Goal: Communication & Community: Participate in discussion

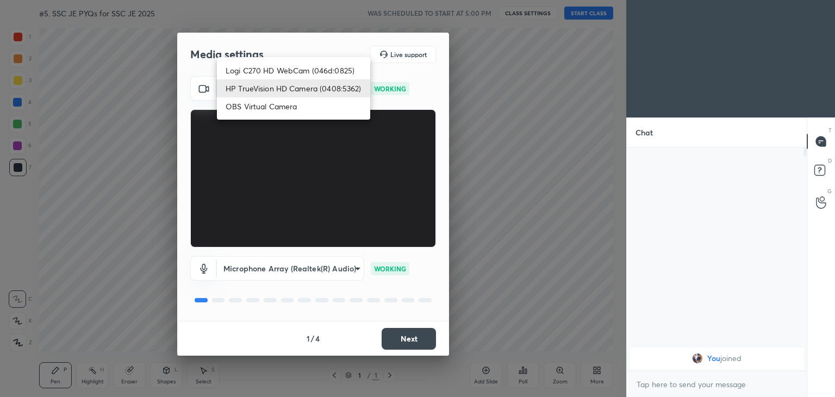
click at [285, 89] on body "1 2 3 4 5 6 7 C X Z C X Z E E Erase all H H #5. SSC JE PYQs for SSC JE 2025 WAS…" at bounding box center [417, 198] width 835 height 397
click at [285, 71] on li "Logi C270 HD WebCam (046d:0825)" at bounding box center [293, 70] width 153 height 18
type input "f7d1afb7c9de9e4a754af8163ae90a07716e8f4ac3369fe1a9090404ef363049"
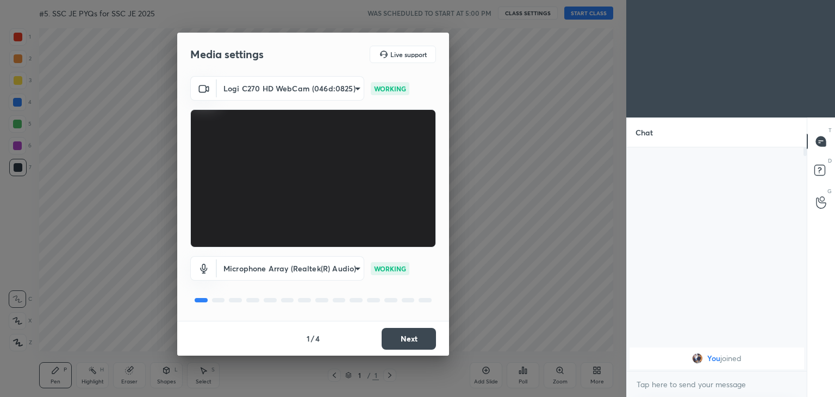
click at [418, 338] on button "Next" at bounding box center [409, 339] width 54 height 22
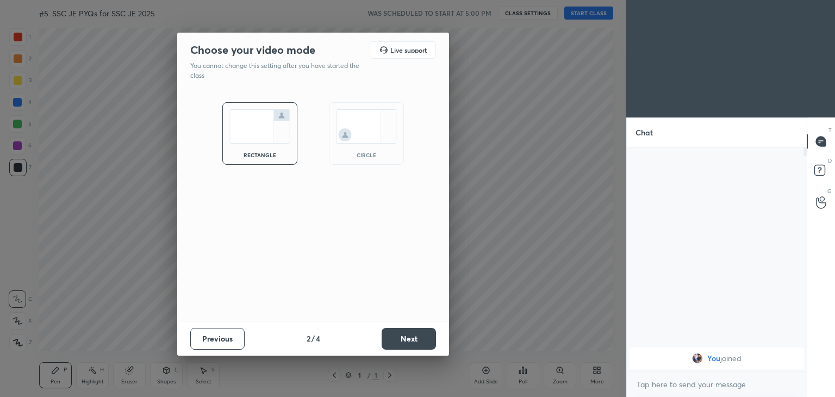
click at [418, 338] on button "Next" at bounding box center [409, 339] width 54 height 22
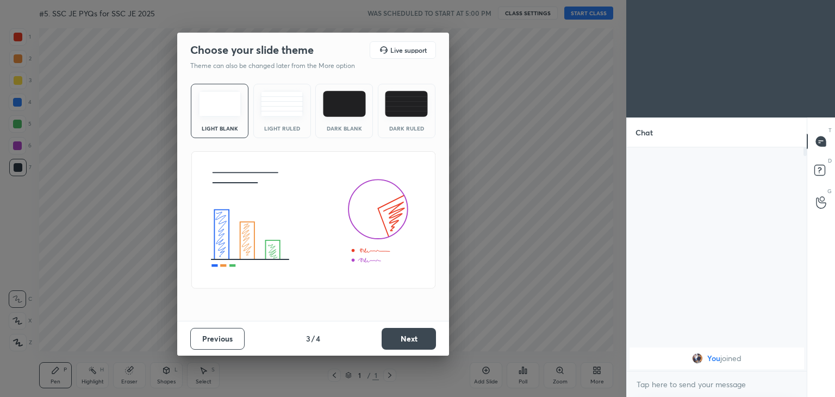
click at [418, 338] on button "Next" at bounding box center [409, 339] width 54 height 22
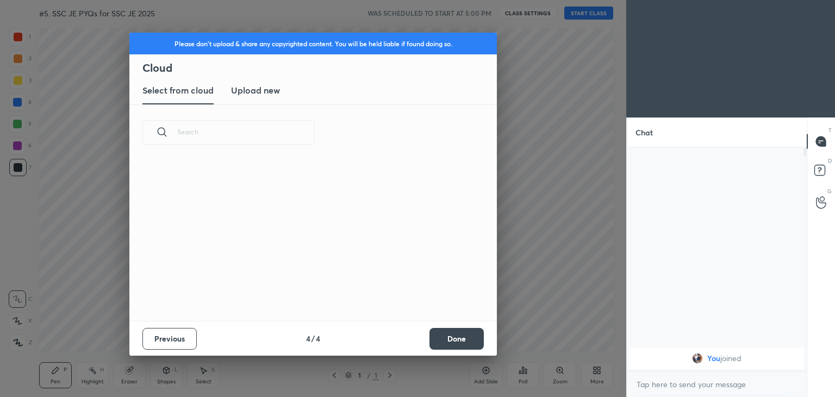
scroll to position [161, 349]
click at [454, 348] on button "Done" at bounding box center [456, 339] width 54 height 22
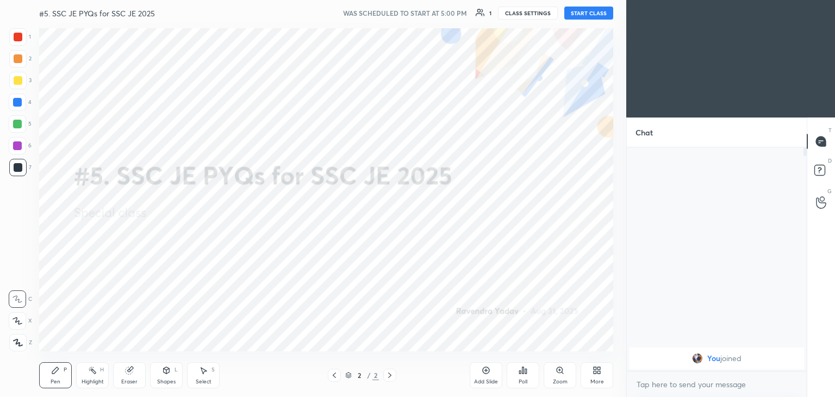
click at [594, 9] on button "START CLASS" at bounding box center [588, 13] width 49 height 13
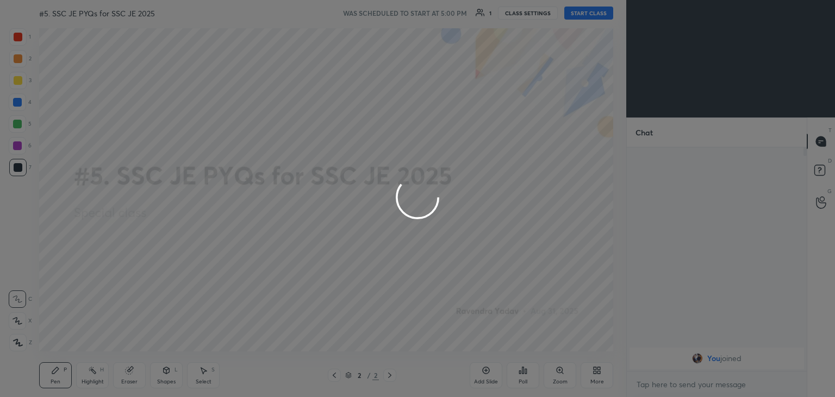
type textarea "x"
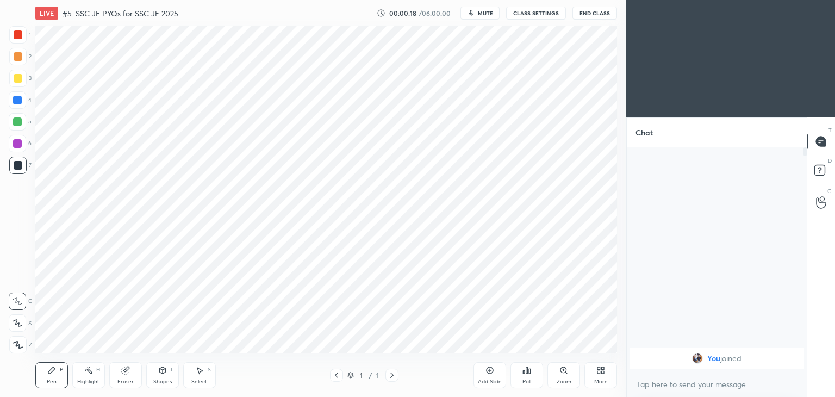
scroll to position [54028, 53773]
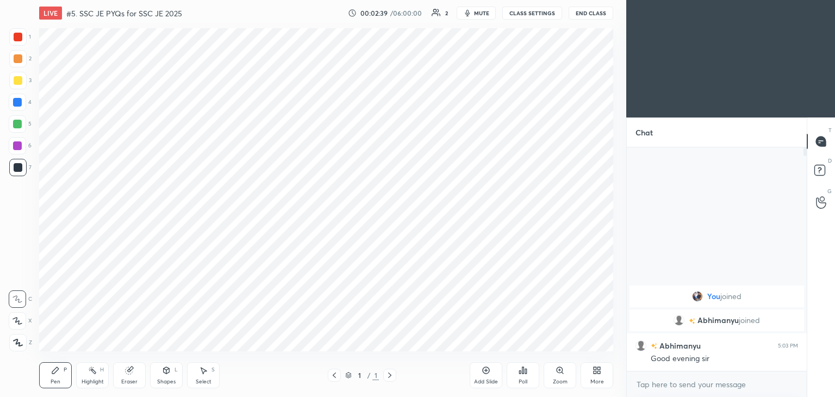
click at [598, 379] on div "More" at bounding box center [597, 381] width 14 height 5
click at [527, 261] on div "Upload File" at bounding box center [535, 261] width 43 height 26
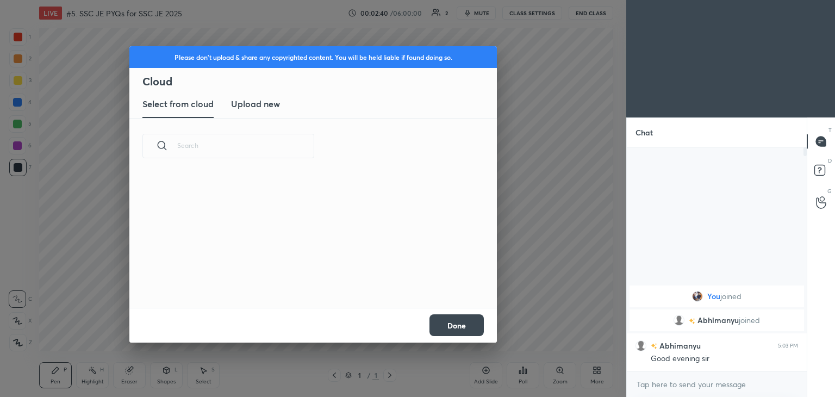
scroll to position [134, 349]
click at [250, 103] on h3 "Upload new" at bounding box center [255, 103] width 49 height 13
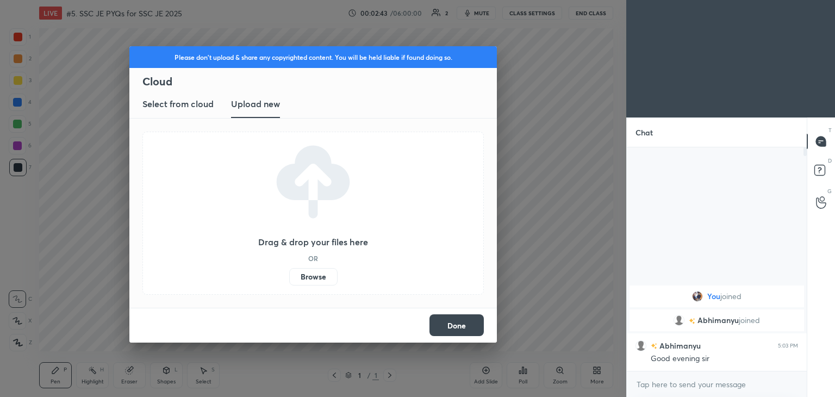
click at [313, 278] on label "Browse" at bounding box center [313, 276] width 48 height 17
click at [289, 278] on input "Browse" at bounding box center [289, 276] width 0 height 17
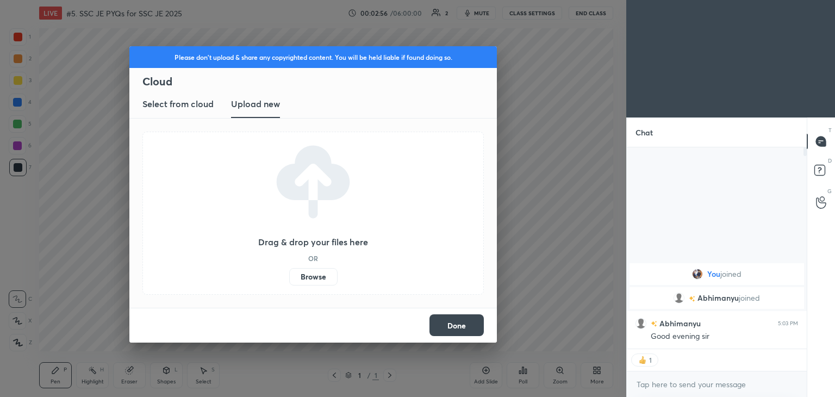
scroll to position [4, 3]
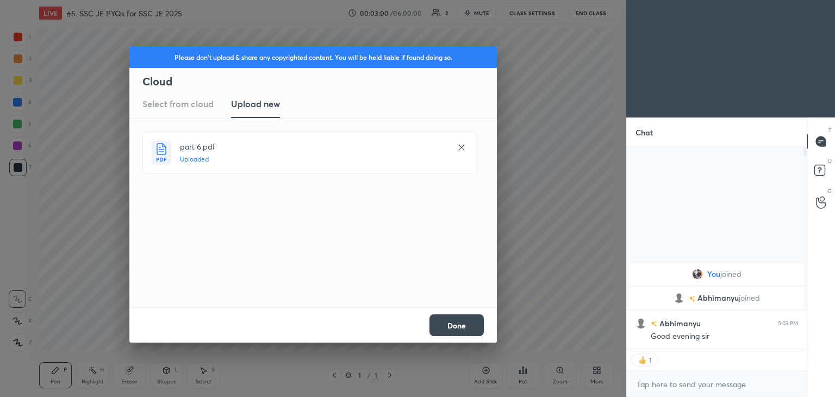
click at [453, 325] on button "Done" at bounding box center [456, 325] width 54 height 22
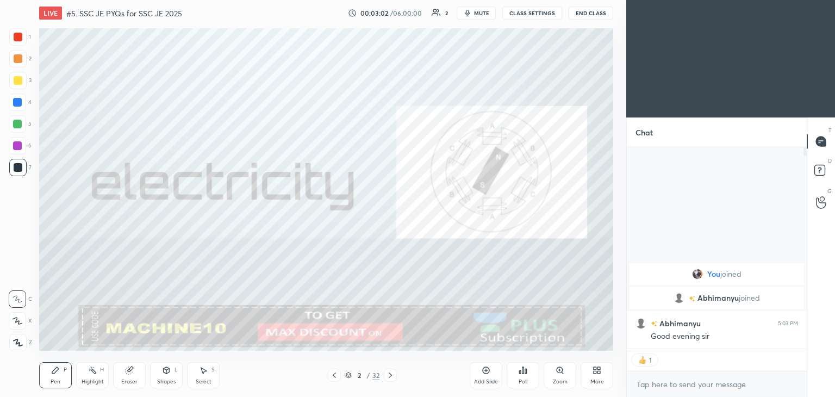
click at [595, 377] on div "More" at bounding box center [597, 375] width 33 height 26
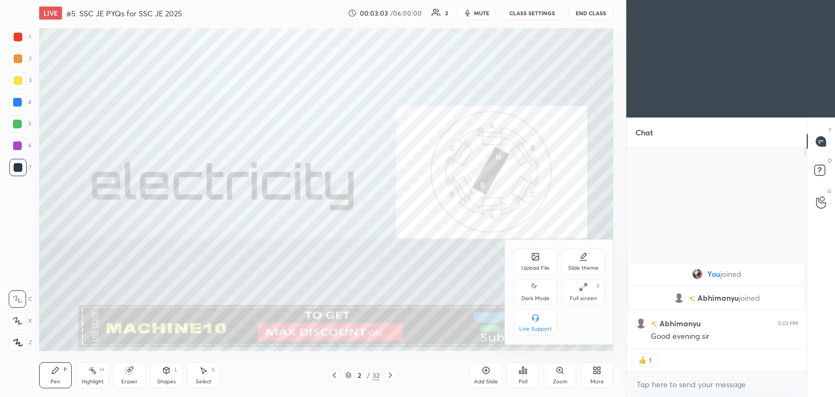
click at [536, 264] on div "Upload File" at bounding box center [535, 261] width 43 height 26
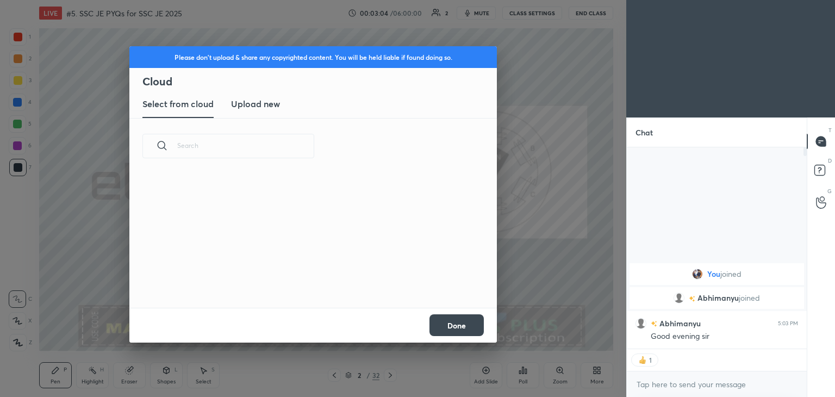
scroll to position [134, 349]
click at [256, 108] on h3 "Upload new" at bounding box center [255, 103] width 49 height 13
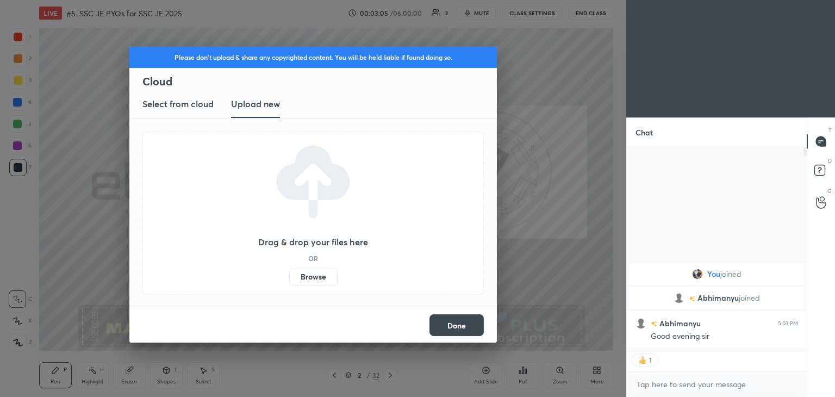
click at [308, 277] on label "Browse" at bounding box center [313, 276] width 48 height 17
click at [289, 277] on input "Browse" at bounding box center [289, 276] width 0 height 17
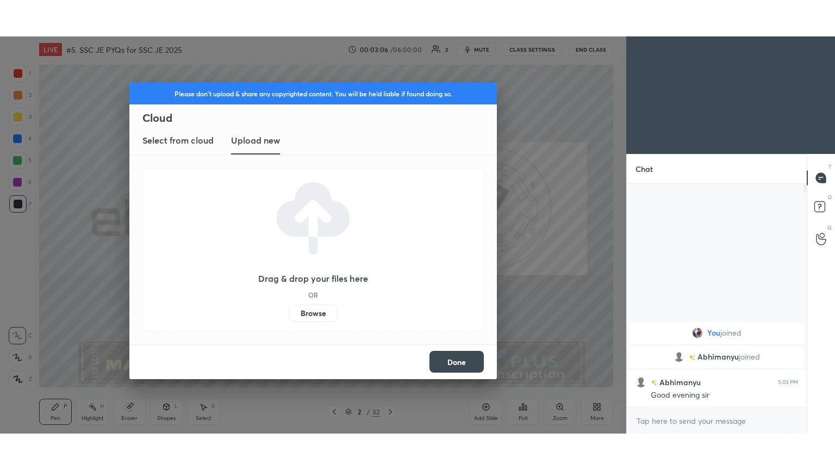
scroll to position [220, 177]
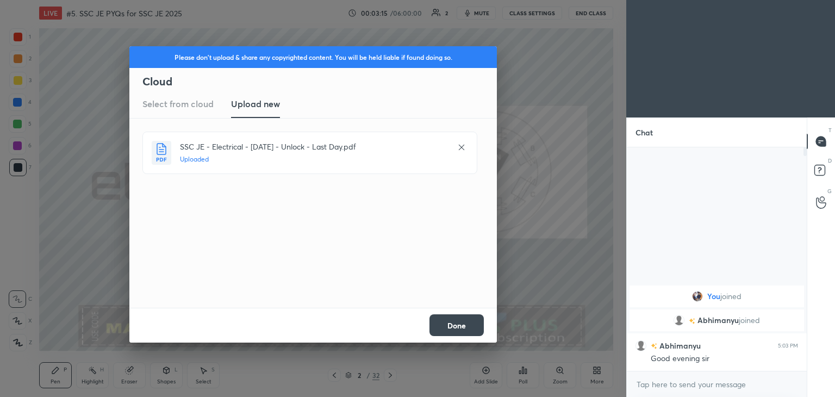
click at [454, 325] on button "Done" at bounding box center [456, 325] width 54 height 22
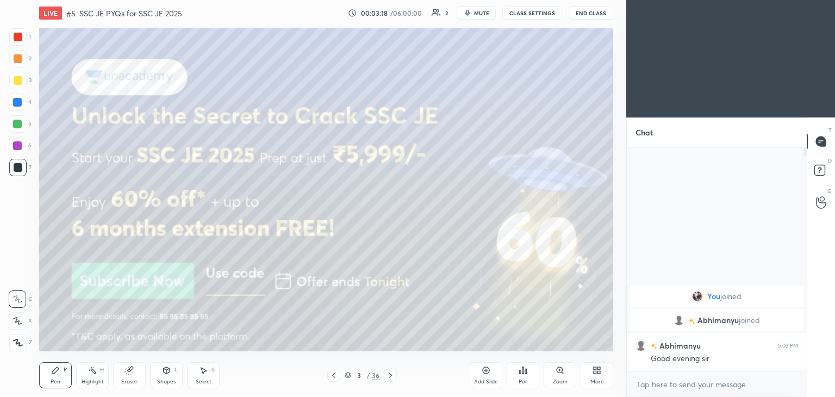
click at [595, 376] on div "More" at bounding box center [597, 375] width 33 height 26
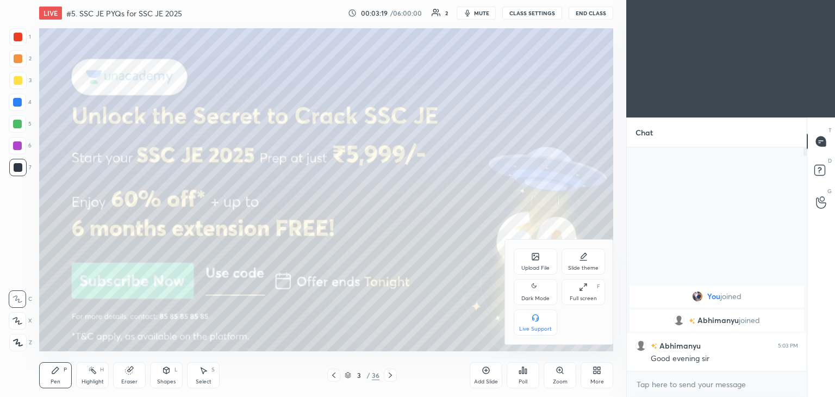
click at [585, 294] on div "Full screen F" at bounding box center [582, 292] width 43 height 26
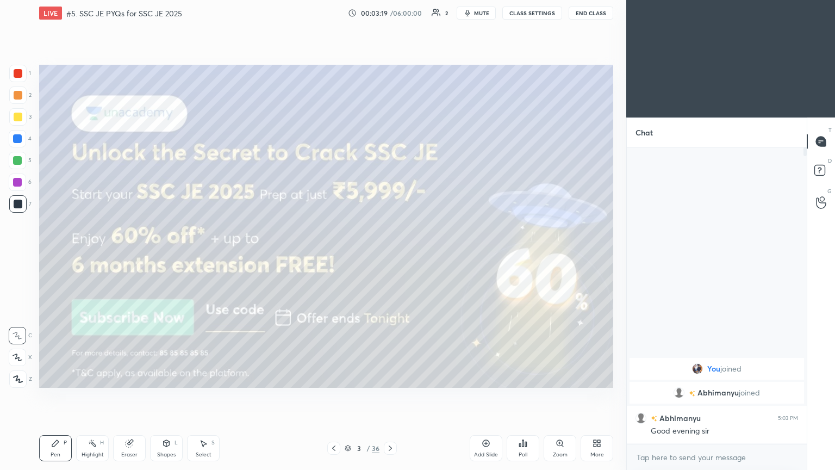
scroll to position [203, 177]
click at [16, 102] on div at bounding box center [17, 94] width 17 height 17
click at [17, 121] on div at bounding box center [17, 116] width 17 height 17
click at [56, 396] on div "Pen" at bounding box center [56, 454] width 10 height 5
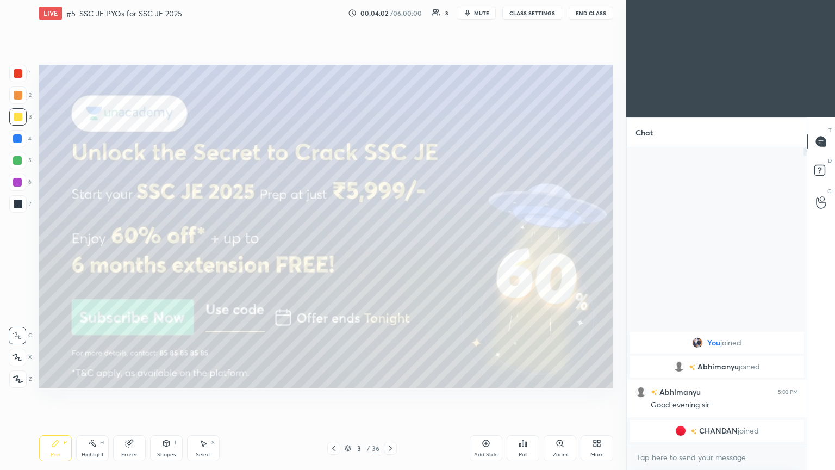
click at [24, 357] on div at bounding box center [17, 356] width 17 height 17
click at [390, 396] on icon at bounding box center [390, 447] width 3 height 5
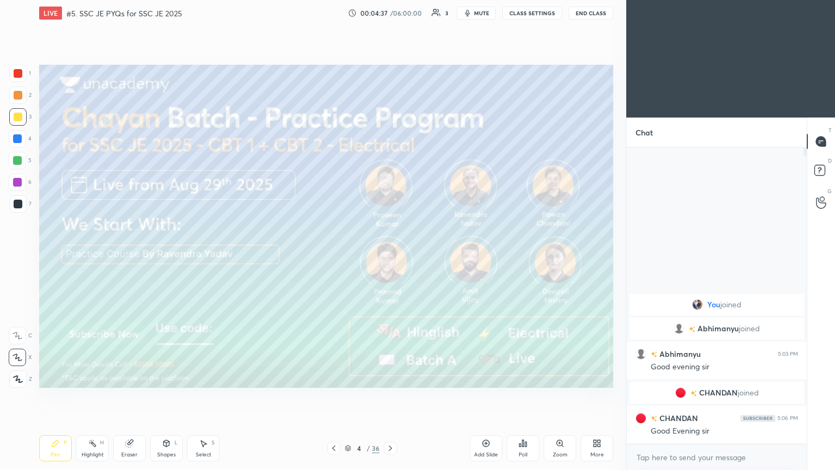
click at [390, 396] on icon at bounding box center [390, 447] width 3 height 5
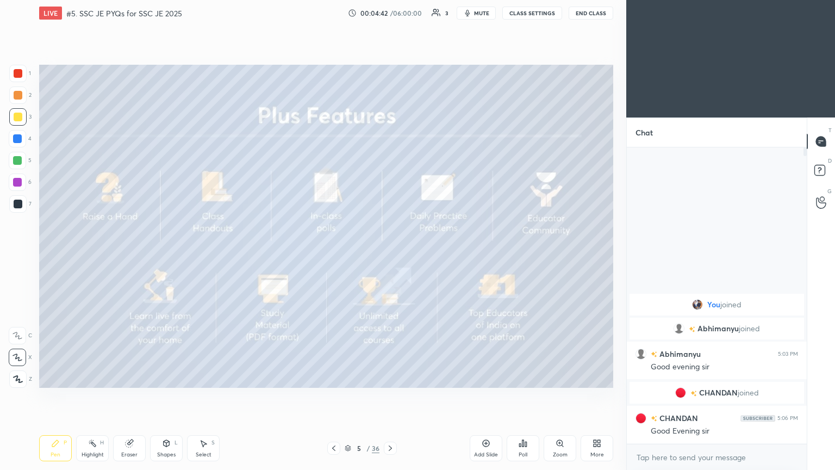
click at [383, 396] on div "5 / 36" at bounding box center [362, 447] width 70 height 13
click at [386, 396] on icon at bounding box center [390, 448] width 9 height 9
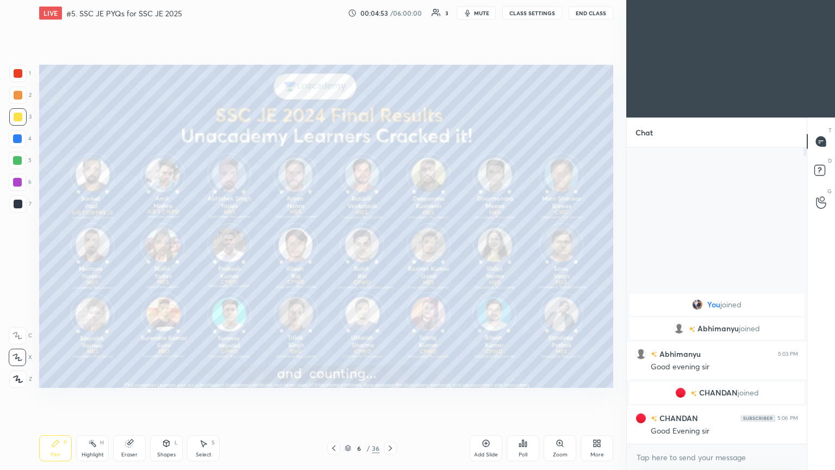
click at [387, 396] on icon at bounding box center [390, 448] width 9 height 9
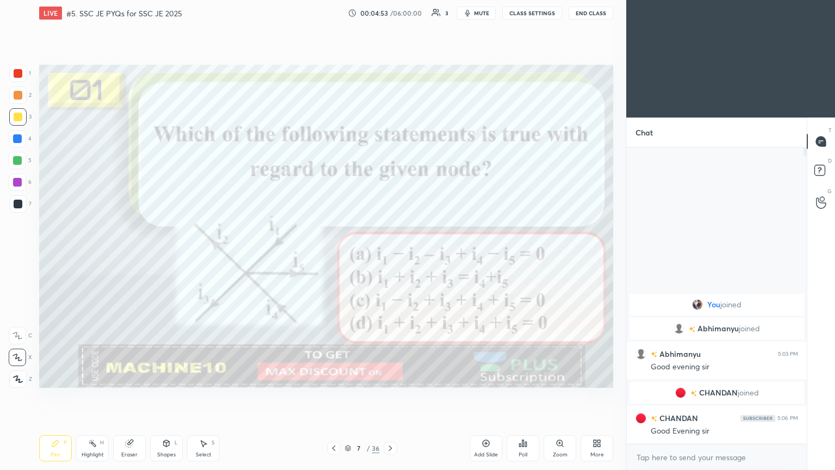
click at [389, 396] on icon at bounding box center [390, 448] width 9 height 9
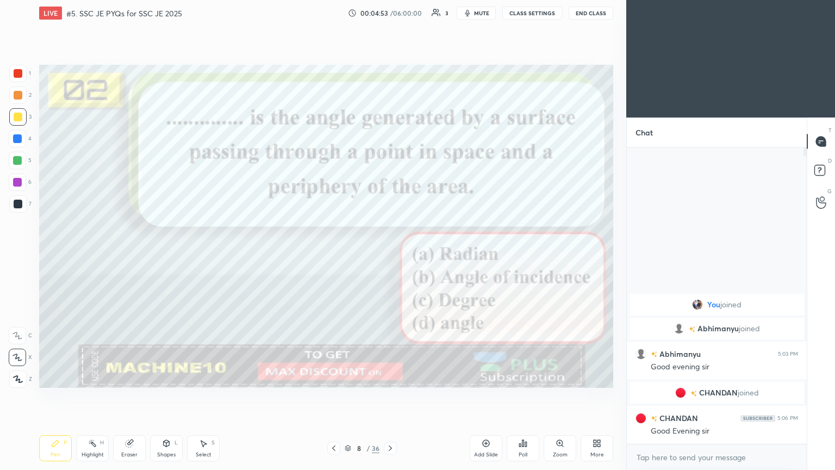
click at [391, 396] on icon at bounding box center [390, 447] width 3 height 5
click at [391, 396] on icon at bounding box center [390, 448] width 9 height 9
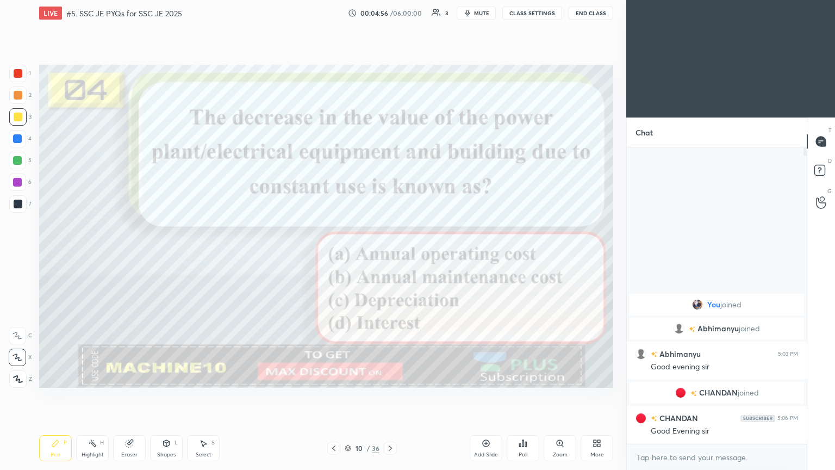
click at [392, 396] on icon at bounding box center [390, 448] width 9 height 9
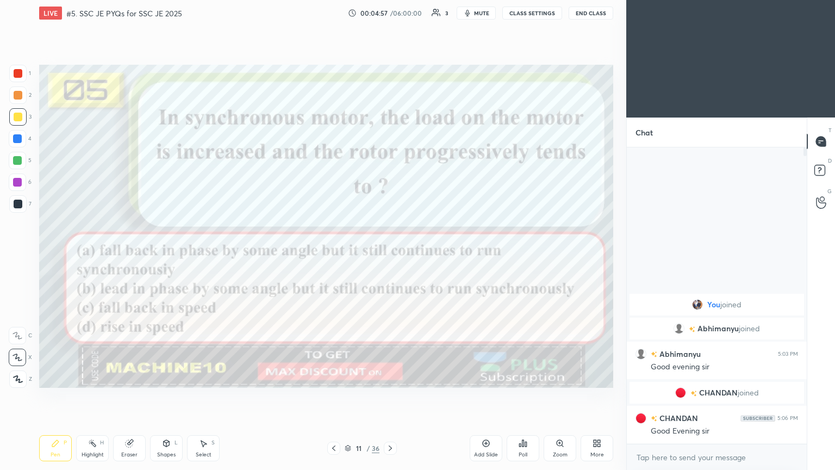
click at [392, 396] on icon at bounding box center [390, 448] width 9 height 9
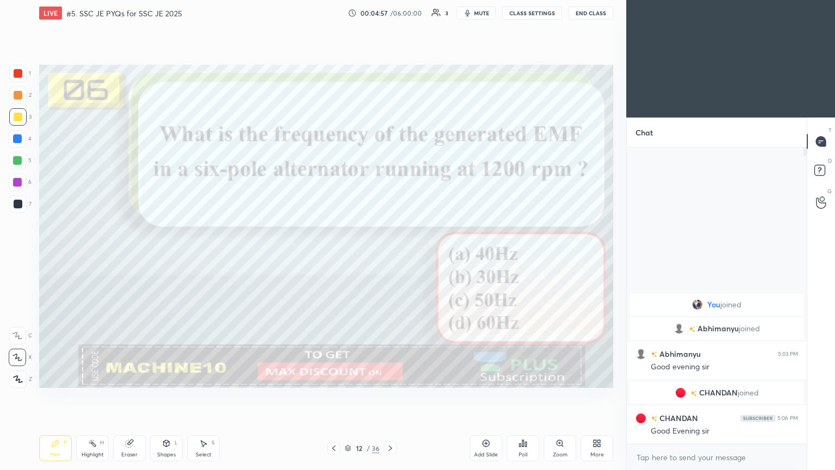
click at [394, 396] on icon at bounding box center [390, 448] width 9 height 9
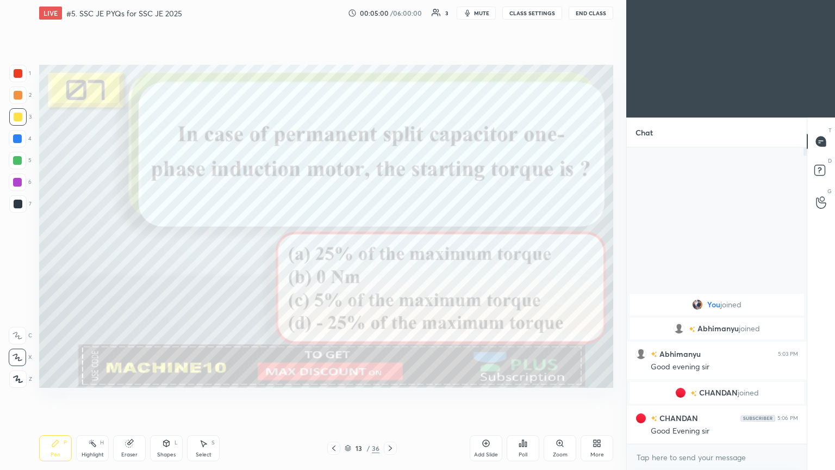
click at [389, 396] on icon at bounding box center [390, 448] width 9 height 9
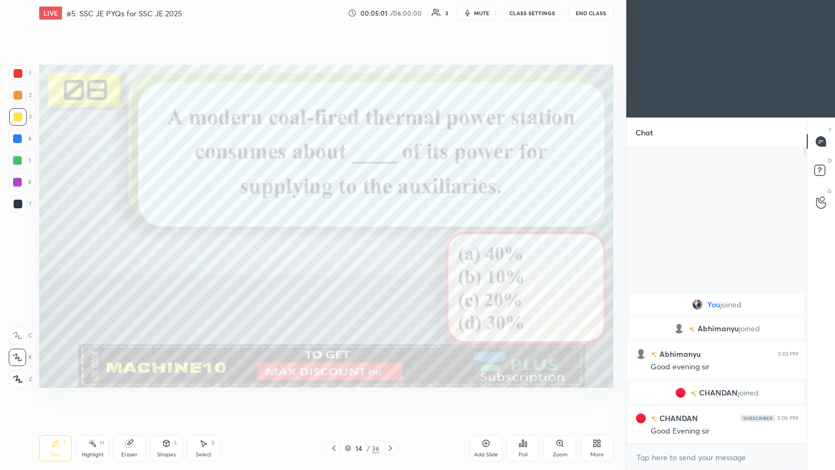
click at [391, 396] on icon at bounding box center [390, 448] width 9 height 9
click at [394, 396] on icon at bounding box center [390, 448] width 9 height 9
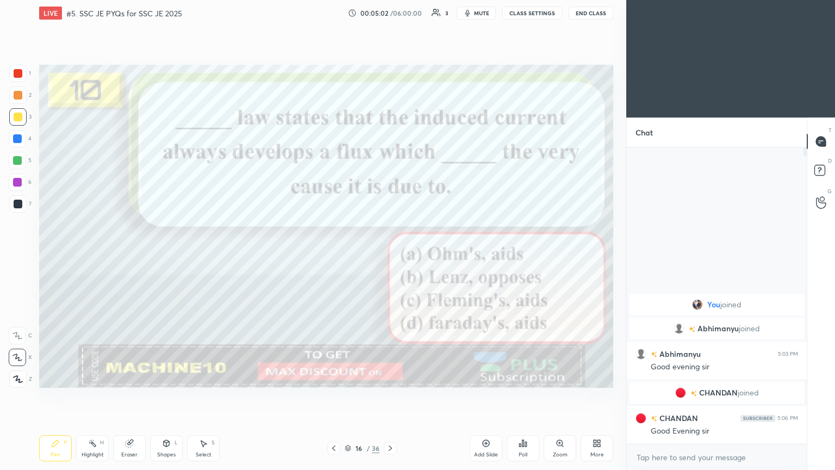
click at [394, 396] on icon at bounding box center [390, 448] width 9 height 9
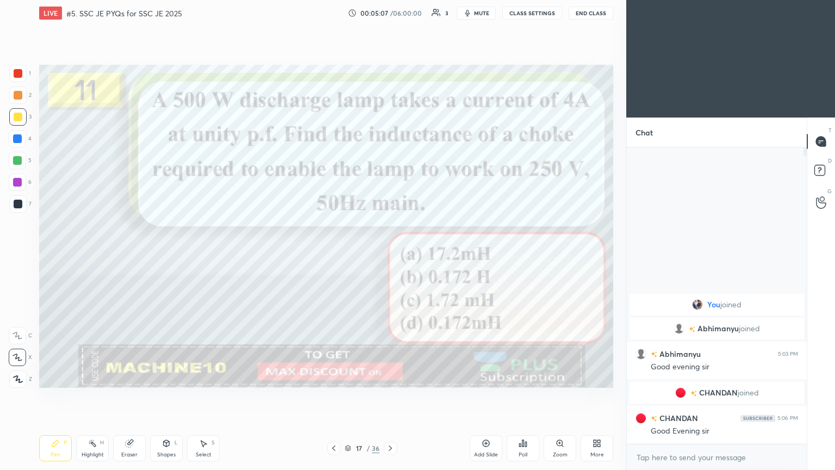
click at [390, 396] on div "Pen P Highlight H Eraser Shapes L Select S 17 / 36 Add Slide Poll Zoom More" at bounding box center [326, 447] width 574 height 43
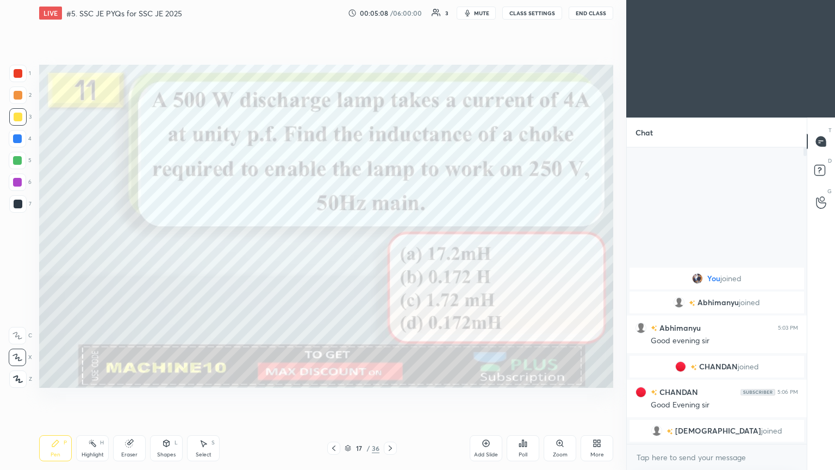
click at [391, 396] on icon at bounding box center [390, 447] width 3 height 5
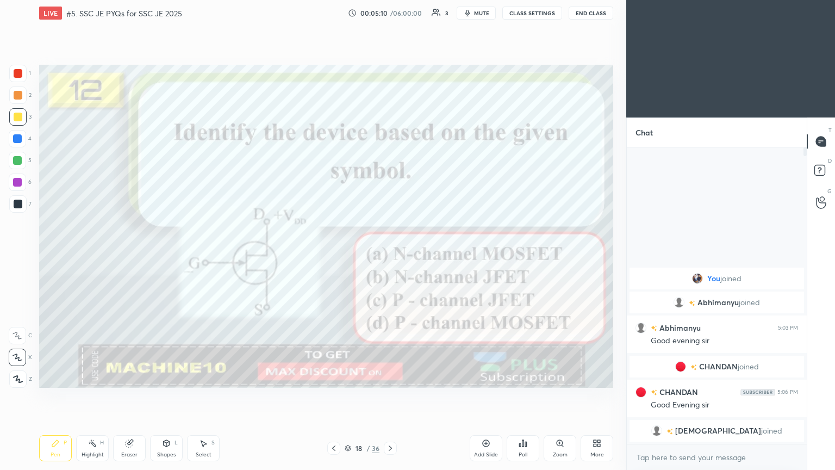
click at [394, 396] on div at bounding box center [390, 447] width 13 height 13
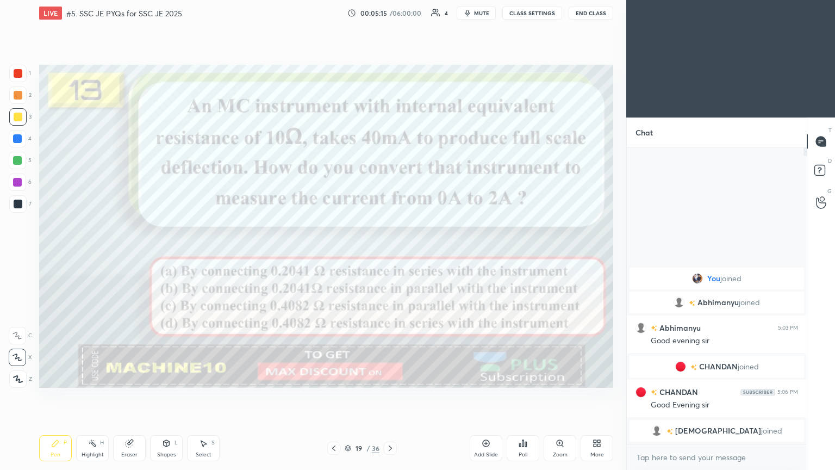
click at [16, 71] on div at bounding box center [18, 73] width 9 height 9
click at [62, 396] on div "Pen P" at bounding box center [55, 448] width 33 height 26
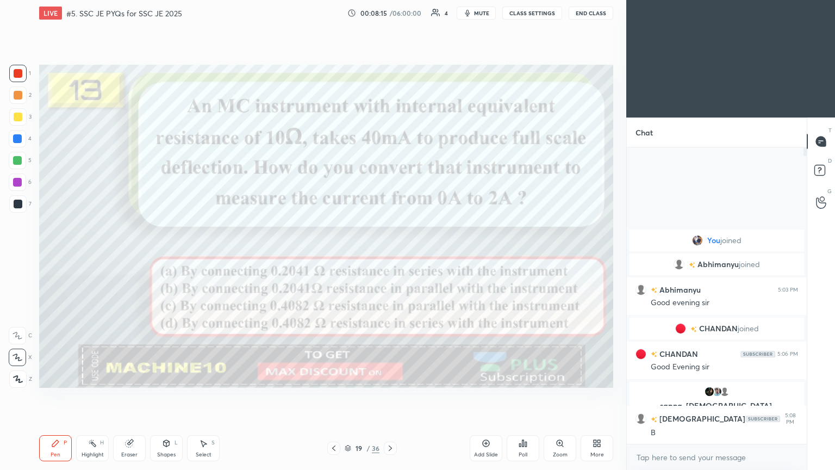
click at [120, 396] on div "Eraser" at bounding box center [129, 448] width 33 height 26
click at [54, 396] on div "Pen P" at bounding box center [55, 448] width 33 height 26
click at [130, 396] on icon at bounding box center [129, 443] width 7 height 7
click at [62, 396] on div "Pen P" at bounding box center [55, 448] width 33 height 26
click at [389, 396] on icon at bounding box center [390, 448] width 9 height 9
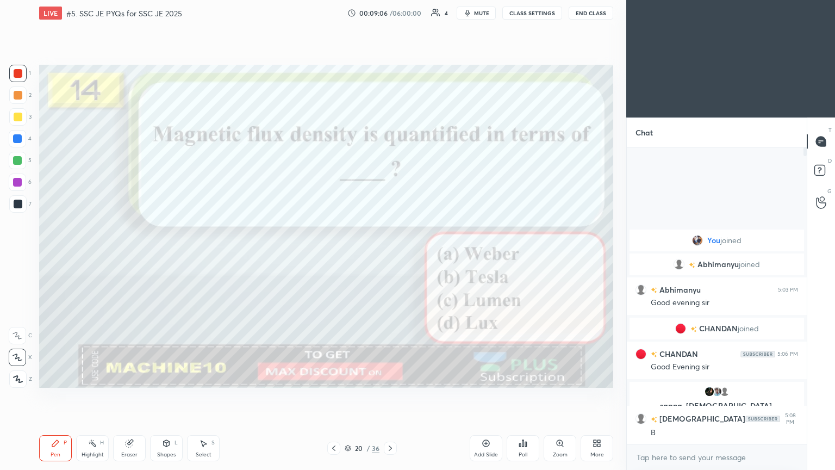
click at [387, 396] on icon at bounding box center [390, 448] width 9 height 9
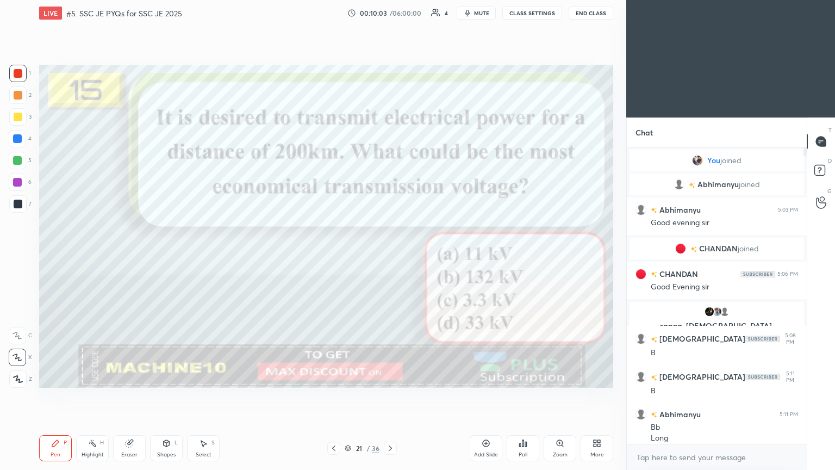
click at [391, 396] on icon at bounding box center [390, 448] width 9 height 9
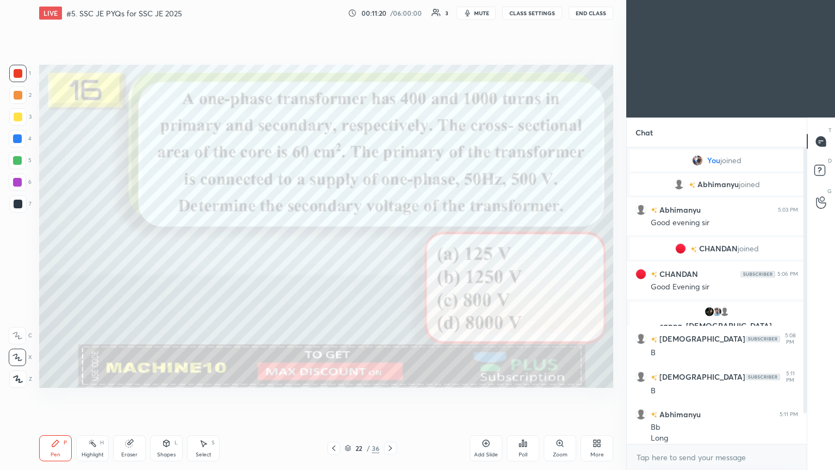
scroll to position [45, 0]
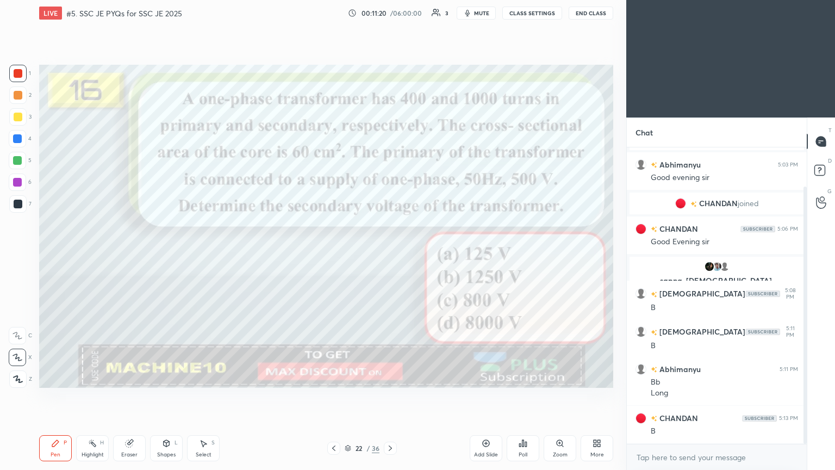
drag, startPoint x: 804, startPoint y: 297, endPoint x: 809, endPoint y: 350, distance: 52.4
click at [809, 350] on div "Chat You joined Abhimanyu joined Abhimanyu 5:03 PM Good evening sir CHANDAN joi…" at bounding box center [730, 293] width 209 height 352
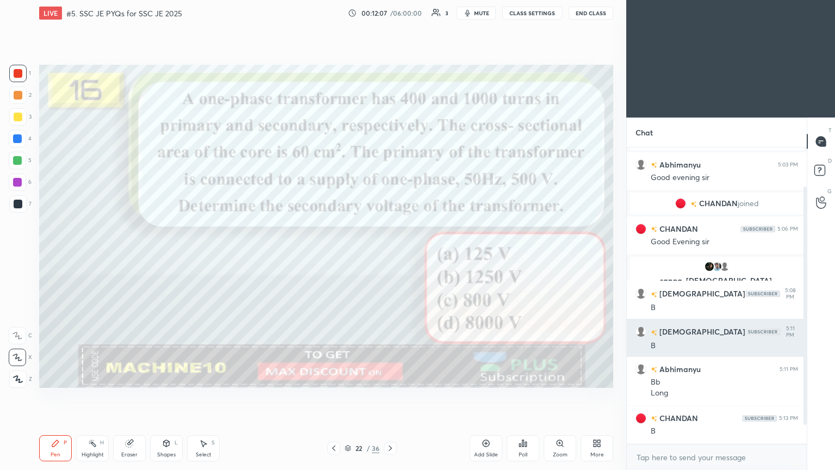
scroll to position [83, 0]
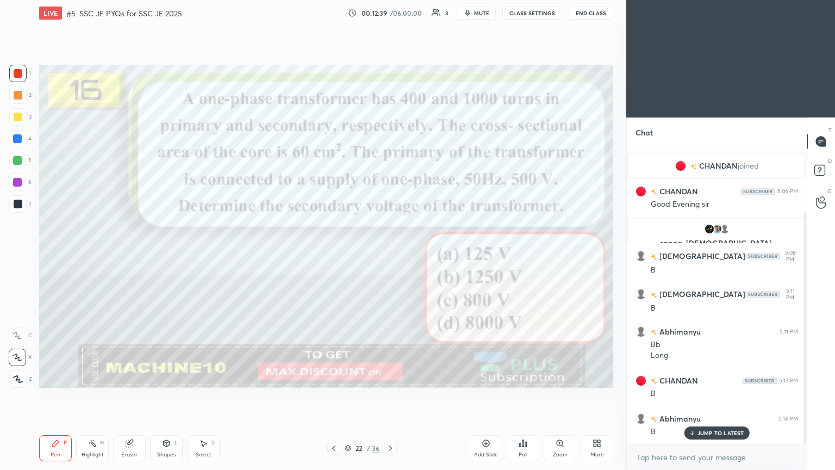
click at [386, 396] on icon at bounding box center [390, 448] width 9 height 9
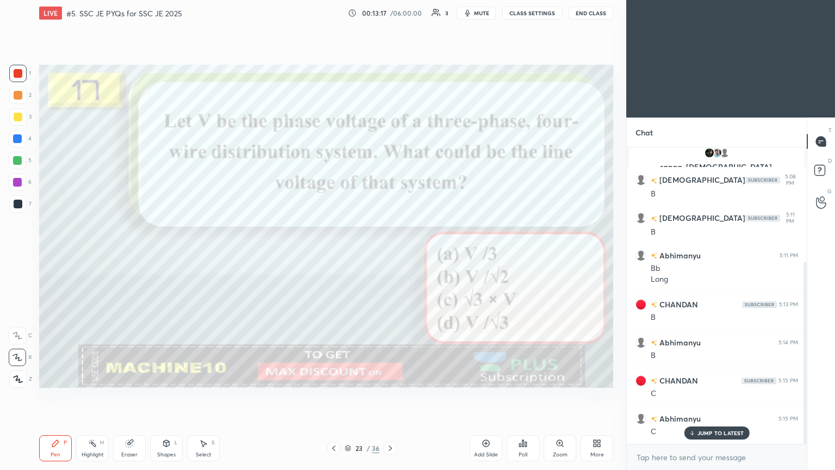
scroll to position [185, 0]
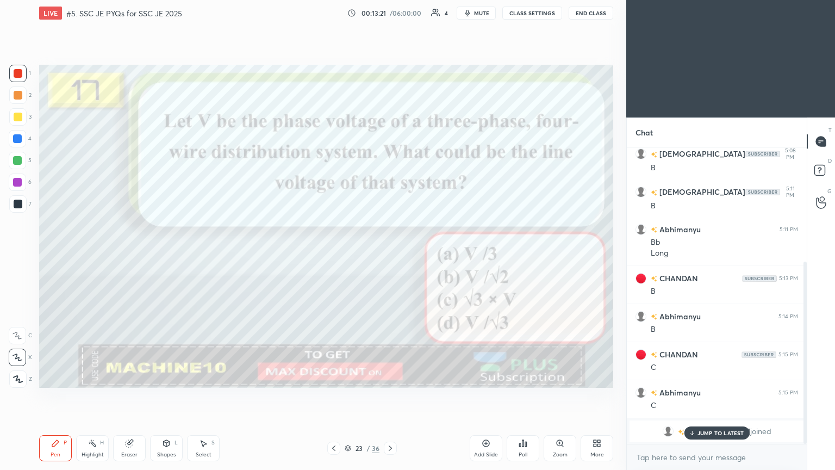
click at [703, 396] on p "JUMP TO LATEST" at bounding box center [720, 432] width 47 height 7
click at [392, 396] on icon at bounding box center [390, 448] width 9 height 9
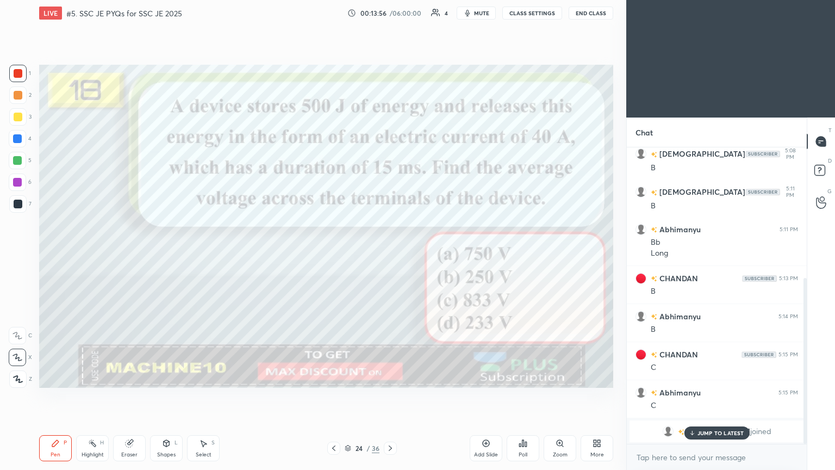
scroll to position [233, 0]
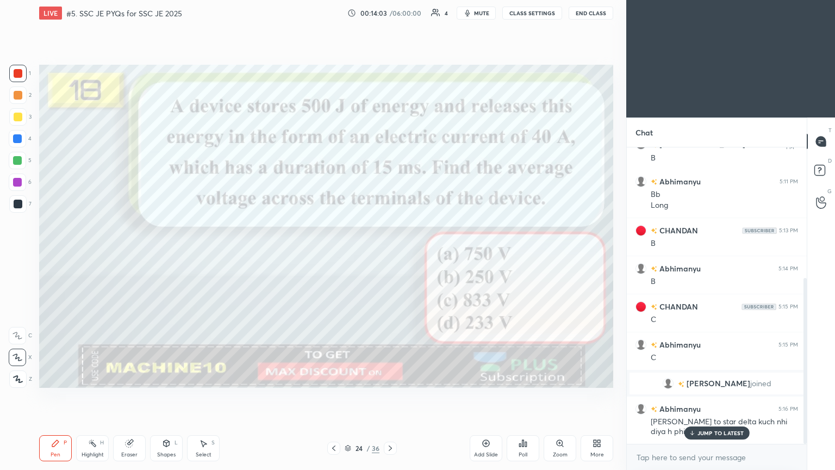
click at [329, 396] on icon at bounding box center [333, 448] width 9 height 9
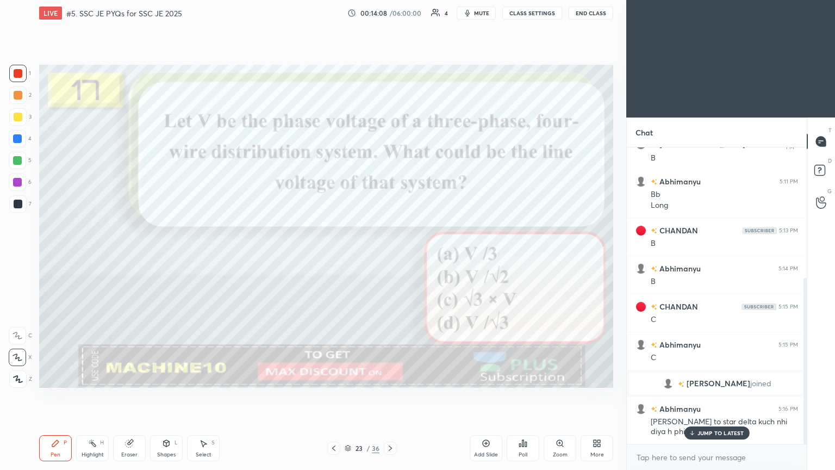
scroll to position [244, 0]
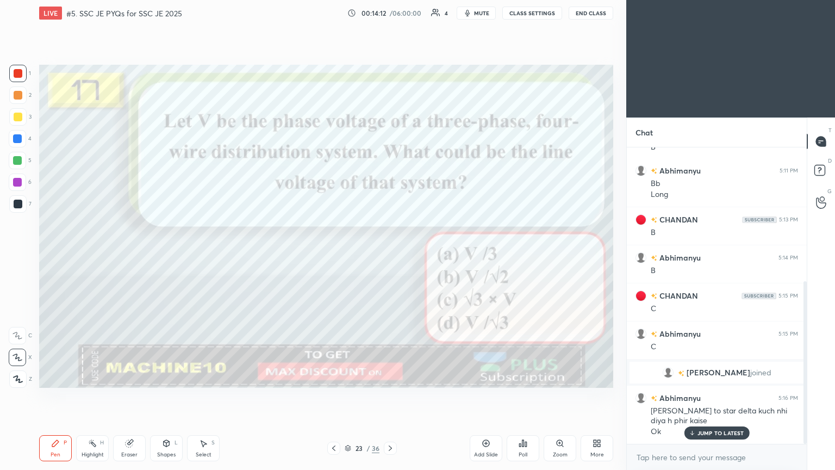
click at [388, 396] on icon at bounding box center [390, 448] width 9 height 9
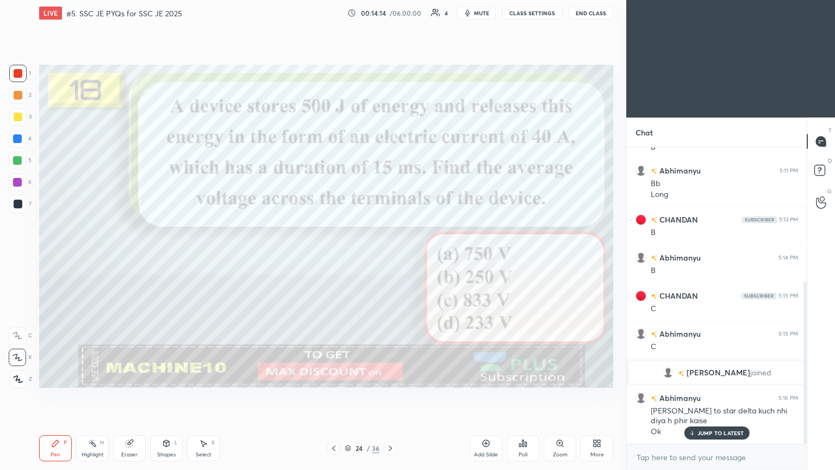
click at [386, 396] on icon at bounding box center [390, 448] width 9 height 9
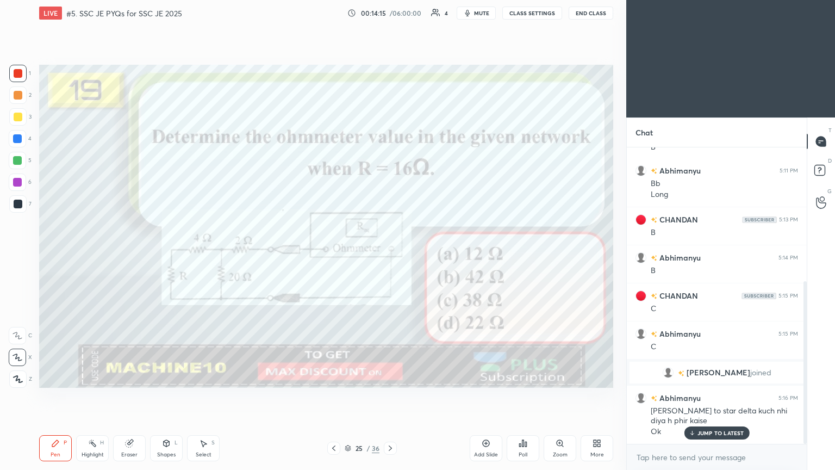
click at [330, 396] on icon at bounding box center [333, 448] width 9 height 9
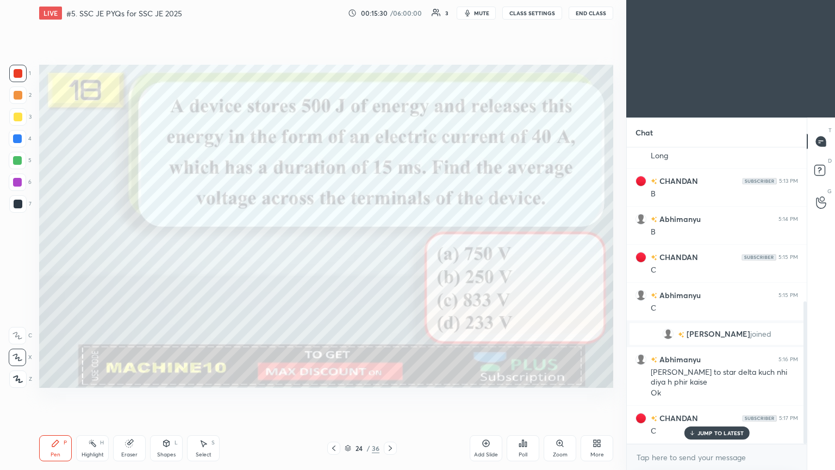
scroll to position [320, 0]
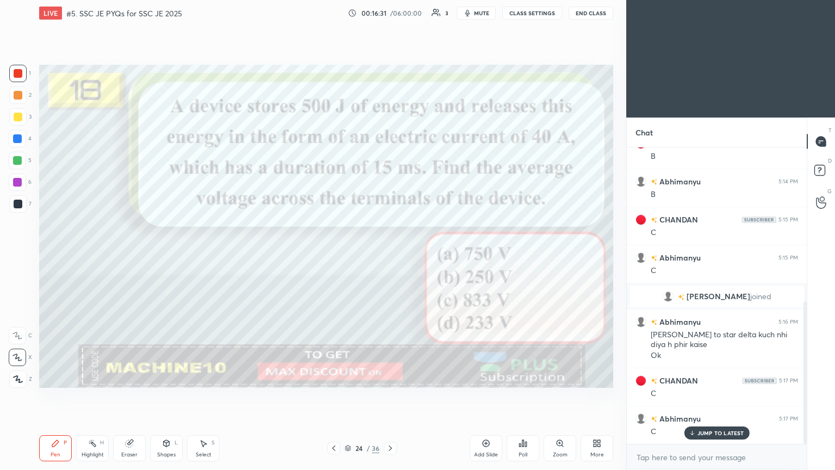
click at [389, 396] on icon at bounding box center [390, 448] width 9 height 9
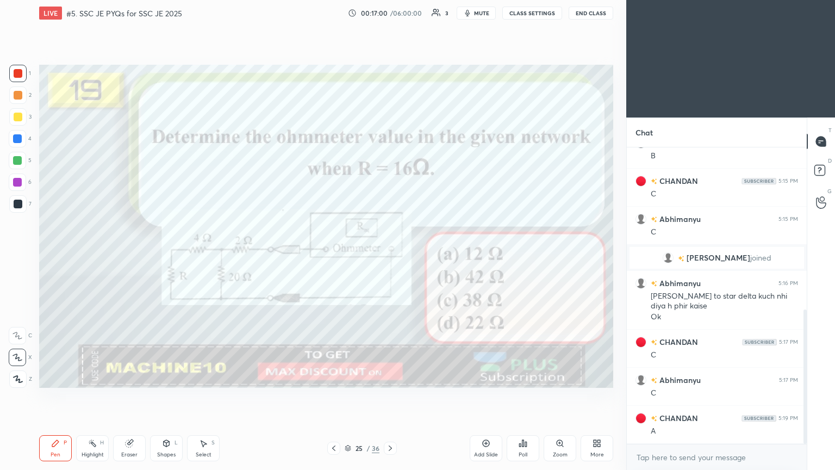
scroll to position [396, 0]
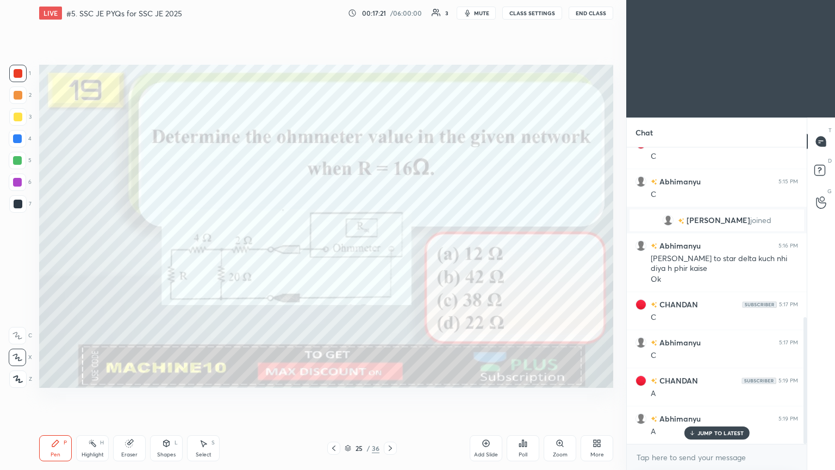
click at [390, 396] on icon at bounding box center [390, 448] width 9 height 9
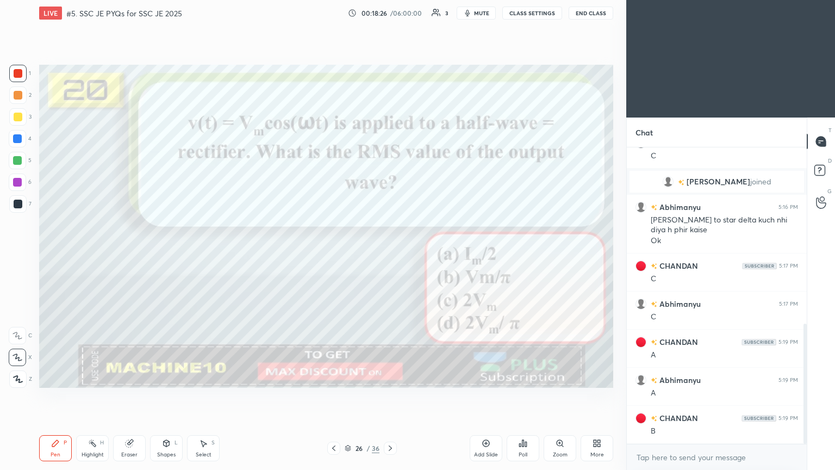
scroll to position [472, 0]
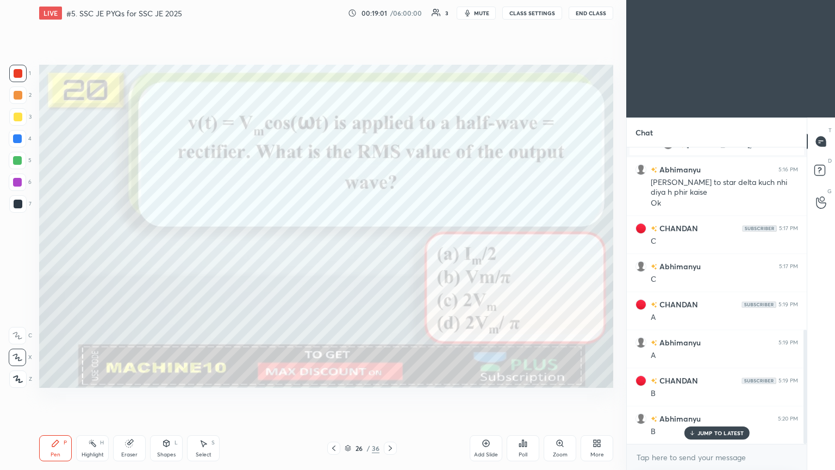
click at [392, 396] on icon at bounding box center [390, 448] width 9 height 9
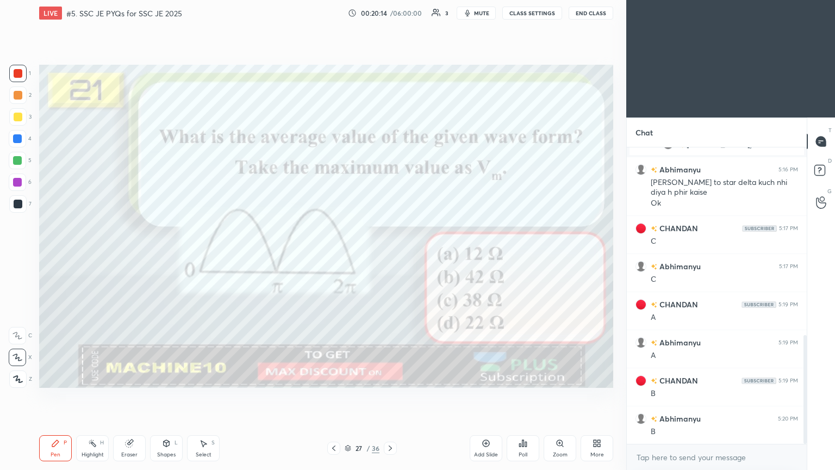
scroll to position [510, 0]
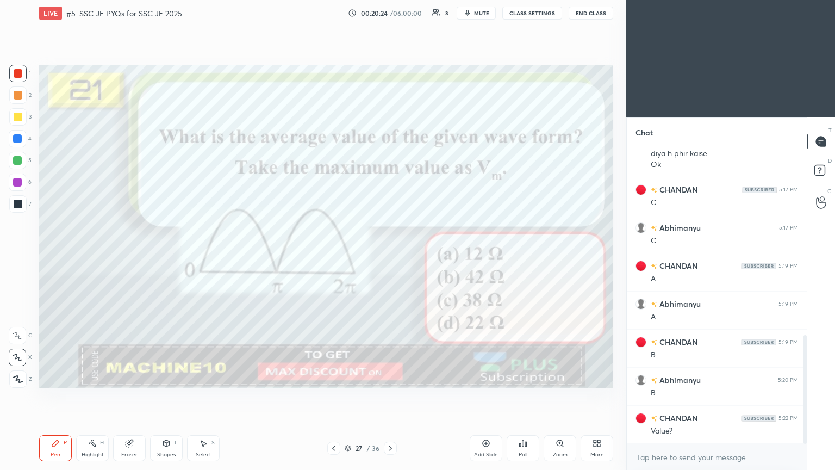
click at [387, 396] on icon at bounding box center [390, 448] width 9 height 9
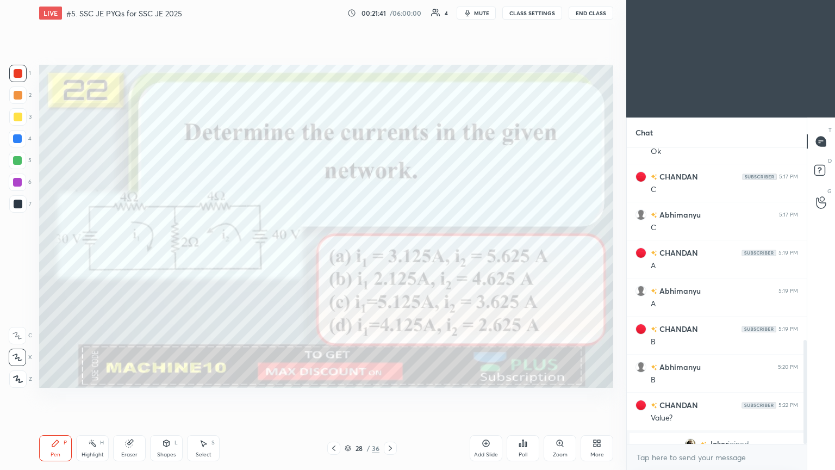
scroll to position [550, 0]
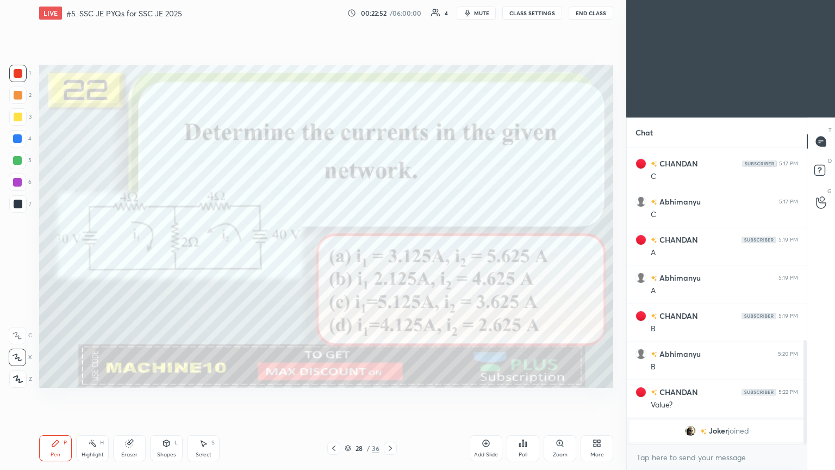
click at [391, 396] on icon at bounding box center [390, 448] width 9 height 9
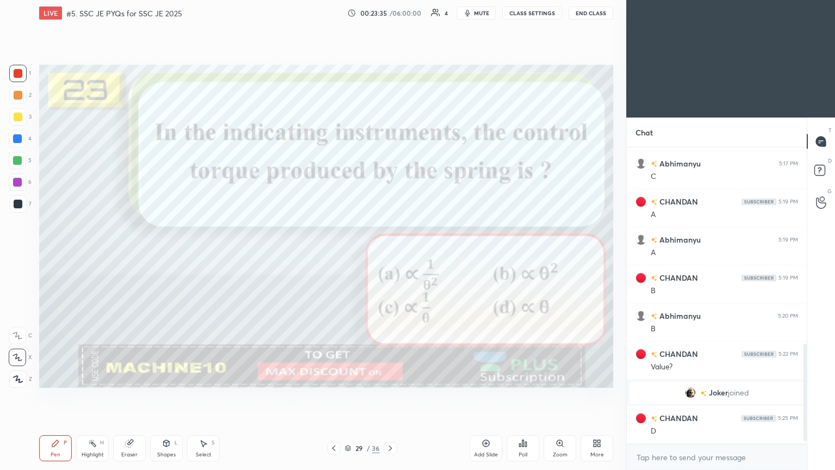
scroll to position [620, 0]
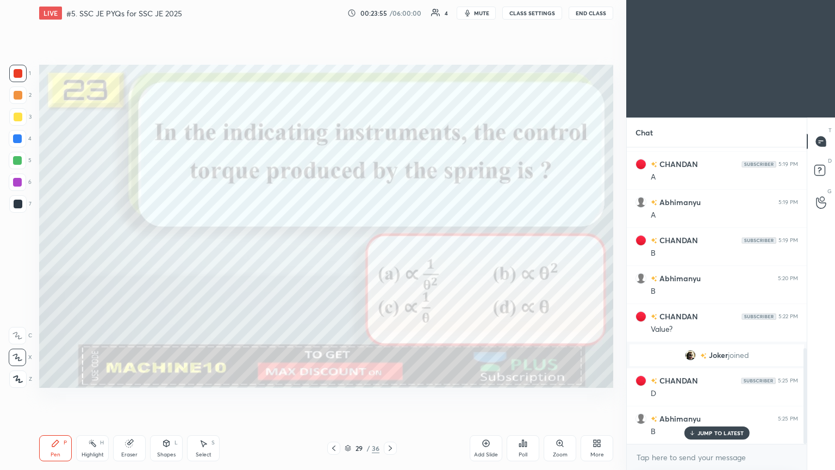
click at [701, 396] on div "JUMP TO LATEST" at bounding box center [716, 432] width 65 height 13
click at [389, 396] on icon at bounding box center [390, 447] width 3 height 5
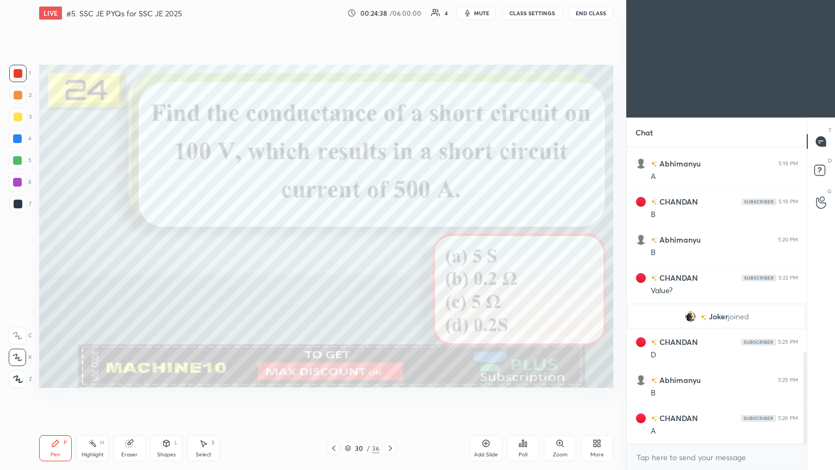
scroll to position [696, 0]
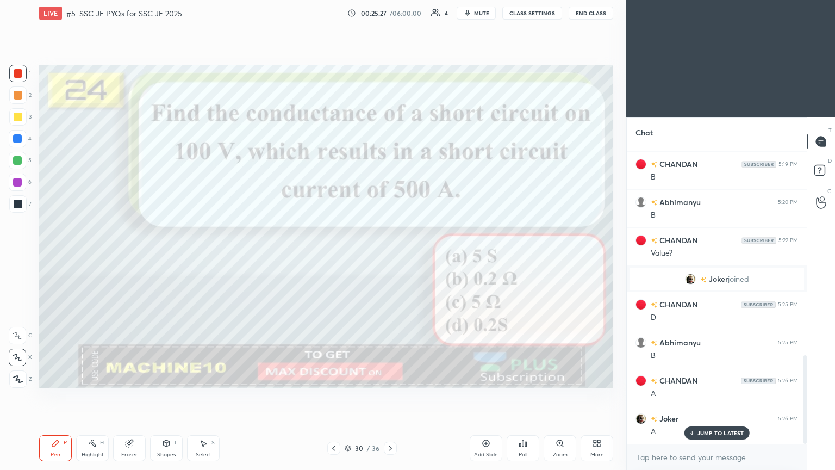
click at [391, 396] on icon at bounding box center [390, 447] width 3 height 5
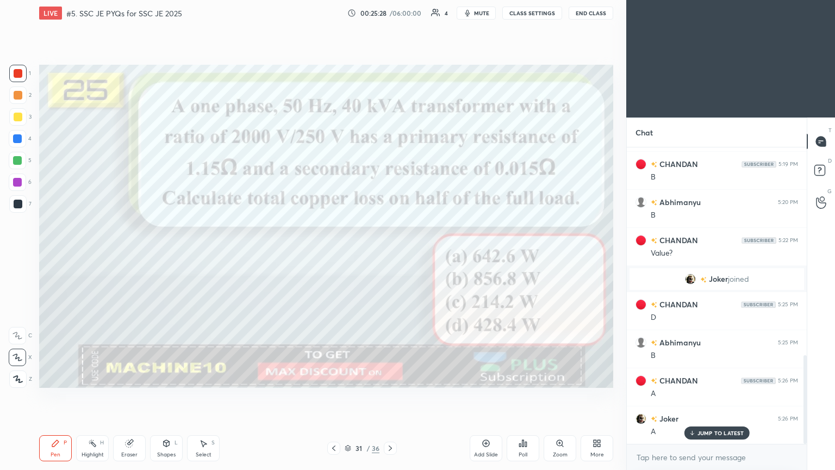
click at [526, 396] on div "Poll" at bounding box center [523, 448] width 33 height 26
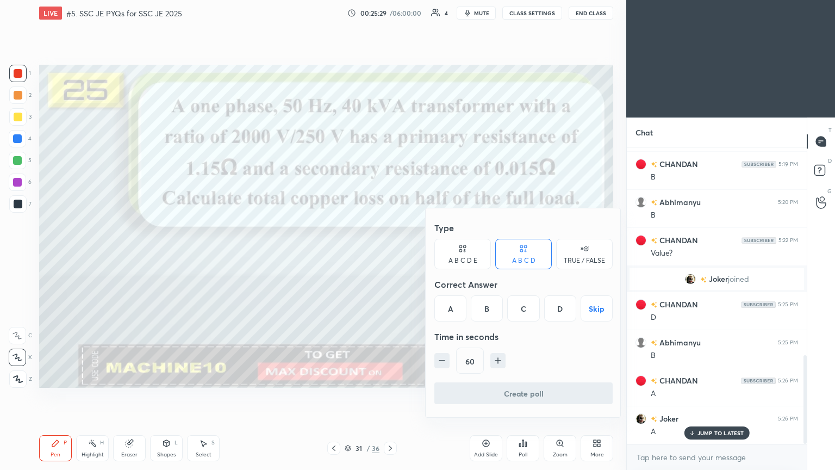
click at [527, 295] on div "Type A B C D E A B C D TRUE / FALSE Correct Answer A B C D Skip Time in seconds…" at bounding box center [523, 299] width 178 height 165
drag, startPoint x: 527, startPoint y: 310, endPoint x: 526, endPoint y: 335, distance: 25.0
click at [526, 310] on div "C" at bounding box center [523, 308] width 32 height 26
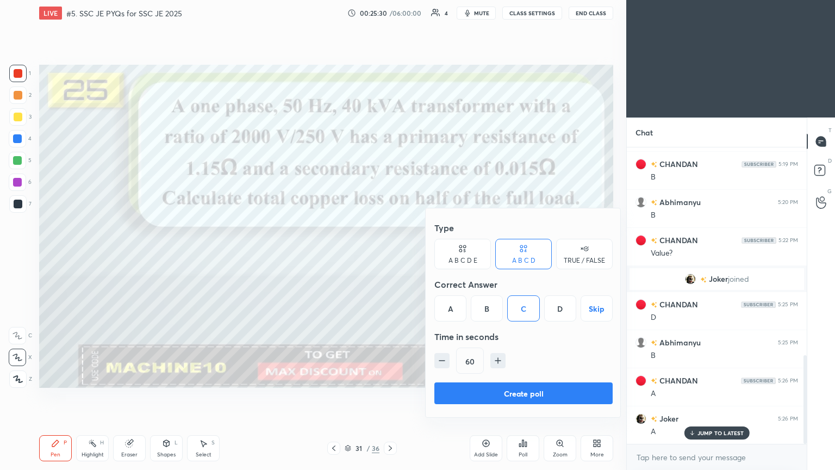
click at [525, 396] on button "Create poll" at bounding box center [523, 393] width 178 height 22
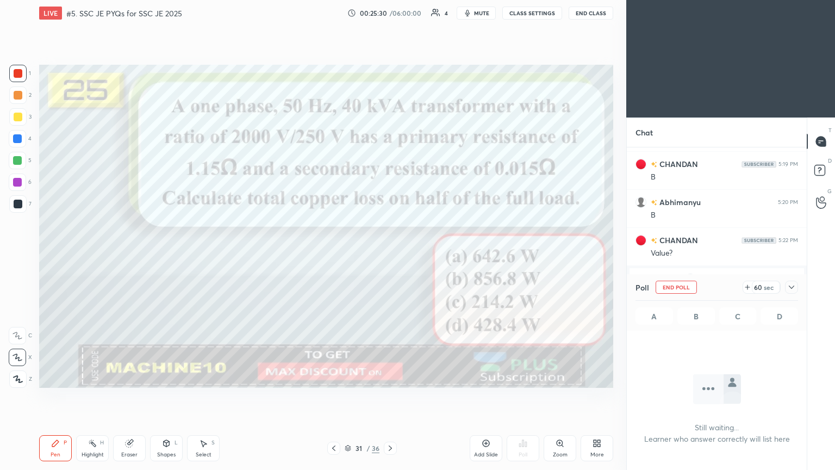
scroll to position [0, 0]
click at [748, 287] on icon at bounding box center [747, 287] width 9 height 9
click at [750, 288] on icon at bounding box center [747, 287] width 9 height 9
click at [751, 288] on icon at bounding box center [747, 287] width 9 height 9
click at [750, 288] on div "103 sec" at bounding box center [764, 286] width 32 height 13
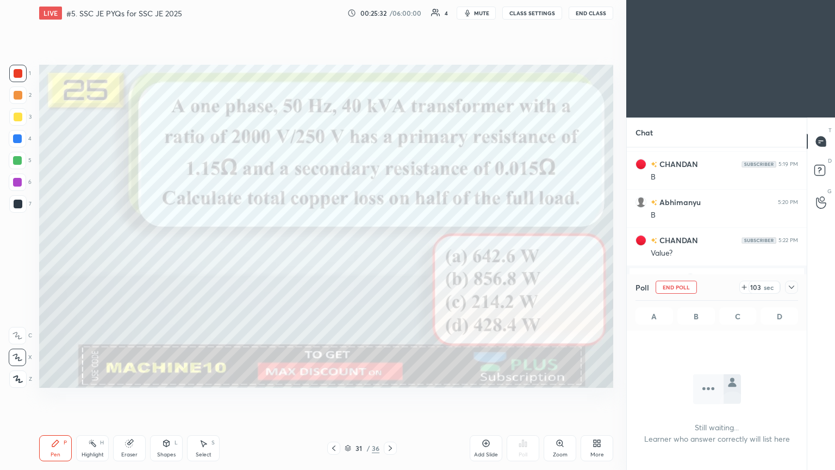
click at [750, 289] on div "103 sec" at bounding box center [764, 286] width 32 height 13
click at [750, 289] on div "118 sec" at bounding box center [764, 286] width 32 height 13
click at [748, 290] on icon at bounding box center [744, 287] width 9 height 9
click at [750, 289] on div "163 sec" at bounding box center [759, 286] width 41 height 13
click at [748, 290] on icon at bounding box center [744, 287] width 9 height 9
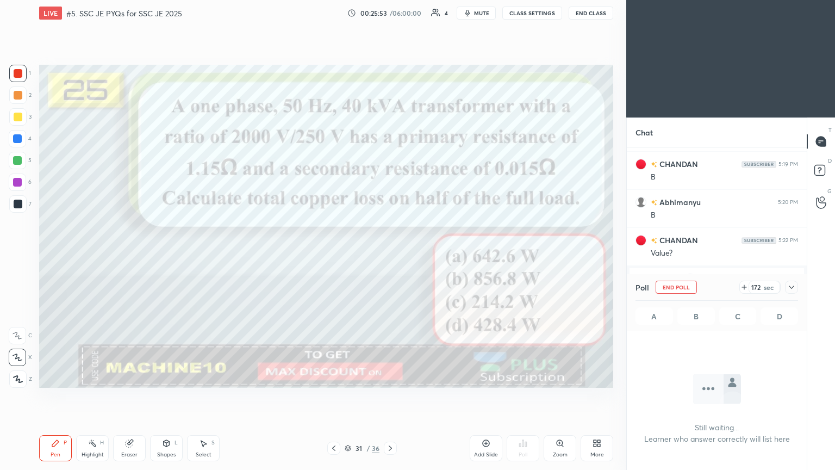
click at [681, 290] on button "End Poll" at bounding box center [676, 286] width 41 height 13
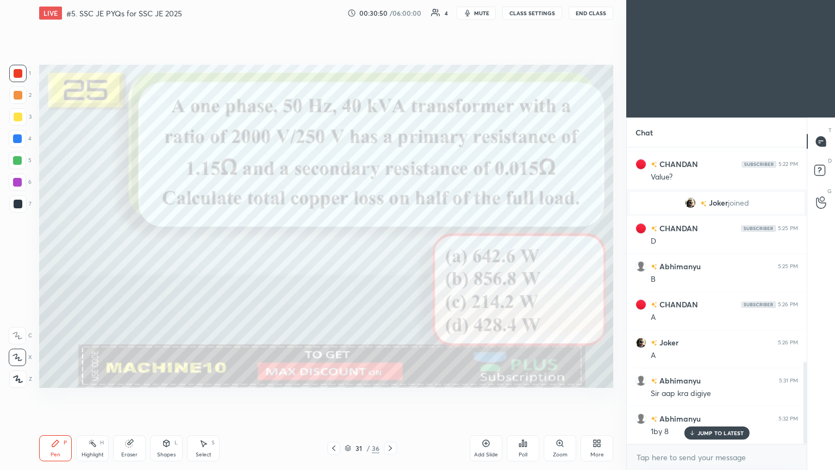
scroll to position [783, 0]
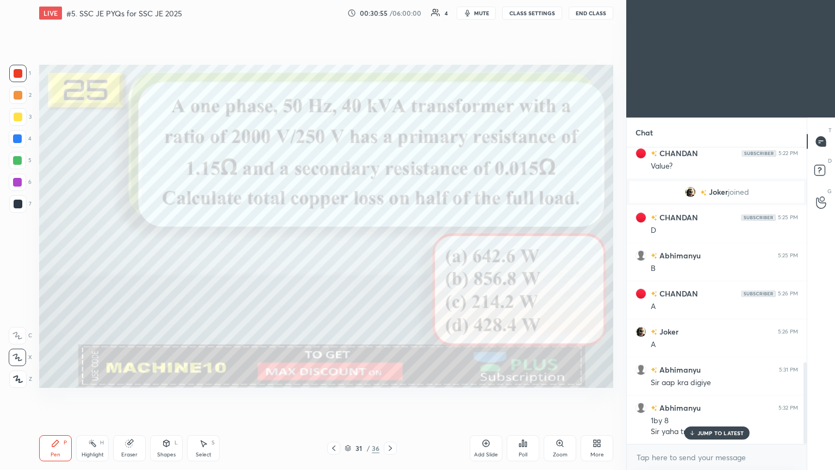
click at [712, 396] on p "JUMP TO LATEST" at bounding box center [720, 432] width 47 height 7
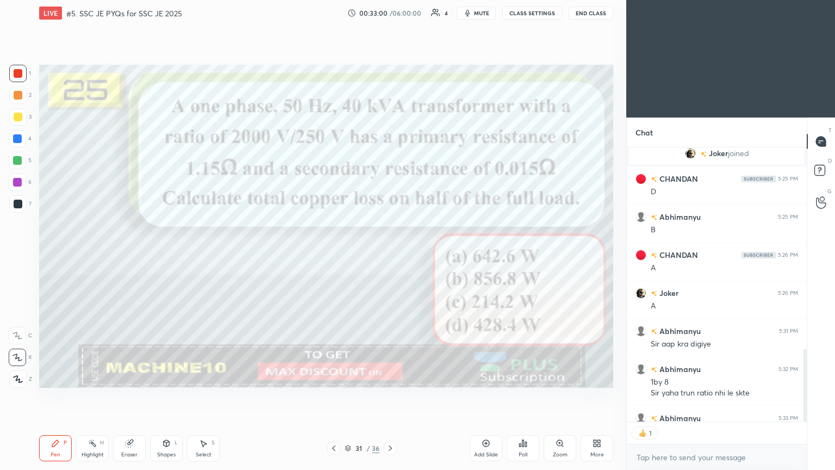
scroll to position [271, 177]
click at [390, 396] on icon at bounding box center [390, 447] width 3 height 5
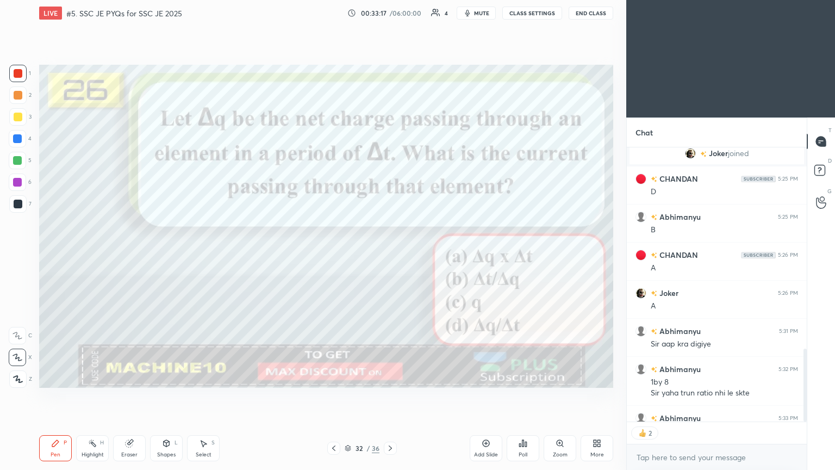
type textarea "x"
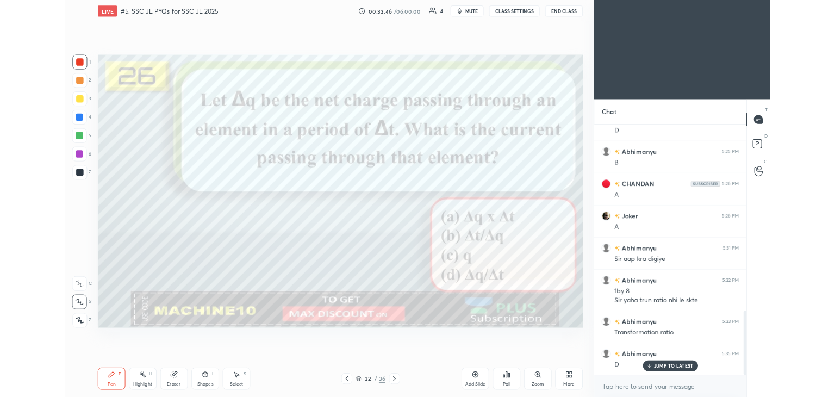
scroll to position [897, 0]
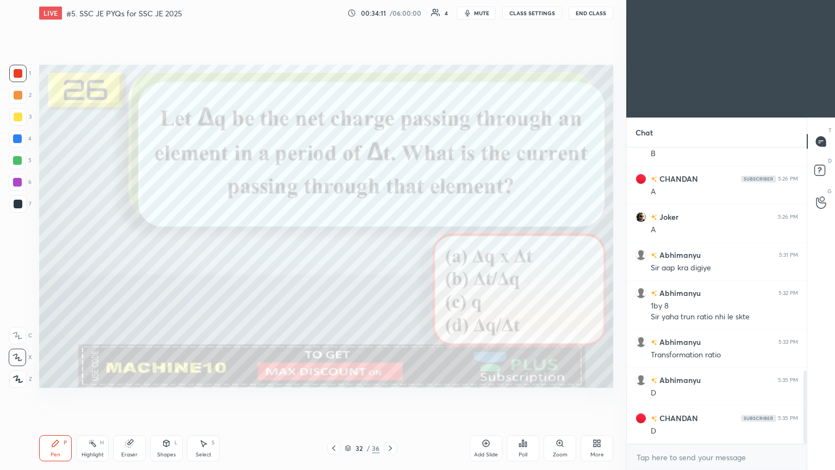
click at [390, 396] on icon at bounding box center [390, 448] width 9 height 9
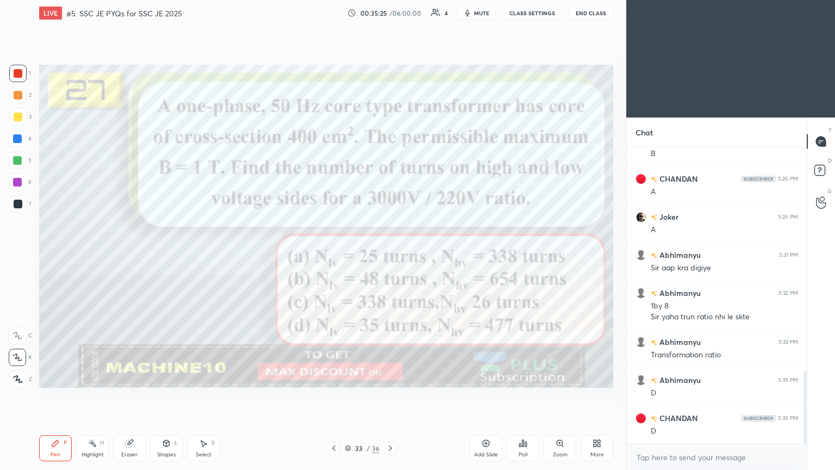
click at [479, 13] on span "mute" at bounding box center [481, 13] width 15 height 8
click at [526, 15] on button "CLASS SETTINGS" at bounding box center [532, 13] width 60 height 13
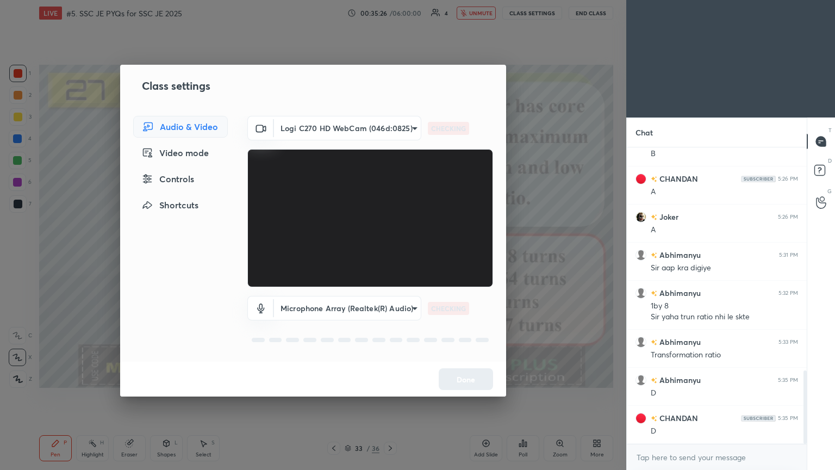
click at [325, 128] on body "1 2 3 4 5 6 7 C X Z C X Z E E Erase all H H LIVE #5. SSC JE PYQs for SSC JE 202…" at bounding box center [417, 235] width 835 height 470
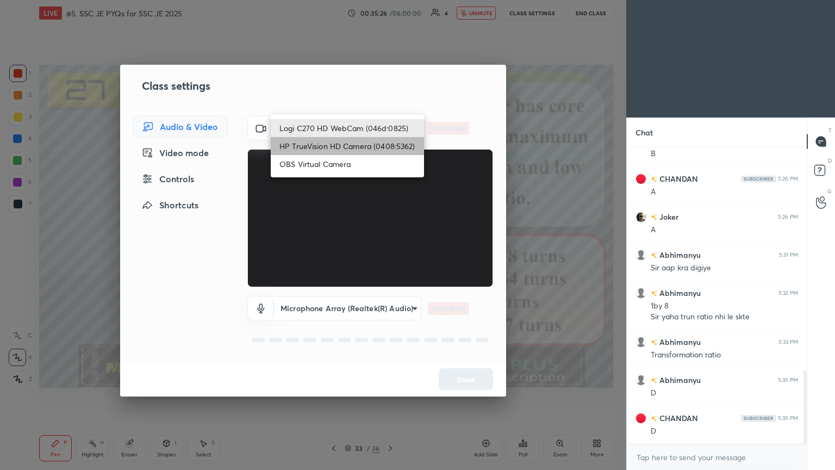
click at [322, 148] on li "HP TrueVision HD Camera (0408:5362)" at bounding box center [347, 146] width 153 height 18
type input "6e129c3dbbea9c9f038ced86e3329b4af5251c06b4e783936748cd200869bc07"
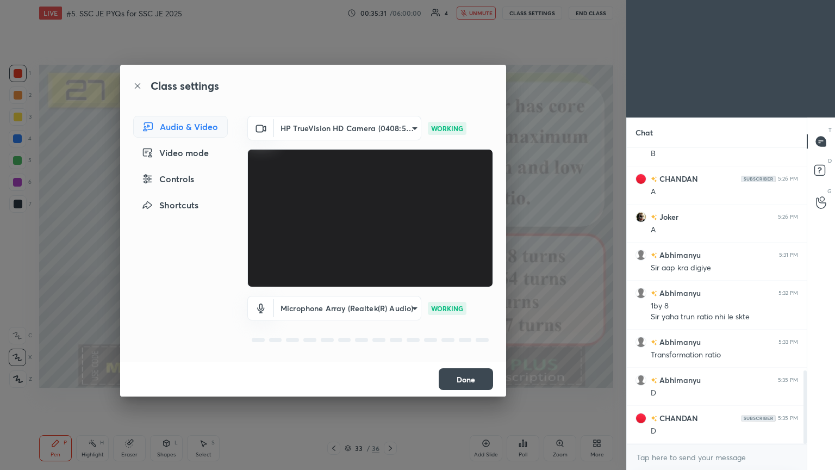
click at [475, 383] on button "Done" at bounding box center [466, 379] width 54 height 22
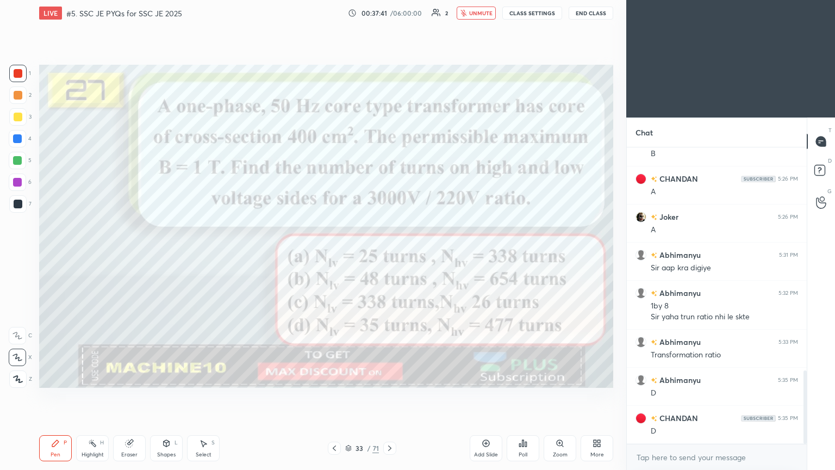
drag, startPoint x: 480, startPoint y: 7, endPoint x: 488, endPoint y: 7, distance: 7.6
click at [479, 7] on button "unmute" at bounding box center [476, 13] width 39 height 13
click at [530, 11] on button "CLASS SETTINGS" at bounding box center [532, 13] width 60 height 13
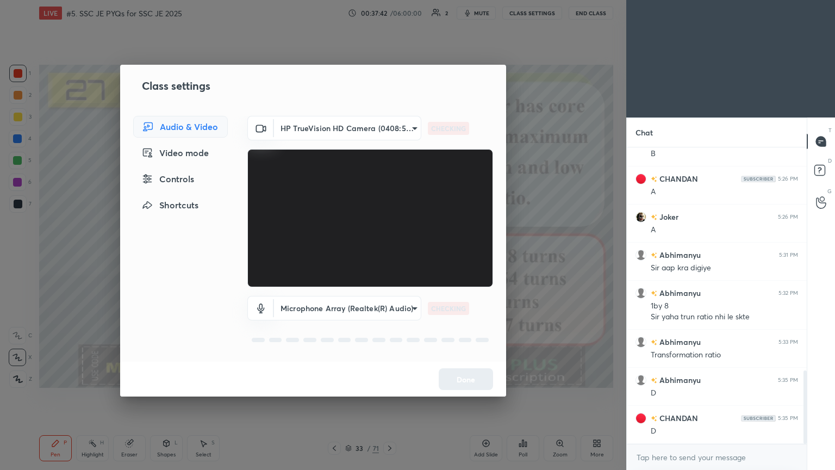
click at [323, 128] on body "1 2 3 4 5 6 7 C X Z C X Z E E Erase all H H LIVE #5. SSC JE PYQs for SSC JE 202…" at bounding box center [417, 235] width 835 height 470
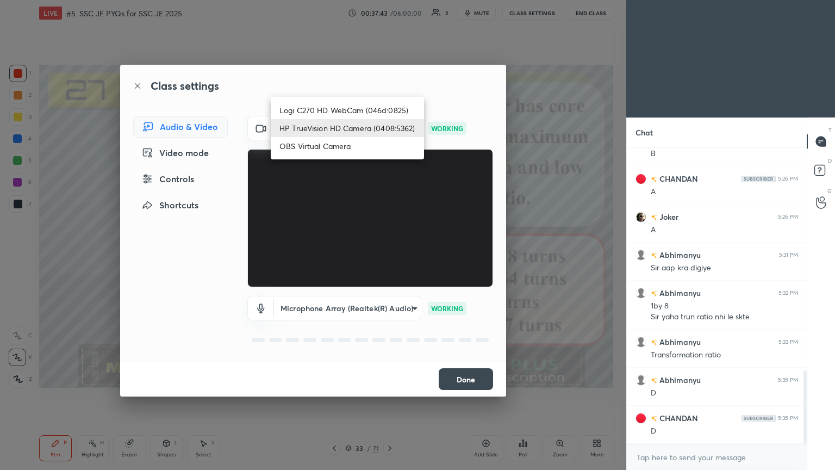
click at [333, 107] on li "Logi C270 HD WebCam (046d:0825)" at bounding box center [347, 110] width 153 height 18
type input "f7d1afb7c9de9e4a754af8163ae90a07716e8f4ac3369fe1a9090404ef363049"
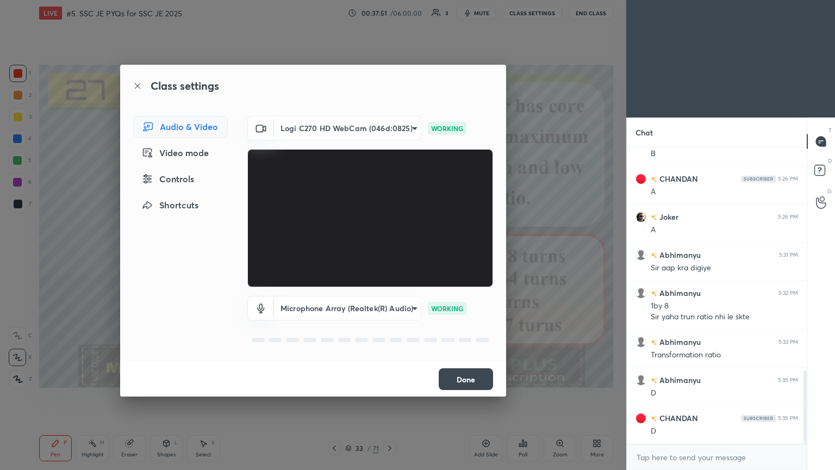
click at [473, 378] on button "Done" at bounding box center [466, 379] width 54 height 22
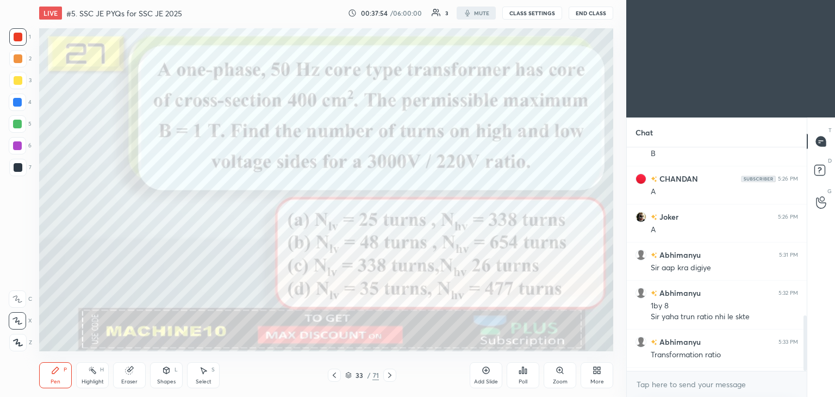
scroll to position [54028, 53773]
type textarea "x"
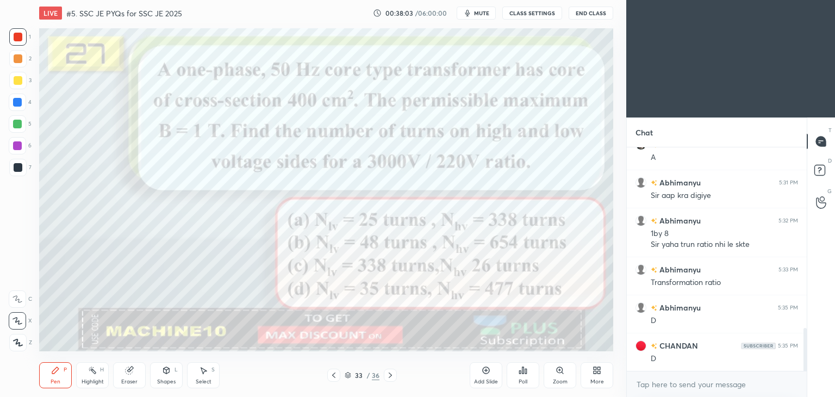
scroll to position [54028, 53773]
click at [19, 82] on div at bounding box center [17, 80] width 17 height 17
click at [17, 326] on div at bounding box center [17, 320] width 17 height 17
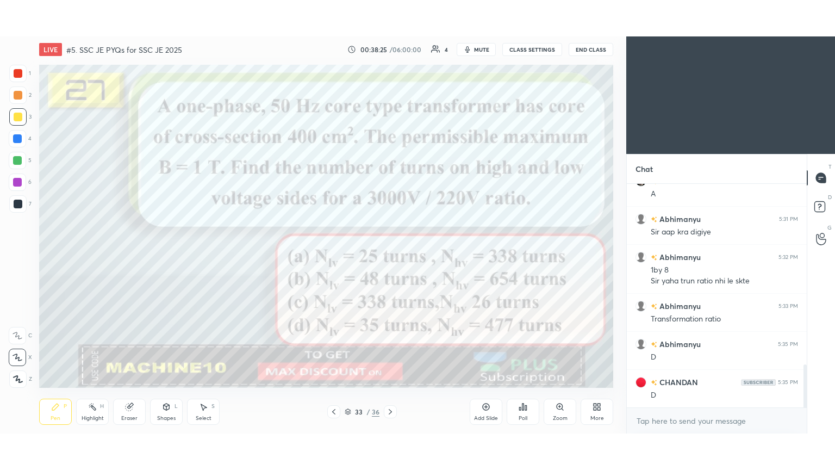
scroll to position [981, 0]
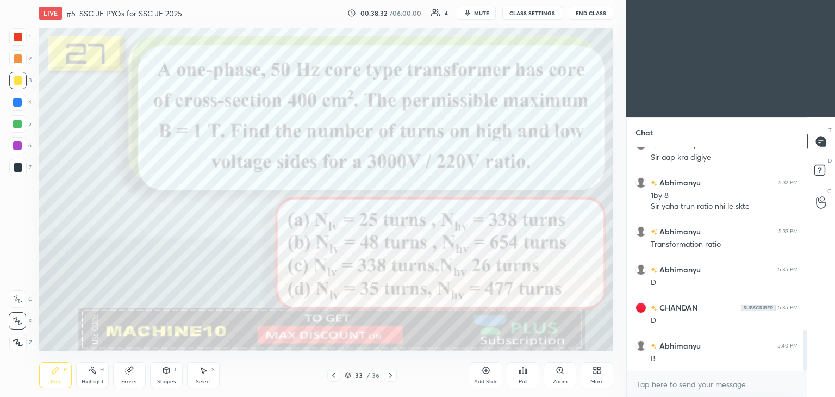
click at [591, 374] on div "More" at bounding box center [597, 375] width 33 height 26
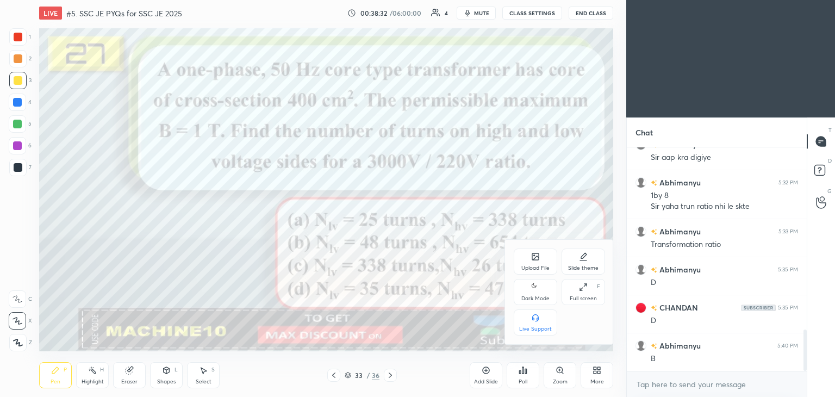
click at [585, 292] on div "Full screen F" at bounding box center [582, 292] width 43 height 26
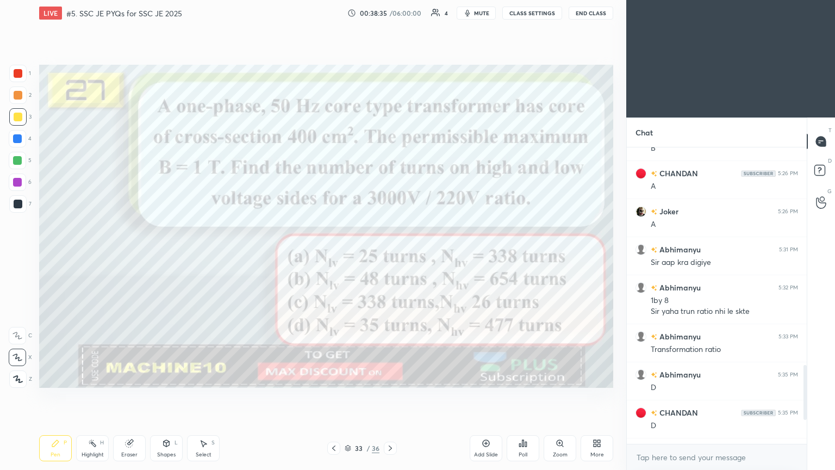
scroll to position [941, 0]
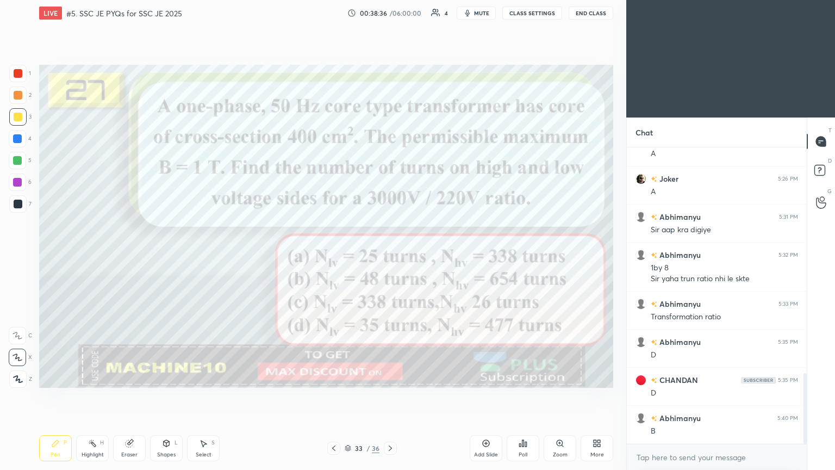
drag, startPoint x: 806, startPoint y: 388, endPoint x: 806, endPoint y: 430, distance: 42.4
click at [806, 396] on div at bounding box center [804, 408] width 3 height 71
click at [16, 80] on div at bounding box center [17, 73] width 17 height 17
click at [390, 396] on icon at bounding box center [390, 448] width 9 height 9
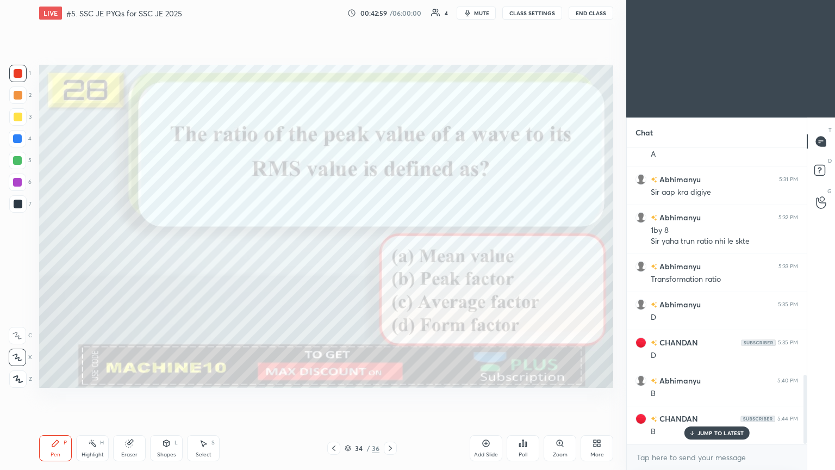
scroll to position [1017, 0]
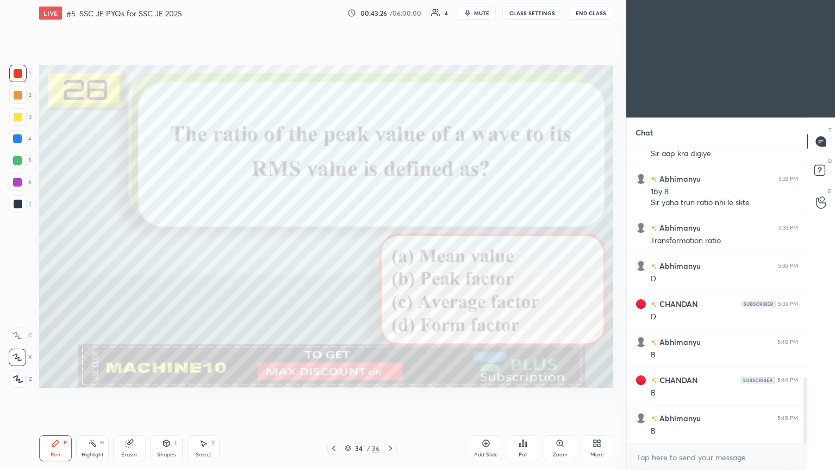
click at [392, 396] on icon at bounding box center [390, 448] width 9 height 9
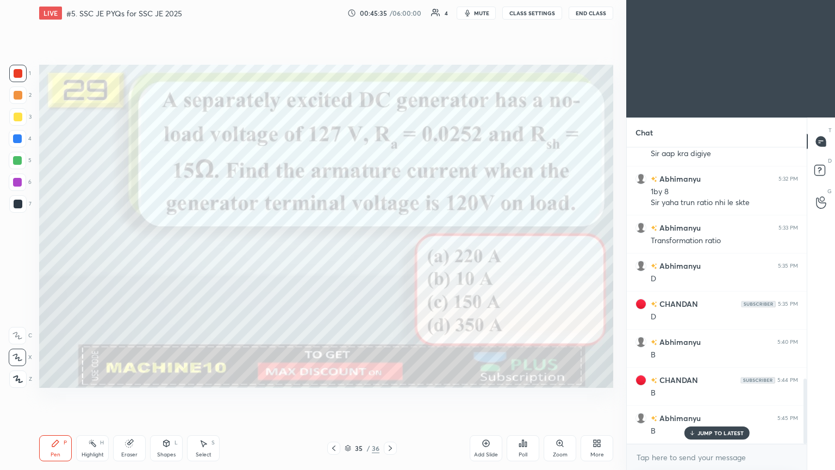
scroll to position [1054, 0]
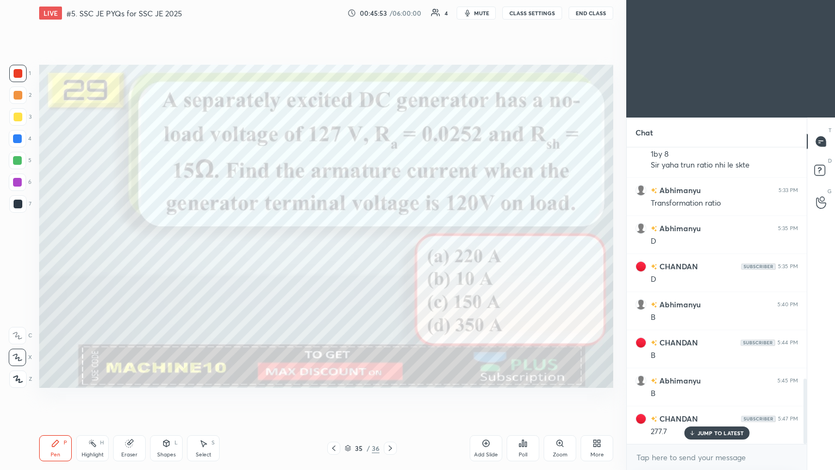
click at [388, 396] on icon at bounding box center [390, 448] width 9 height 9
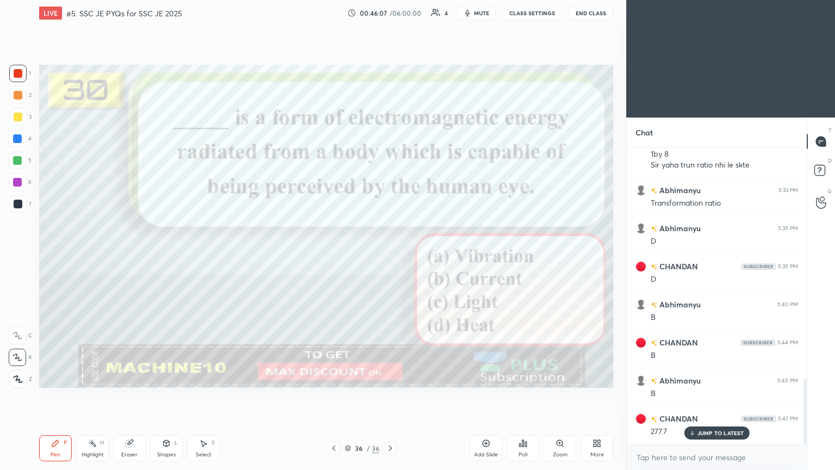
scroll to position [1093, 0]
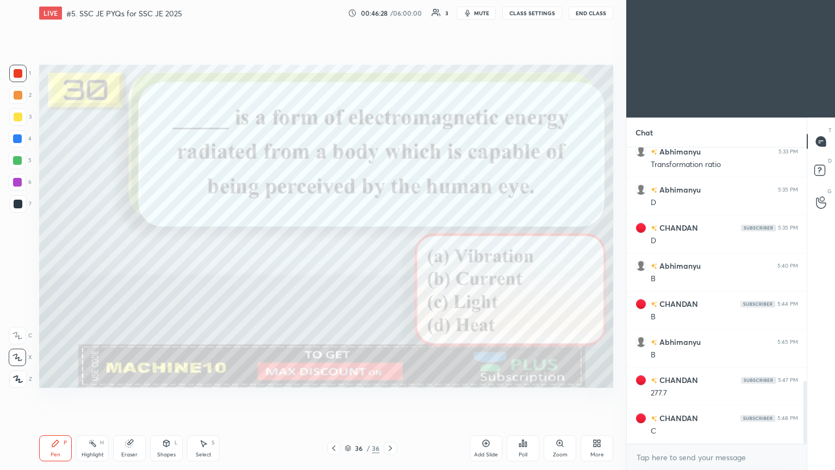
click at [390, 396] on icon at bounding box center [390, 448] width 9 height 9
click at [389, 396] on icon at bounding box center [390, 448] width 9 height 9
click at [390, 396] on icon at bounding box center [390, 448] width 9 height 9
click at [598, 396] on div "More" at bounding box center [597, 454] width 14 height 5
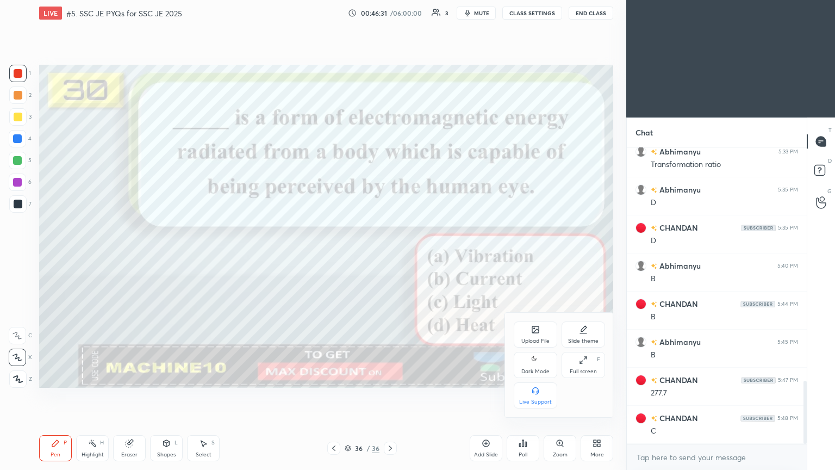
click at [542, 339] on div "Upload File" at bounding box center [535, 340] width 28 height 5
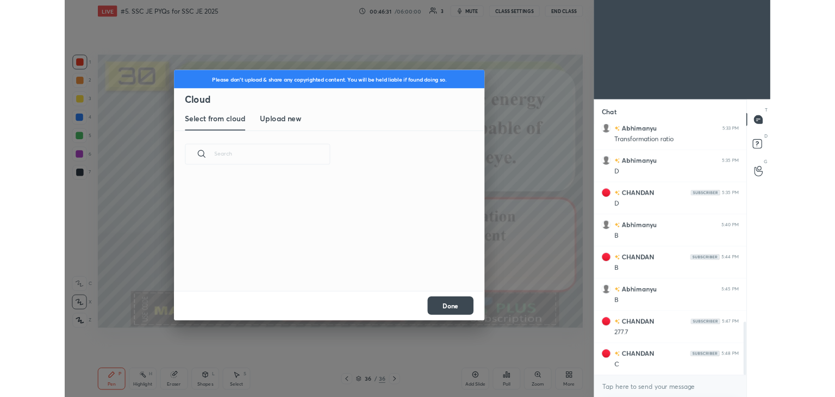
scroll to position [134, 349]
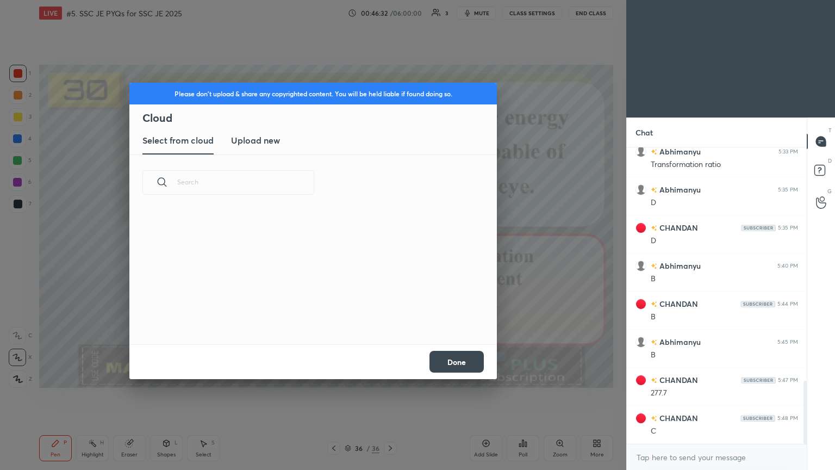
click at [252, 136] on h3 "Upload new" at bounding box center [255, 140] width 49 height 13
click at [307, 316] on label "Browse" at bounding box center [313, 312] width 48 height 17
click at [289, 316] on input "Browse" at bounding box center [289, 312] width 0 height 17
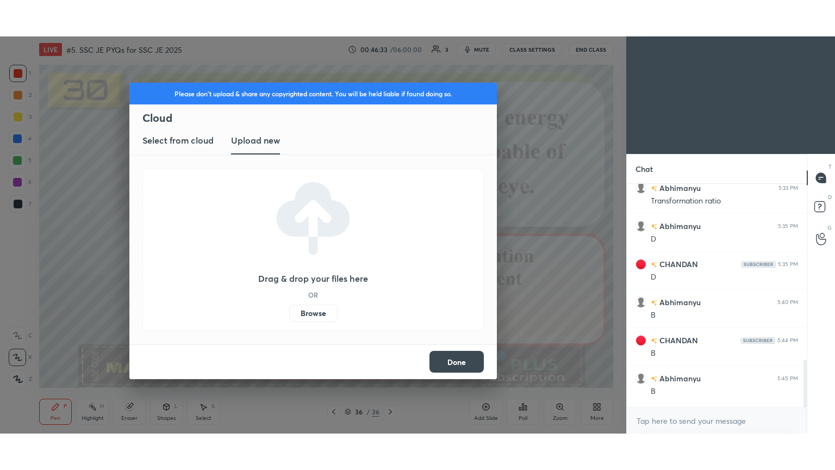
scroll to position [54028, 53773]
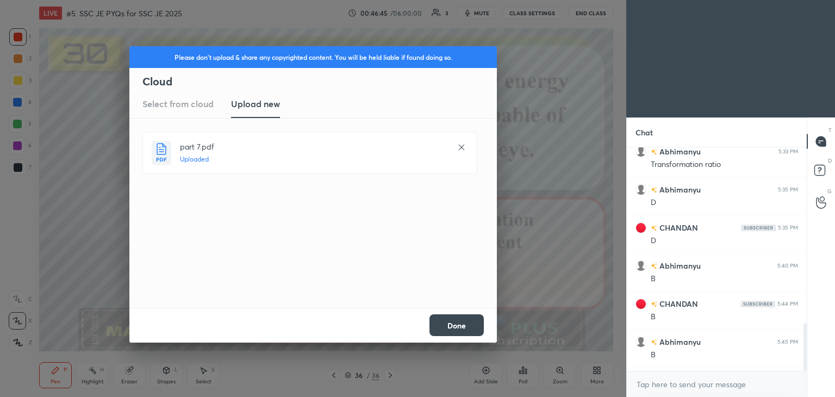
click at [443, 325] on button "Done" at bounding box center [456, 325] width 54 height 22
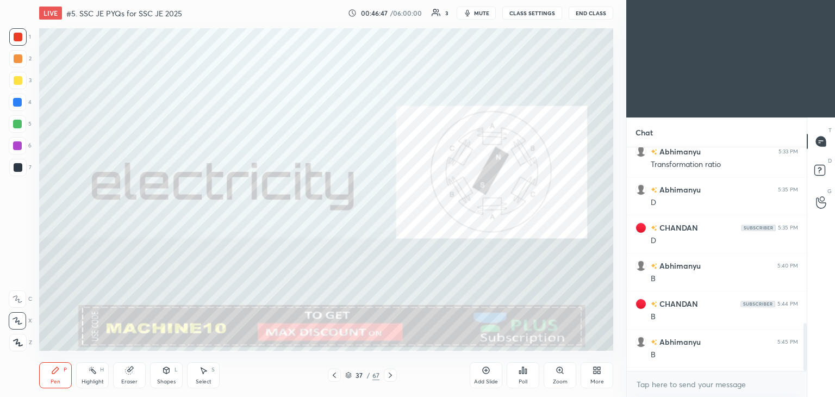
click at [392, 377] on icon at bounding box center [390, 375] width 9 height 9
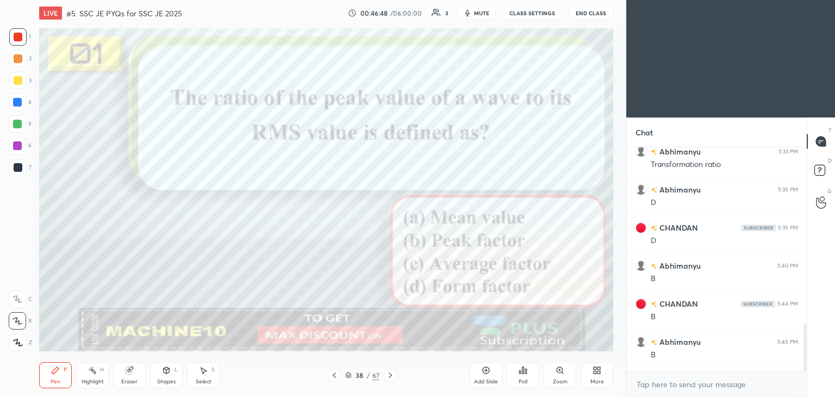
click at [607, 376] on div "More" at bounding box center [597, 375] width 33 height 26
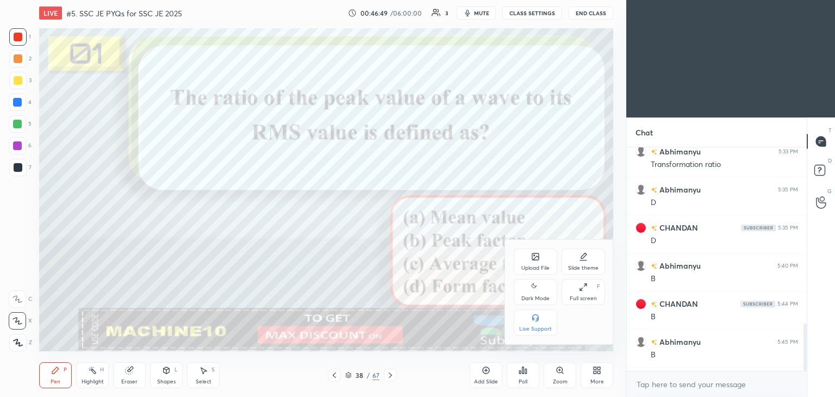
click at [570, 296] on div "Full screen" at bounding box center [583, 298] width 27 height 5
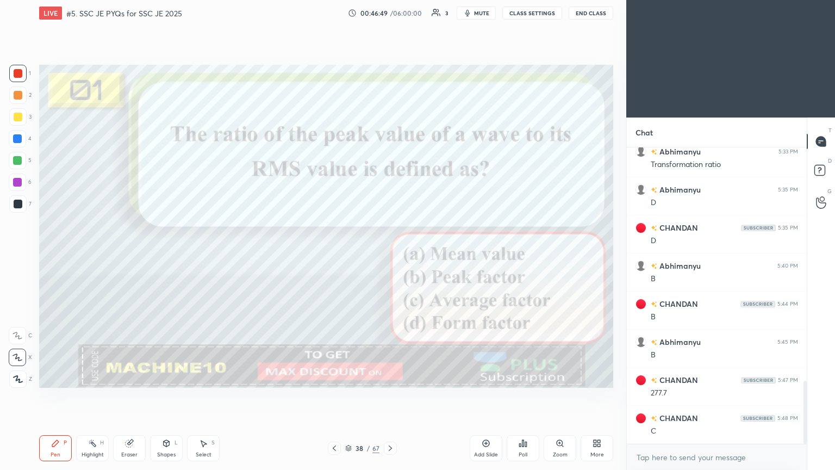
scroll to position [203, 177]
type textarea "x"
click at [394, 396] on div at bounding box center [390, 447] width 13 height 13
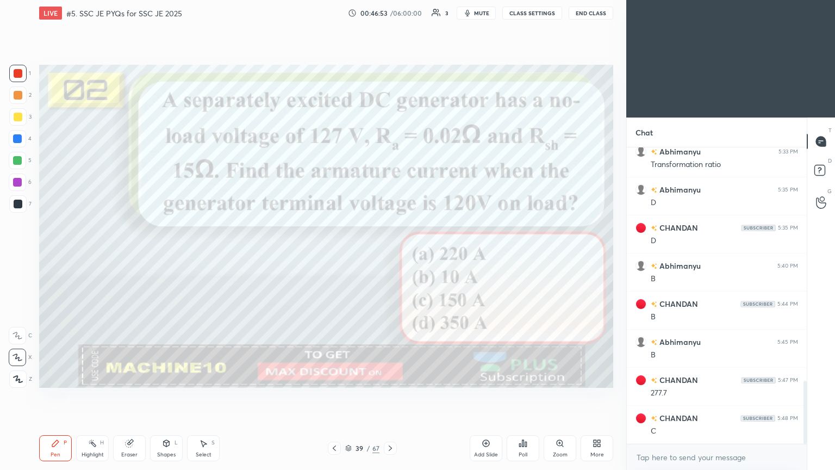
click at [390, 396] on icon at bounding box center [390, 448] width 9 height 9
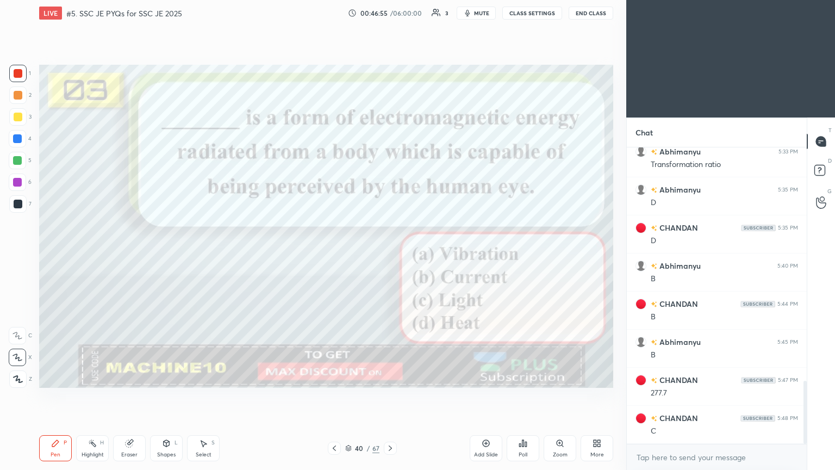
click at [386, 396] on icon at bounding box center [390, 448] width 9 height 9
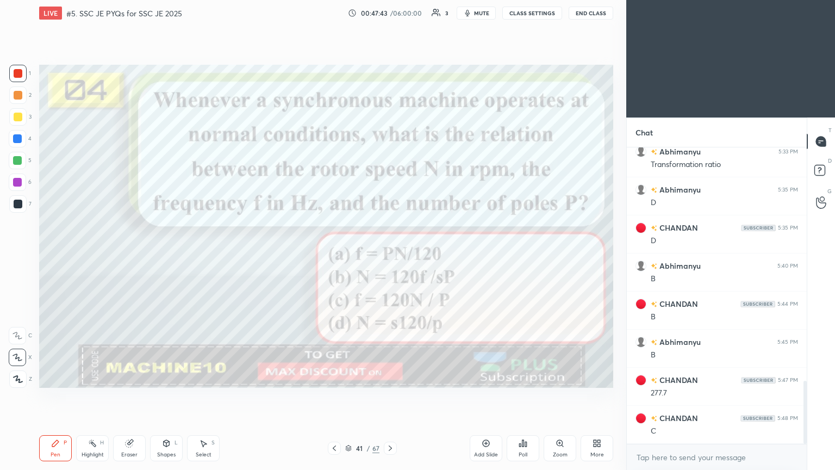
scroll to position [1131, 0]
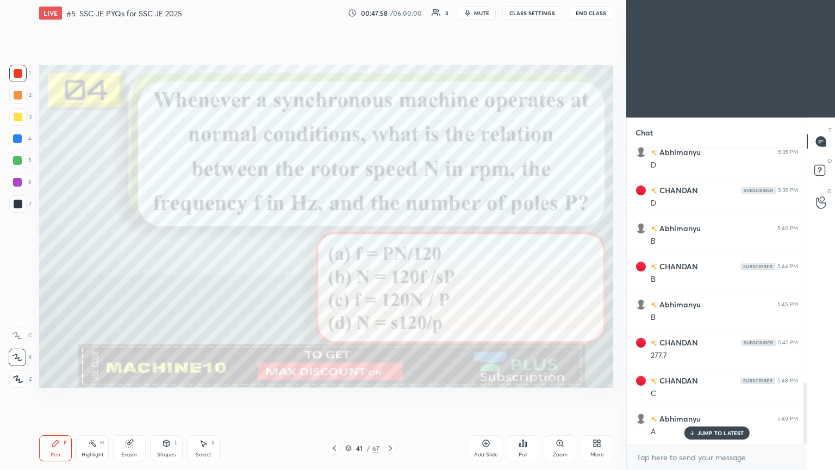
click at [389, 396] on icon at bounding box center [390, 448] width 9 height 9
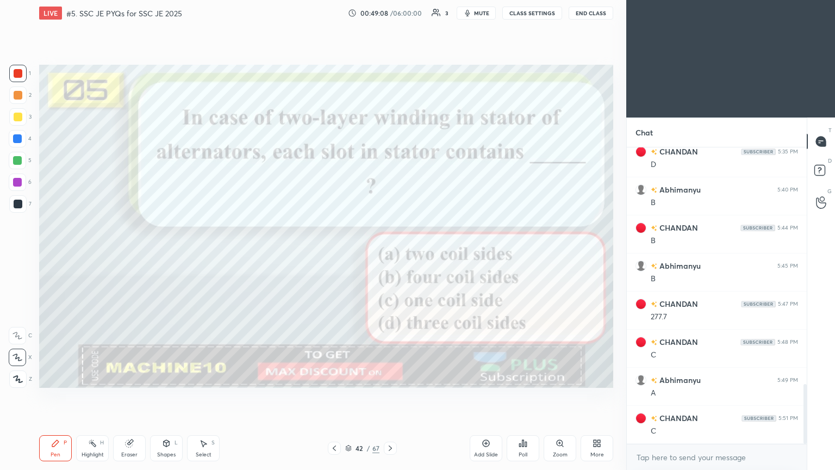
scroll to position [1207, 0]
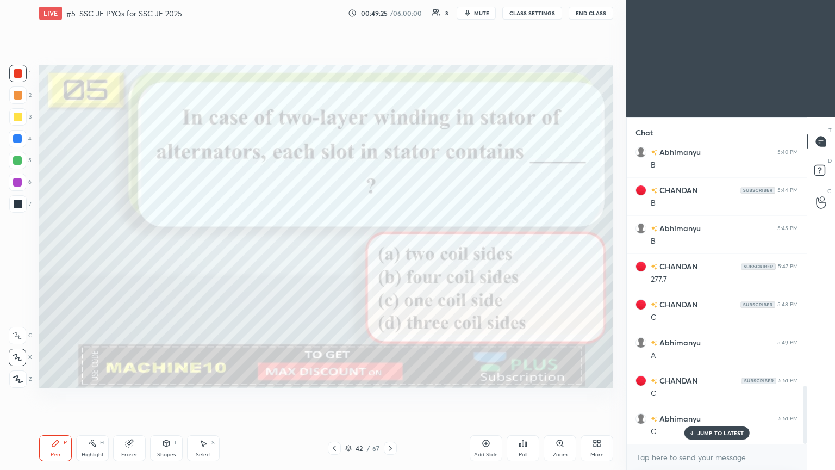
click at [390, 396] on icon at bounding box center [390, 447] width 3 height 5
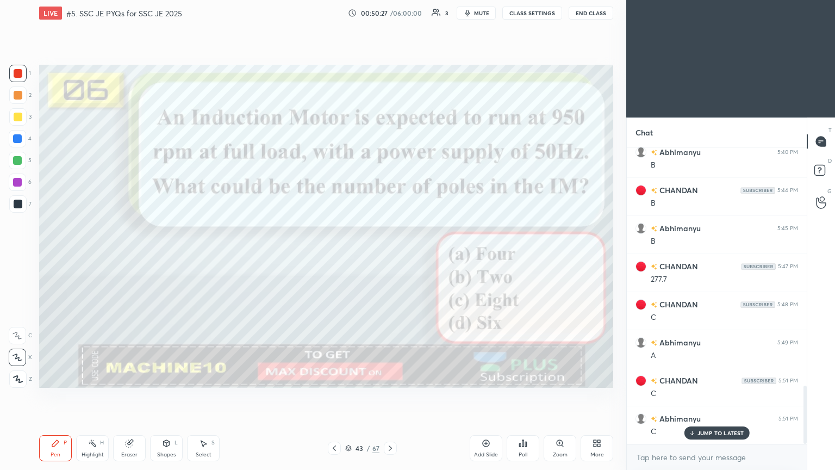
scroll to position [1245, 0]
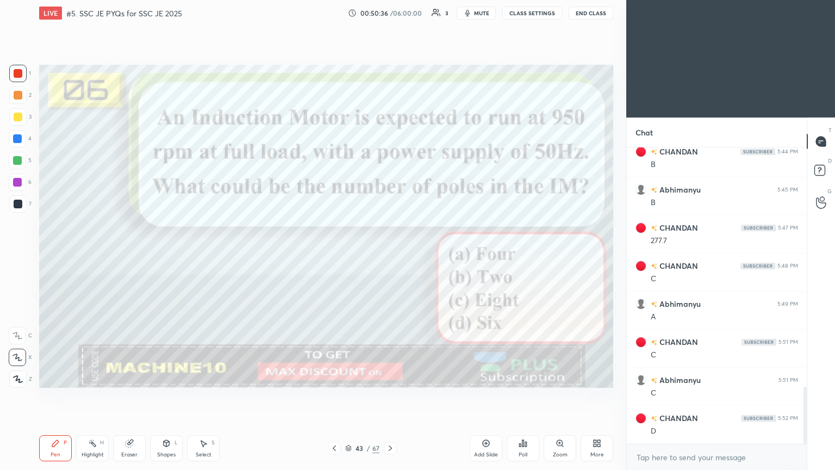
click at [130, 396] on div "Eraser" at bounding box center [129, 454] width 16 height 5
click at [90, 396] on div "Highlight" at bounding box center [93, 454] width 22 height 5
click at [195, 357] on div "Setting up your live class Poll for secs No correct answer Start poll" at bounding box center [326, 226] width 583 height 400
click at [133, 396] on div "Eraser" at bounding box center [129, 448] width 33 height 26
drag, startPoint x: 20, startPoint y: 346, endPoint x: 33, endPoint y: 352, distance: 14.4
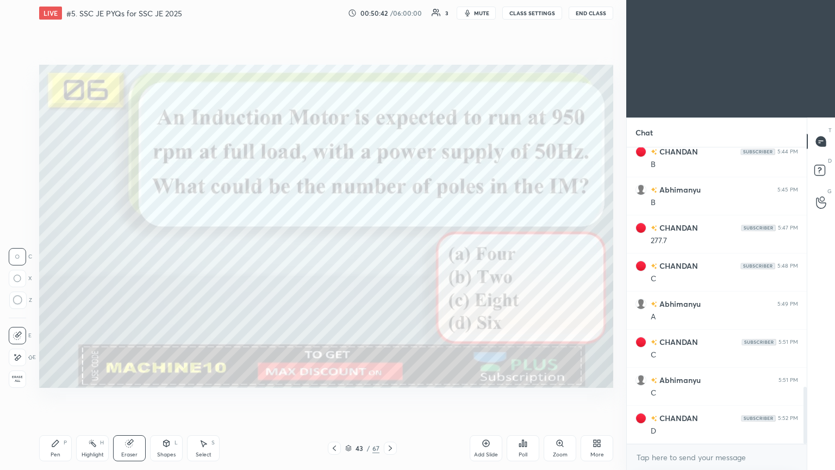
click at [22, 346] on div "E" at bounding box center [22, 355] width 27 height 22
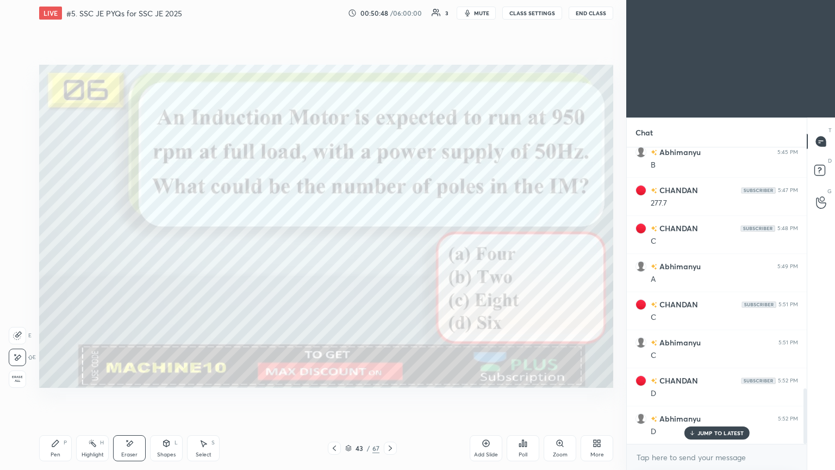
click at [43, 396] on div "Pen P" at bounding box center [55, 448] width 33 height 26
click at [14, 73] on div at bounding box center [18, 73] width 9 height 9
click at [387, 396] on icon at bounding box center [390, 448] width 9 height 9
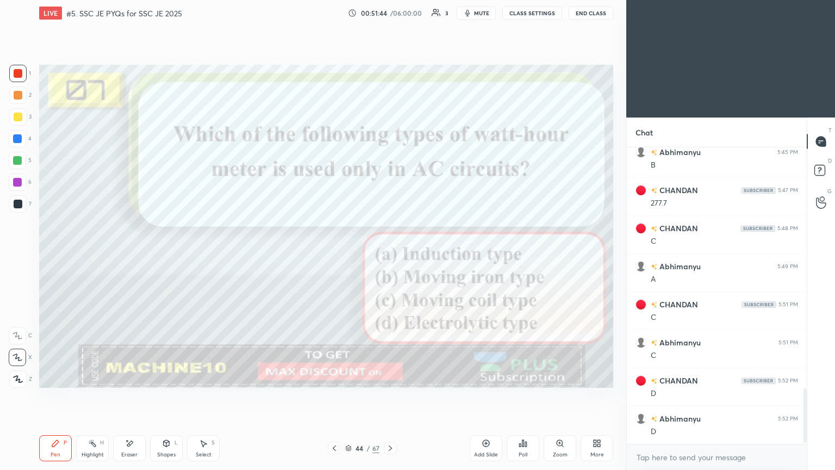
scroll to position [1321, 0]
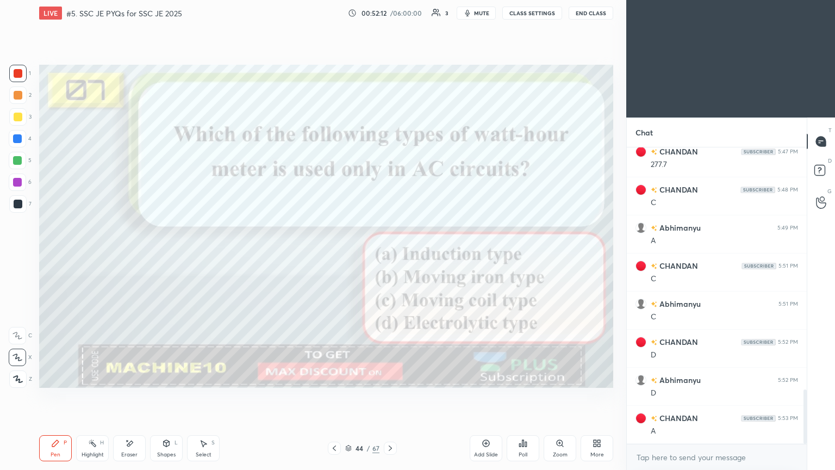
click at [389, 396] on icon at bounding box center [390, 448] width 9 height 9
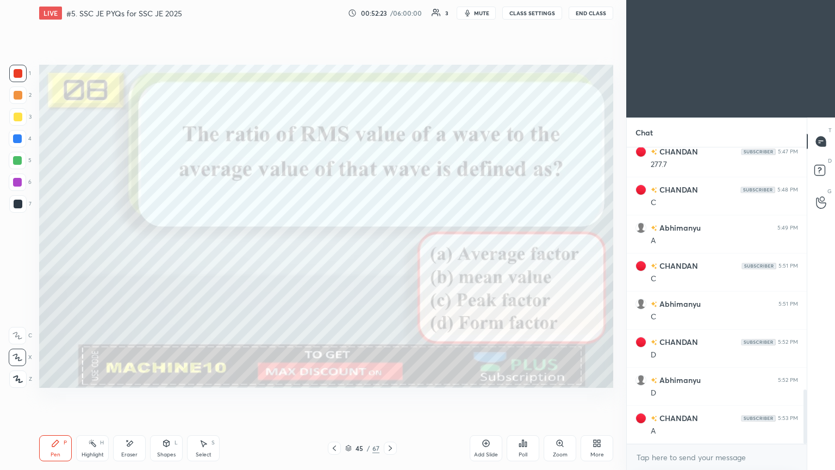
scroll to position [1359, 0]
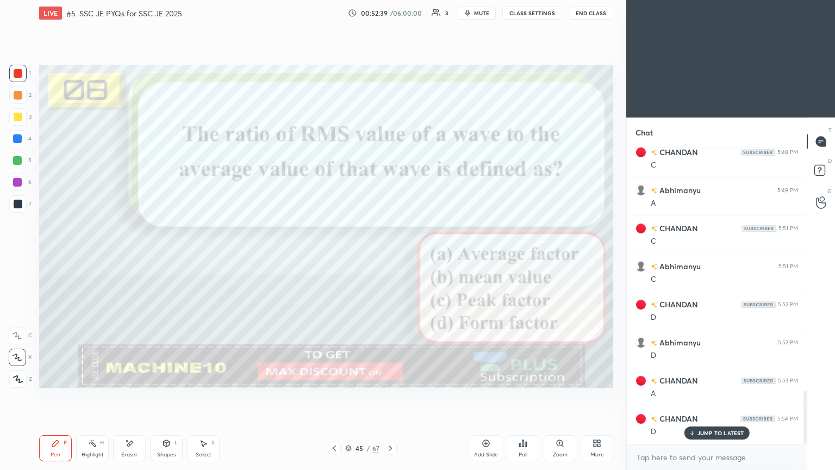
click at [389, 396] on icon at bounding box center [390, 448] width 9 height 9
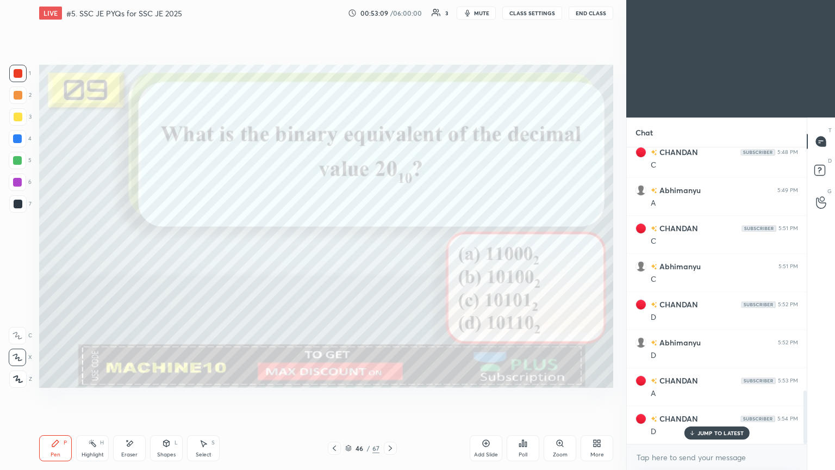
click at [394, 396] on div at bounding box center [390, 447] width 13 height 13
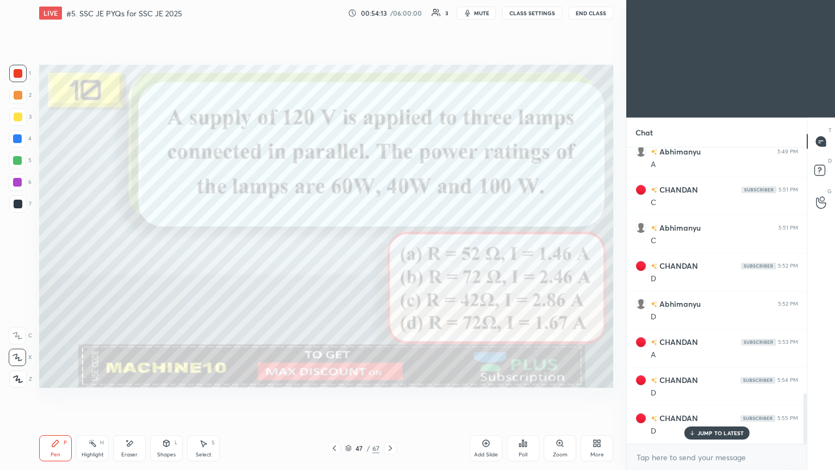
scroll to position [1435, 0]
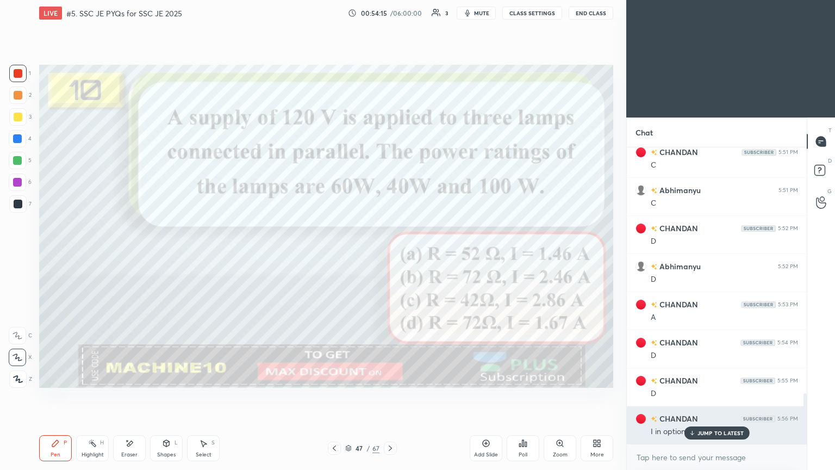
click at [707, 396] on p "JUMP TO LATEST" at bounding box center [720, 432] width 47 height 7
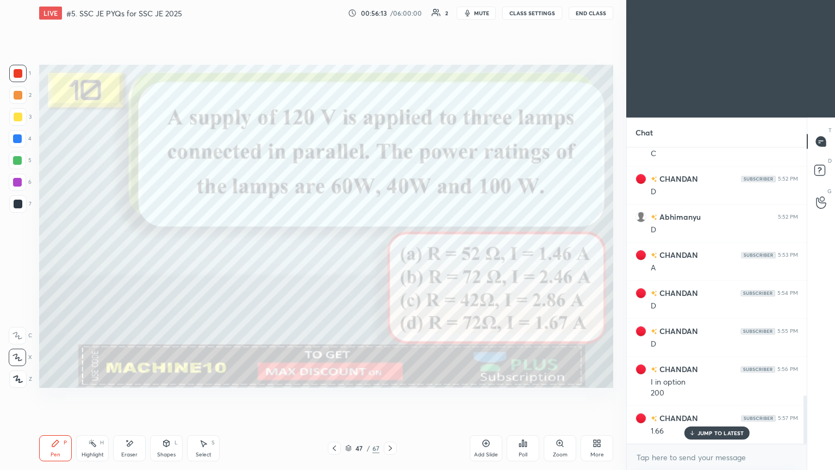
scroll to position [1522, 0]
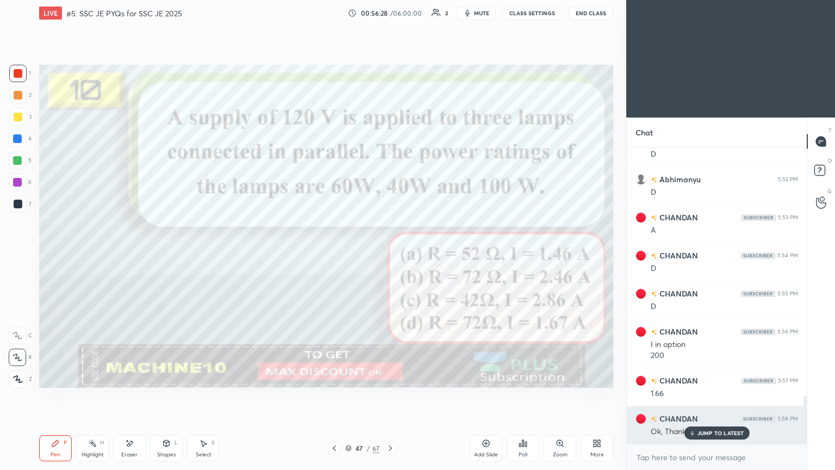
click at [710, 396] on p "JUMP TO LATEST" at bounding box center [720, 432] width 47 height 7
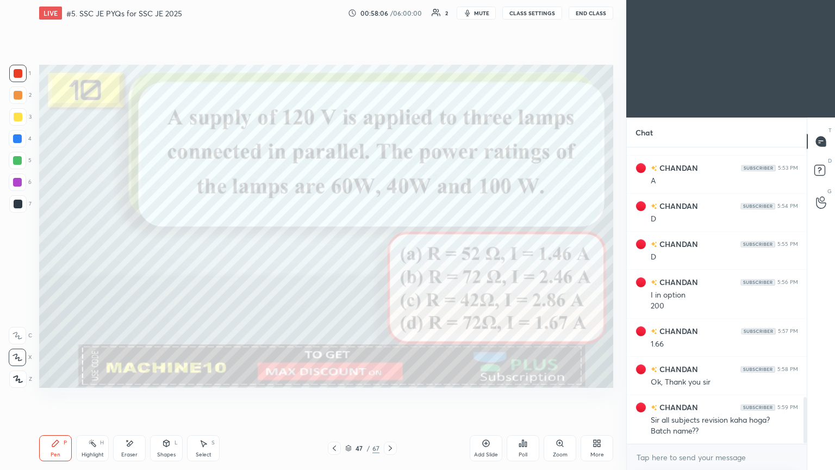
scroll to position [1609, 0]
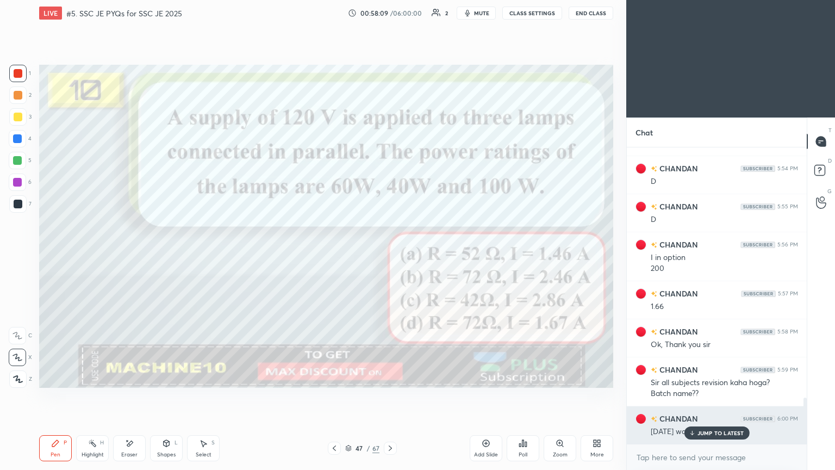
click at [708, 396] on p "JUMP TO LATEST" at bounding box center [720, 432] width 47 height 7
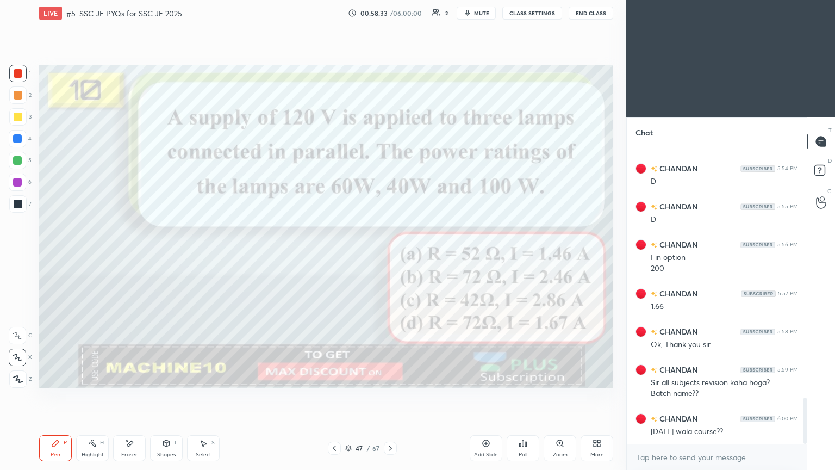
scroll to position [1620, 0]
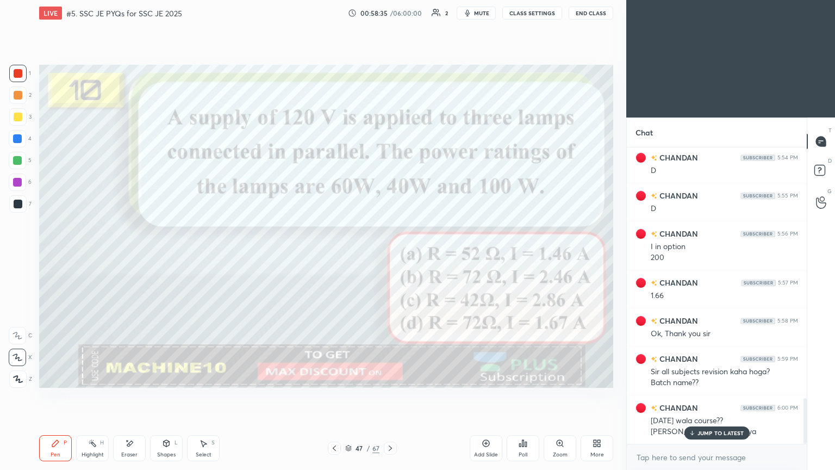
click at [713, 396] on p "JUMP TO LATEST" at bounding box center [720, 432] width 47 height 7
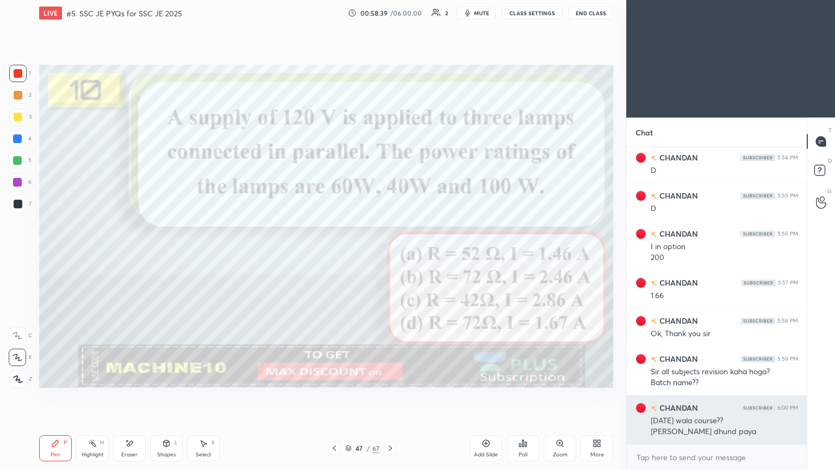
click at [651, 396] on div "Mai nhi dhund paya" at bounding box center [724, 431] width 147 height 11
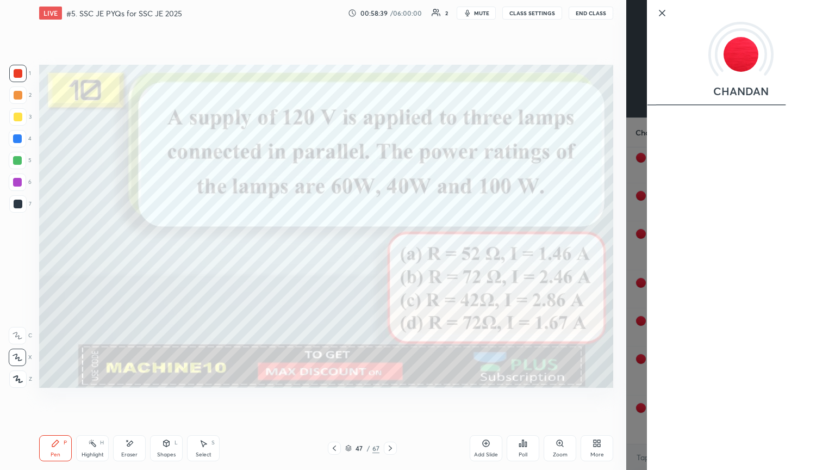
click at [641, 396] on div "CHANDAN" at bounding box center [730, 235] width 209 height 470
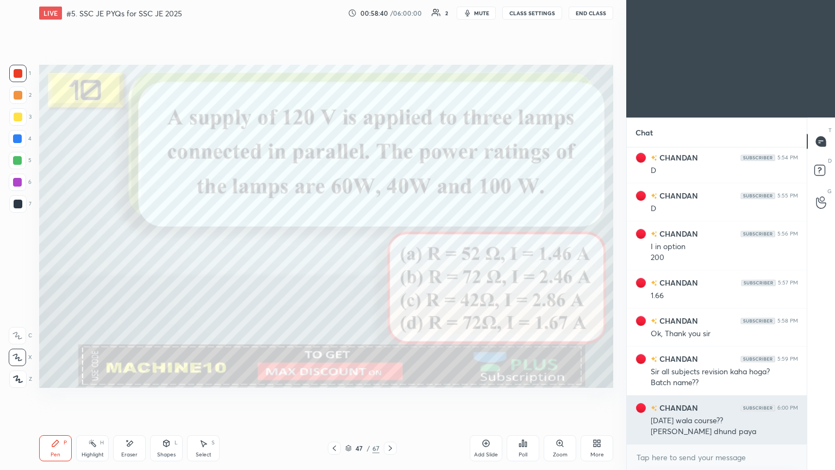
click at [637, 396] on div "CHANDAN 6:00 PM 29 Aug wala course?? Mai nhi dhund paya" at bounding box center [717, 419] width 180 height 48
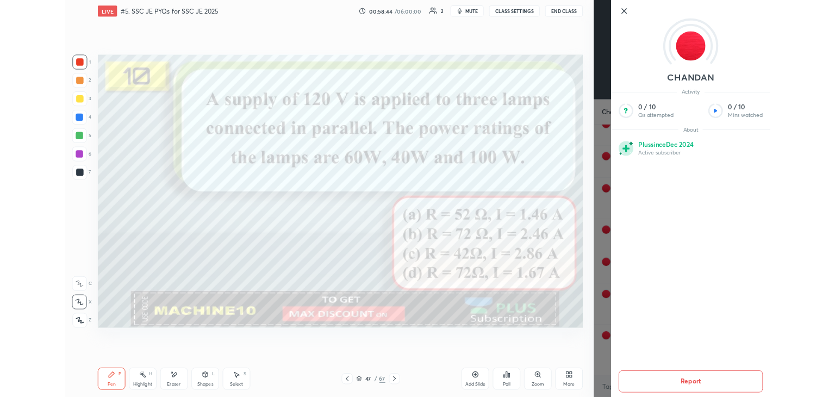
scroll to position [1642, 0]
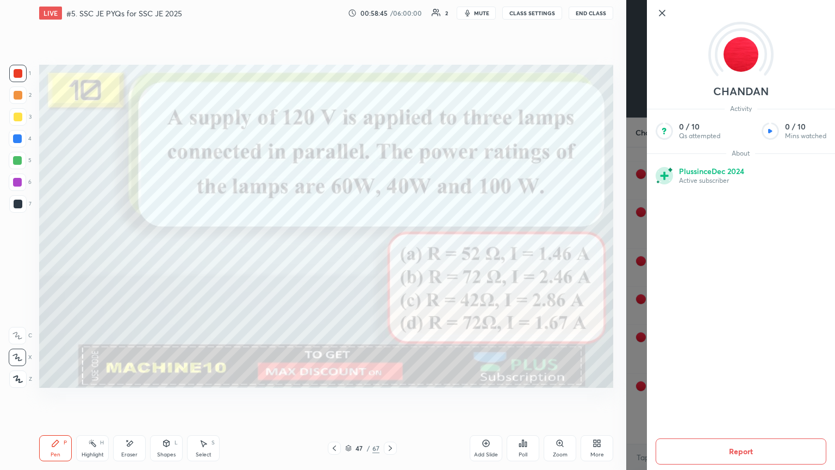
click at [659, 8] on icon at bounding box center [662, 13] width 13 height 13
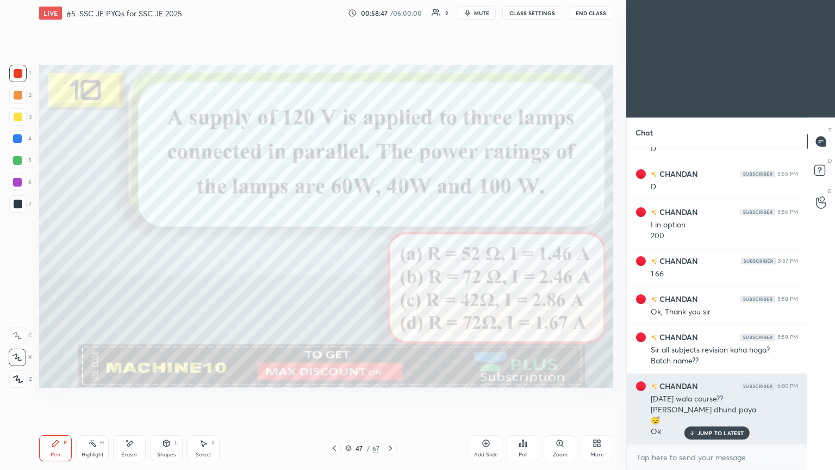
click at [716, 396] on p "JUMP TO LATEST" at bounding box center [720, 432] width 47 height 7
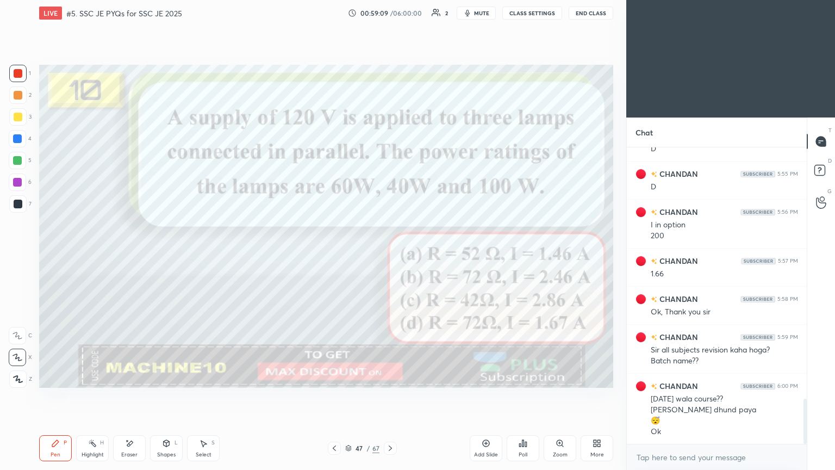
drag, startPoint x: 472, startPoint y: 10, endPoint x: 507, endPoint y: 7, distance: 35.0
click at [472, 11] on icon "button" at bounding box center [467, 13] width 9 height 9
click at [526, 7] on button "CLASS SETTINGS" at bounding box center [532, 13] width 60 height 13
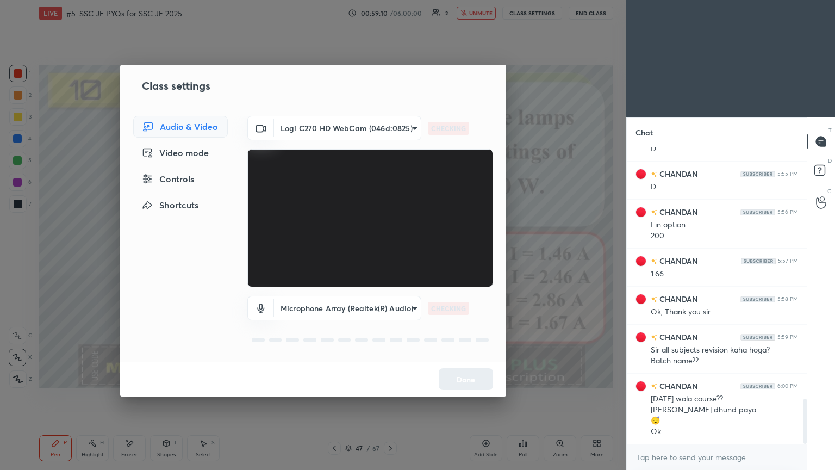
click at [352, 121] on body "1 2 3 4 5 6 7 C X Z E E Erase all H H LIVE #5. SSC JE PYQs for SSC JE 2025 00:5…" at bounding box center [417, 235] width 835 height 470
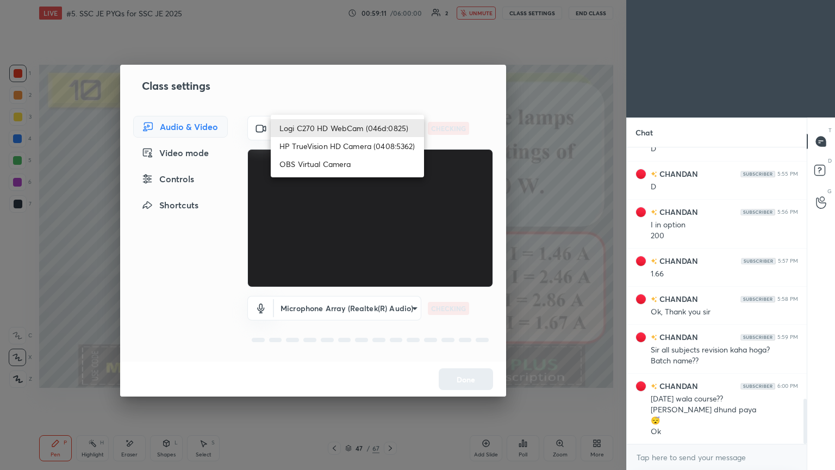
click at [346, 141] on li "HP TrueVision HD Camera (0408:5362)" at bounding box center [347, 146] width 153 height 18
type input "6e129c3dbbea9c9f038ced86e3329b4af5251c06b4e783936748cd200869bc07"
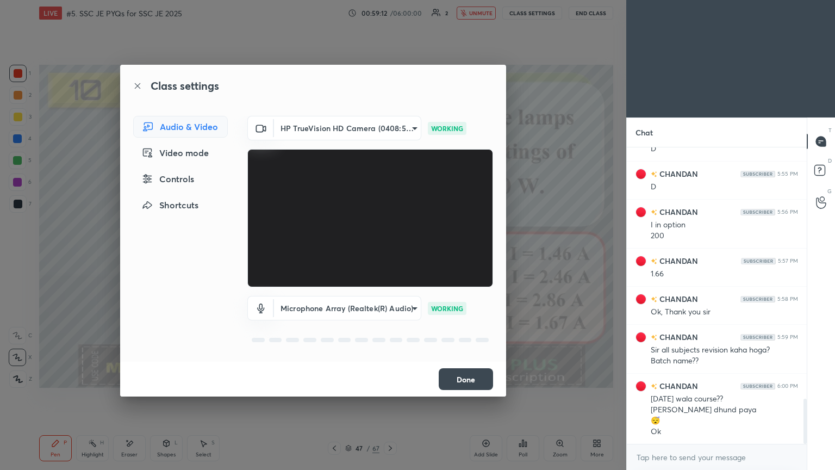
click at [465, 377] on button "Done" at bounding box center [466, 379] width 54 height 22
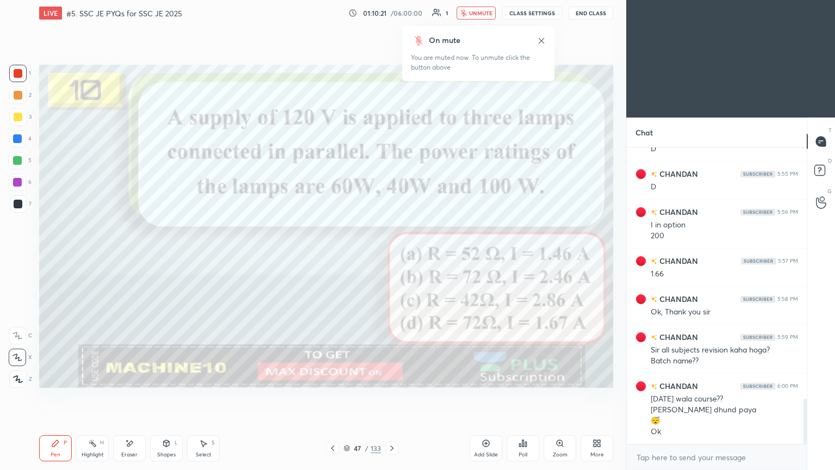
drag, startPoint x: 491, startPoint y: 11, endPoint x: 500, endPoint y: 11, distance: 8.2
click at [490, 11] on span "unmute" at bounding box center [480, 13] width 23 height 8
click at [530, 13] on button "CLASS SETTINGS" at bounding box center [532, 13] width 60 height 13
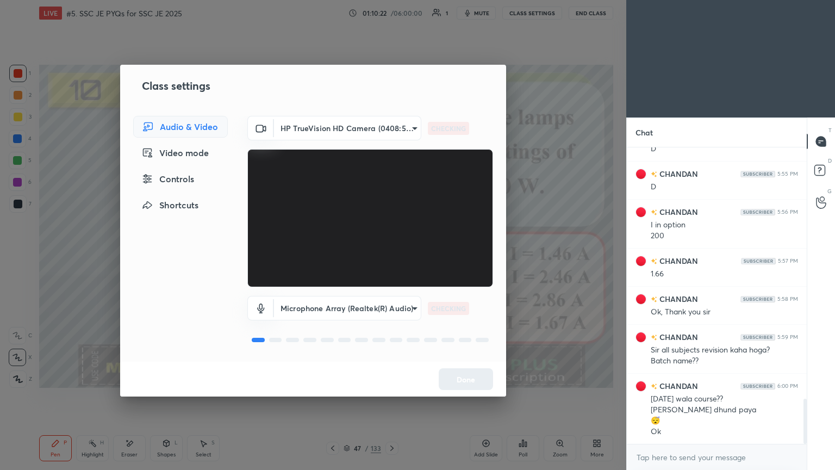
click at [338, 122] on body "1 2 3 4 5 6 7 C X Z E E Erase all H H LIVE #5. SSC JE PYQs for SSC JE 2025 01:1…" at bounding box center [417, 235] width 835 height 470
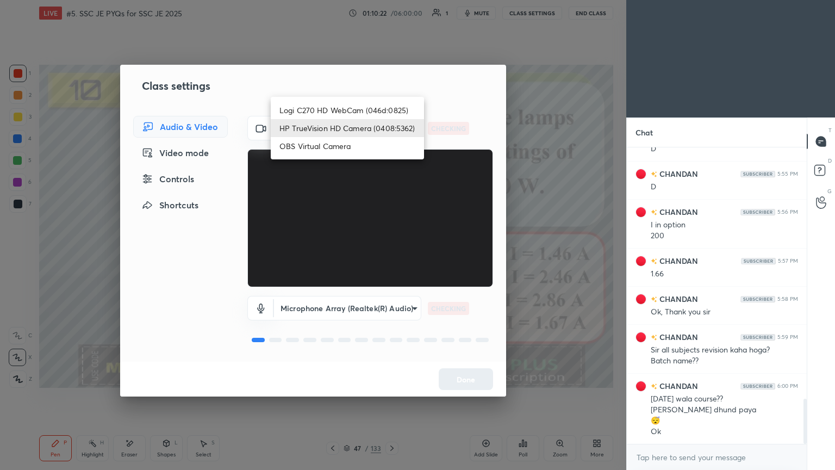
click at [335, 109] on li "Logi C270 HD WebCam (046d:0825)" at bounding box center [347, 110] width 153 height 18
type input "f7d1afb7c9de9e4a754af8163ae90a07716e8f4ac3369fe1a9090404ef363049"
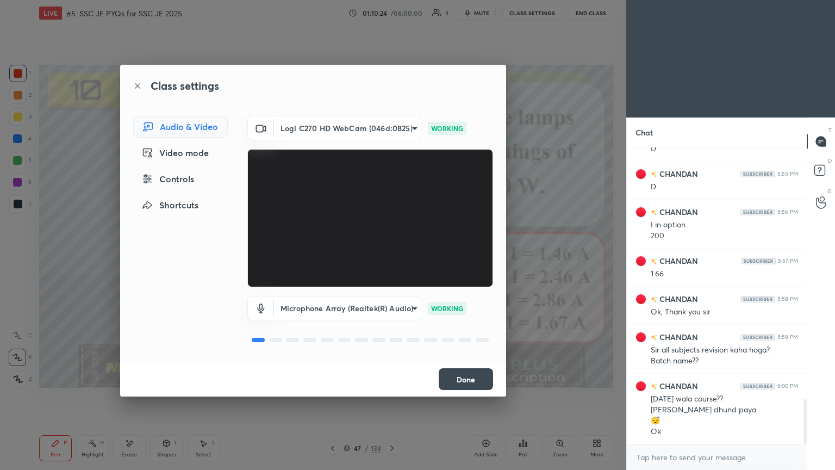
click at [465, 386] on button "Done" at bounding box center [466, 379] width 54 height 22
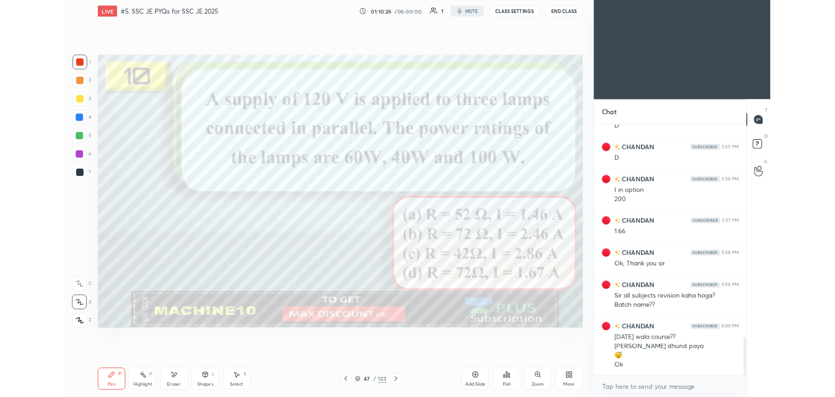
scroll to position [54028, 53773]
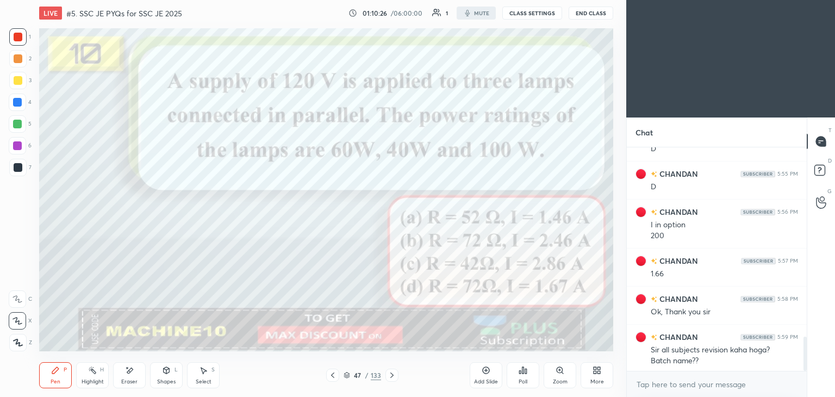
type textarea "x"
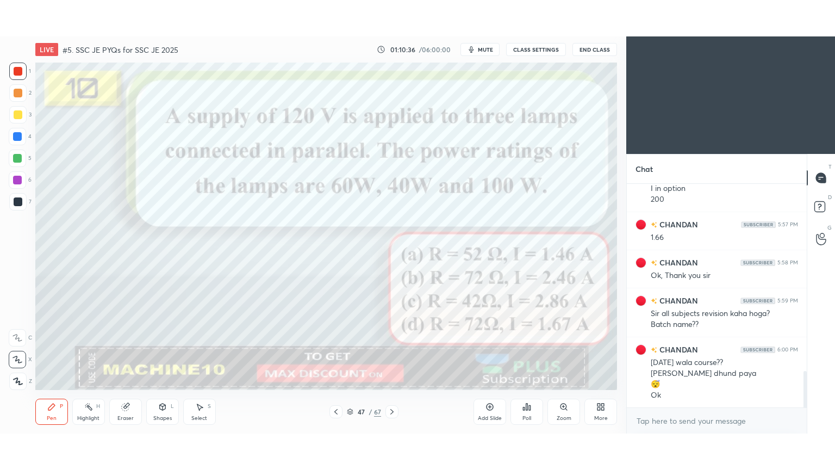
scroll to position [54028, 53773]
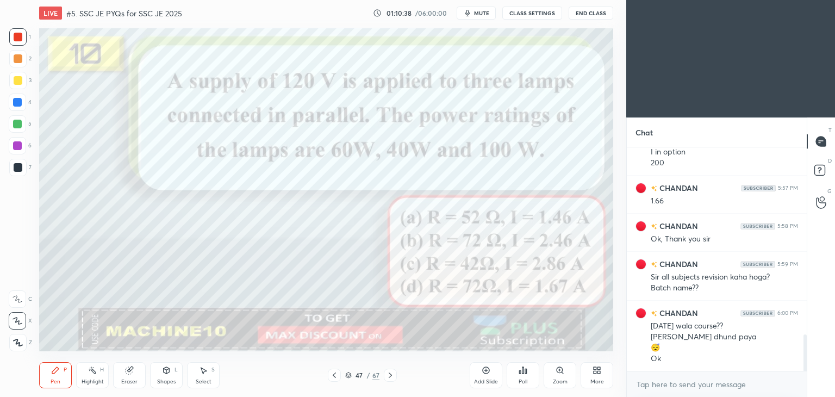
click at [14, 32] on div at bounding box center [17, 36] width 17 height 17
click at [21, 324] on icon at bounding box center [18, 321] width 10 height 8
click at [391, 377] on icon at bounding box center [390, 375] width 9 height 9
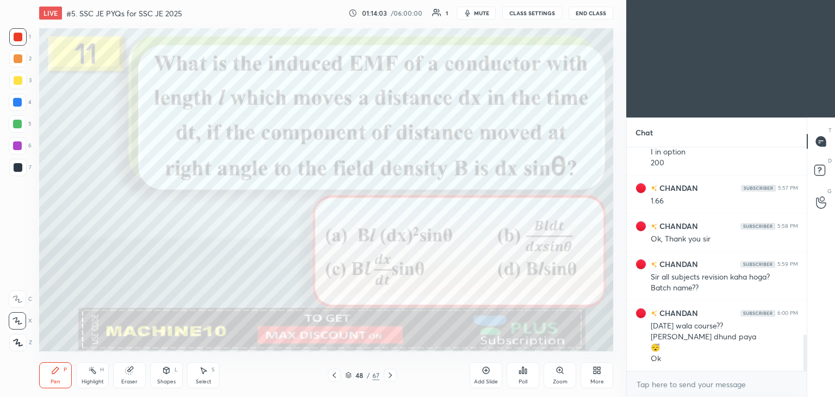
click at [390, 376] on icon at bounding box center [390, 374] width 3 height 5
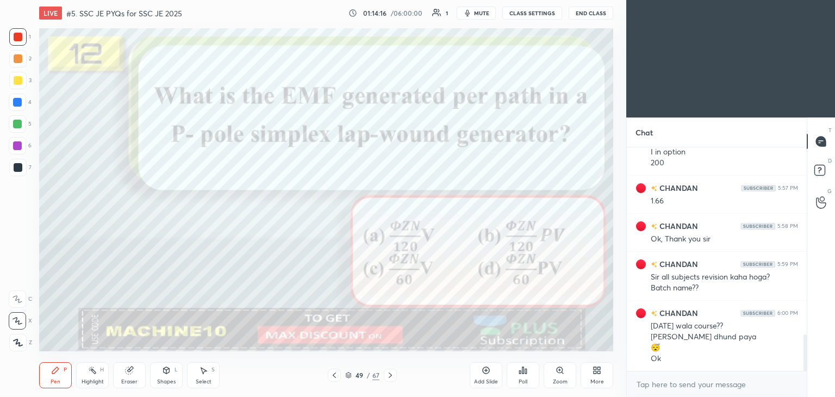
click at [602, 376] on div "More" at bounding box center [597, 375] width 33 height 26
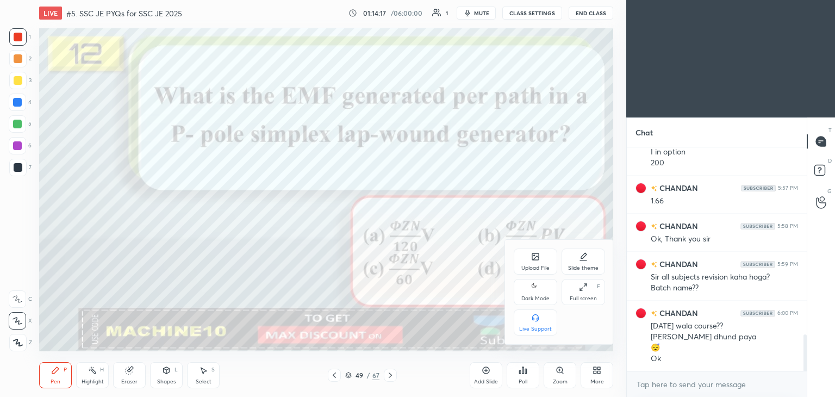
click at [587, 292] on div "Full screen F" at bounding box center [582, 292] width 43 height 26
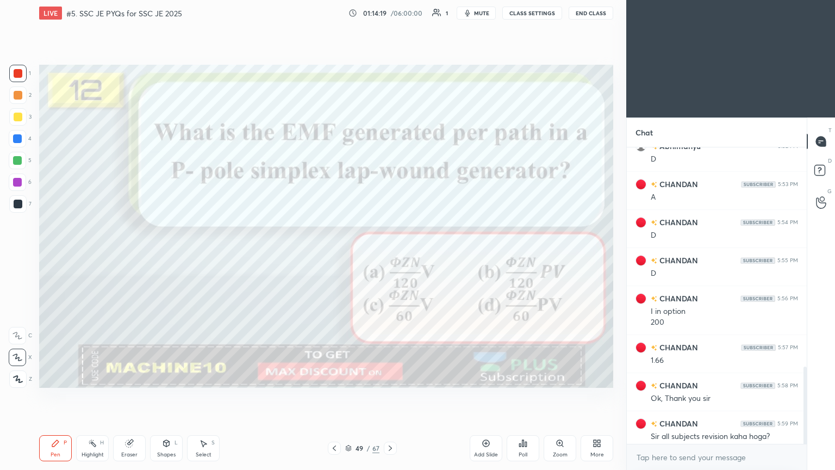
scroll to position [1174, 0]
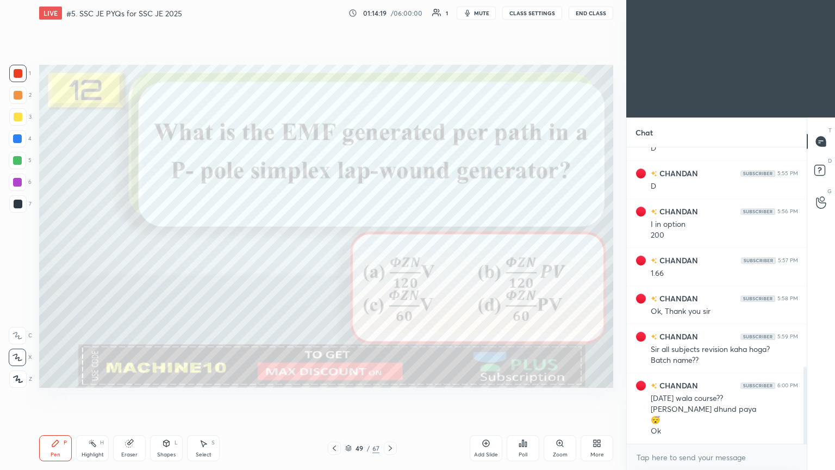
drag, startPoint x: 806, startPoint y: 398, endPoint x: 808, endPoint y: 436, distance: 38.7
click at [808, 396] on div "Chat CHANDAN 5:35 PM D Abhimanyu 5:40 PM B CHANDAN 5:44 PM B Abhimanyu 5:45 PM …" at bounding box center [730, 293] width 209 height 352
click at [391, 396] on icon at bounding box center [390, 448] width 9 height 9
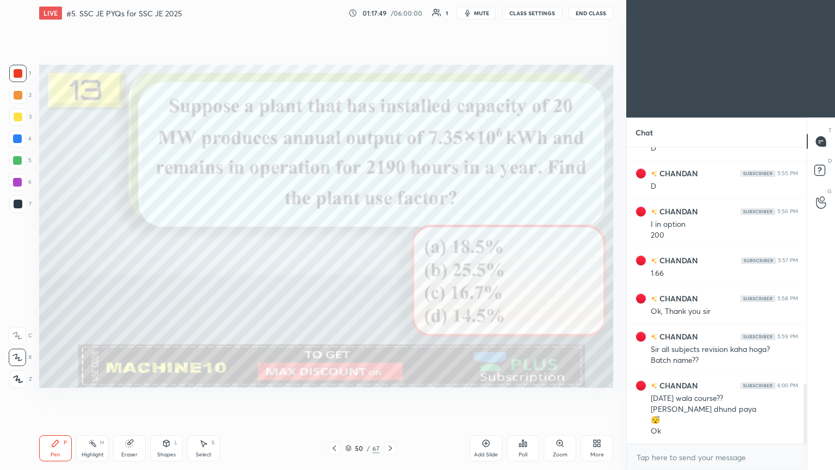
scroll to position [1200, 0]
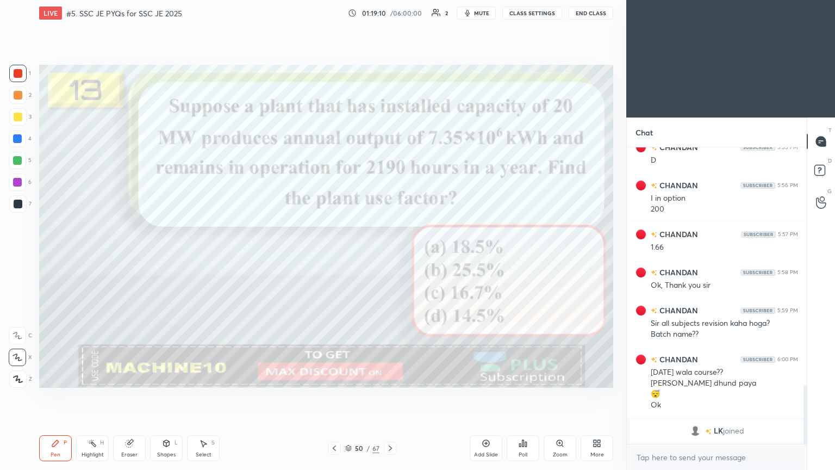
drag, startPoint x: 390, startPoint y: 448, endPoint x: 406, endPoint y: 450, distance: 16.3
click at [389, 396] on icon at bounding box center [390, 448] width 9 height 9
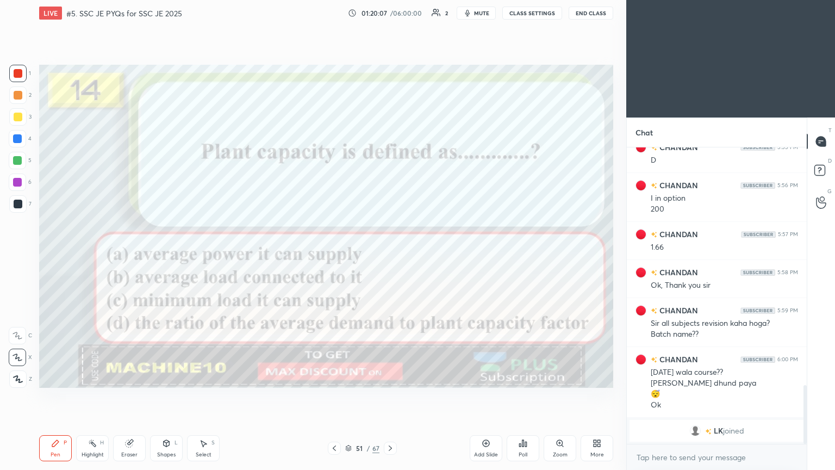
click at [390, 396] on icon at bounding box center [390, 447] width 3 height 5
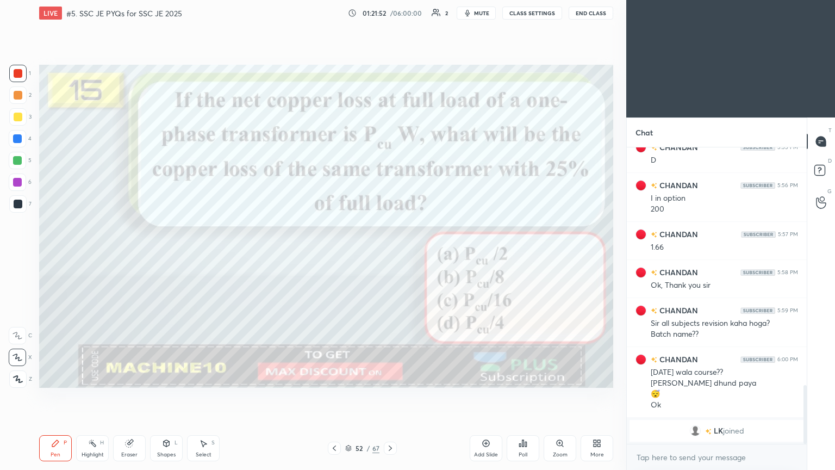
click at [388, 396] on icon at bounding box center [390, 448] width 9 height 9
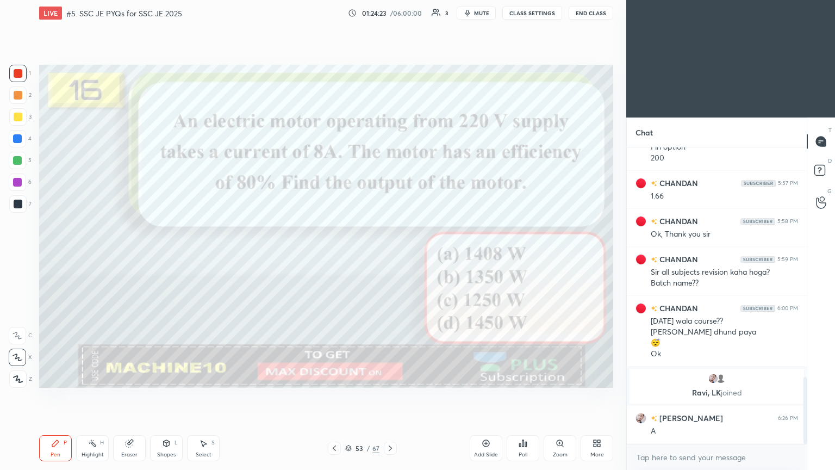
scroll to position [1026, 0]
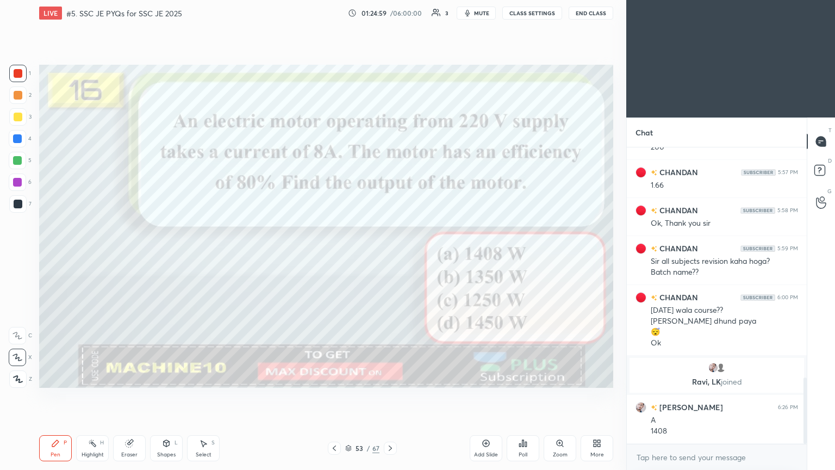
click at [395, 396] on div at bounding box center [390, 447] width 13 height 13
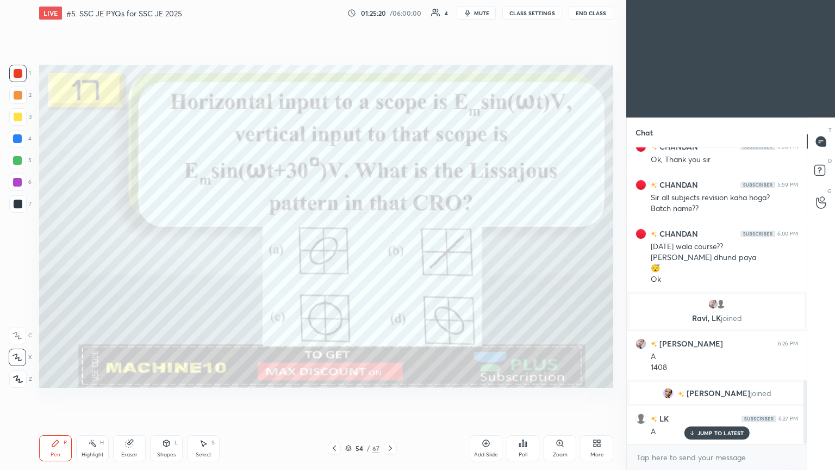
scroll to position [1128, 0]
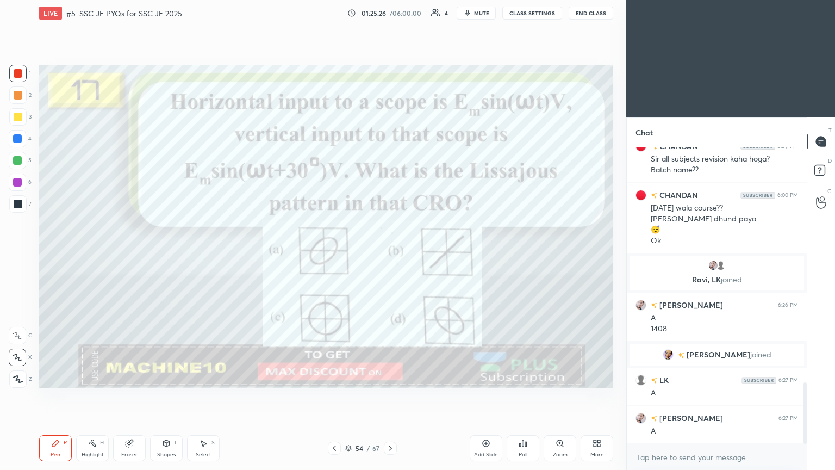
click at [390, 396] on div at bounding box center [390, 447] width 13 height 13
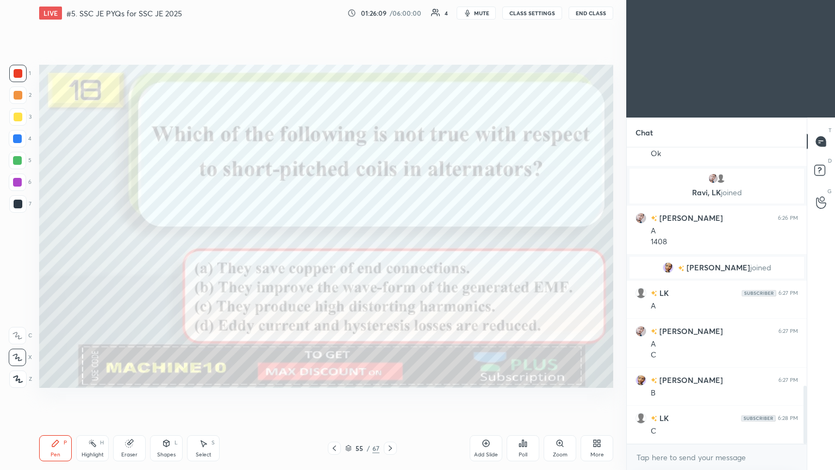
scroll to position [1252, 0]
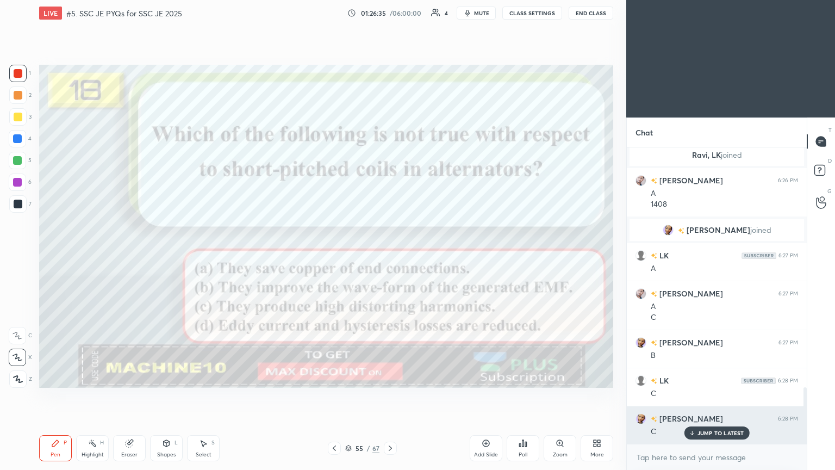
click at [712, 396] on p "JUMP TO LATEST" at bounding box center [720, 432] width 47 height 7
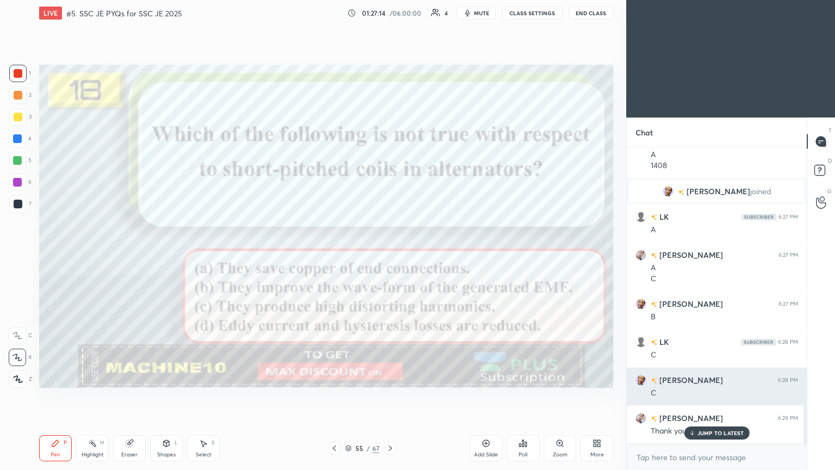
scroll to position [1328, 0]
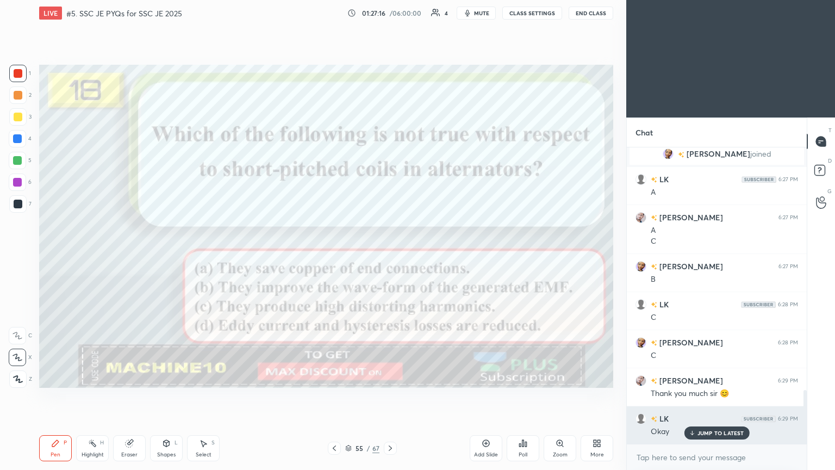
click at [710, 396] on div "JUMP TO LATEST" at bounding box center [716, 432] width 65 height 13
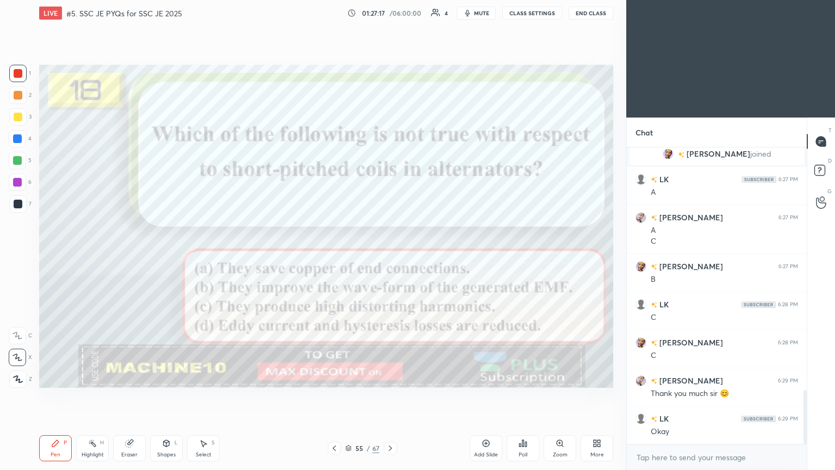
click at [480, 396] on div "Add Slide" at bounding box center [486, 448] width 33 height 26
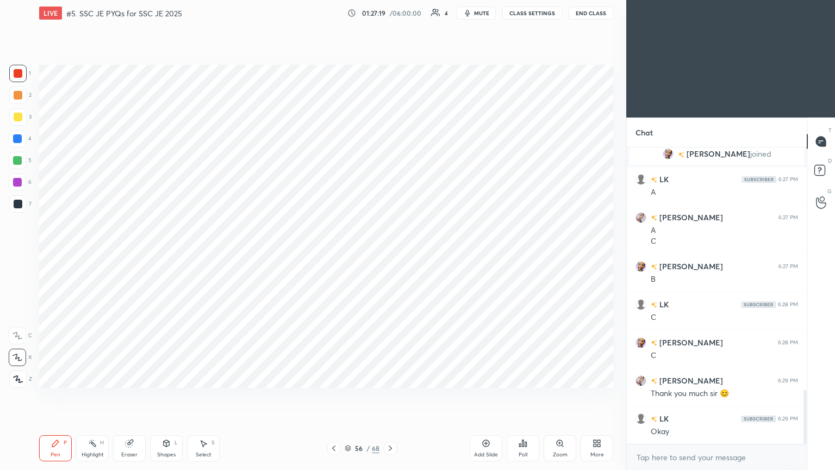
click at [18, 76] on div at bounding box center [18, 73] width 9 height 9
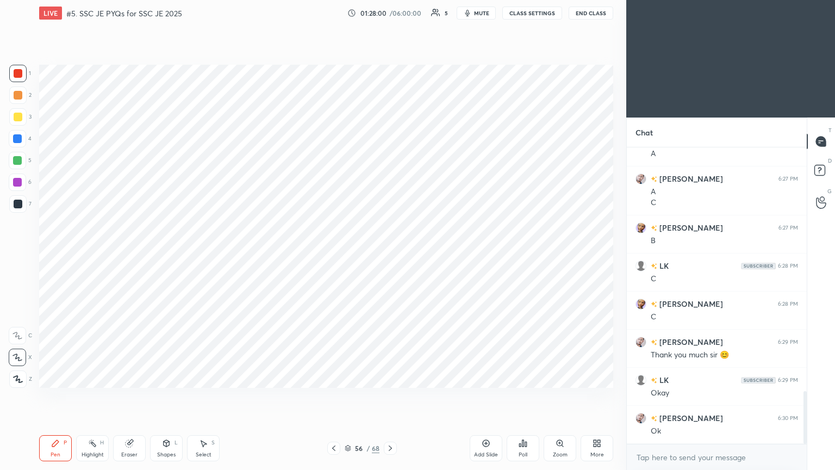
click at [594, 13] on button "End Class" at bounding box center [591, 13] width 45 height 13
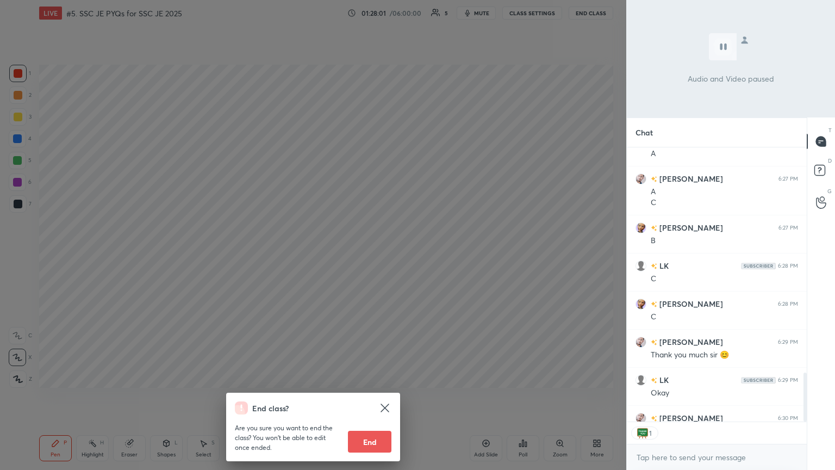
scroll to position [3, 3]
click at [368, 396] on button "End" at bounding box center [369, 441] width 43 height 22
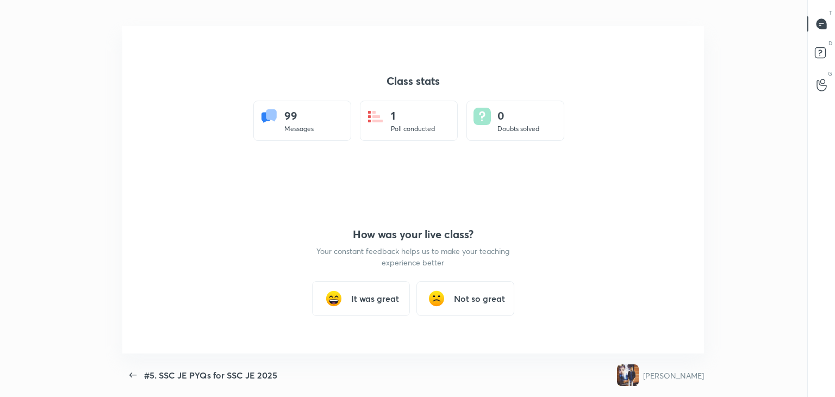
scroll to position [54028, 53529]
type textarea "x"
click at [376, 299] on h3 "It was great" at bounding box center [375, 298] width 48 height 13
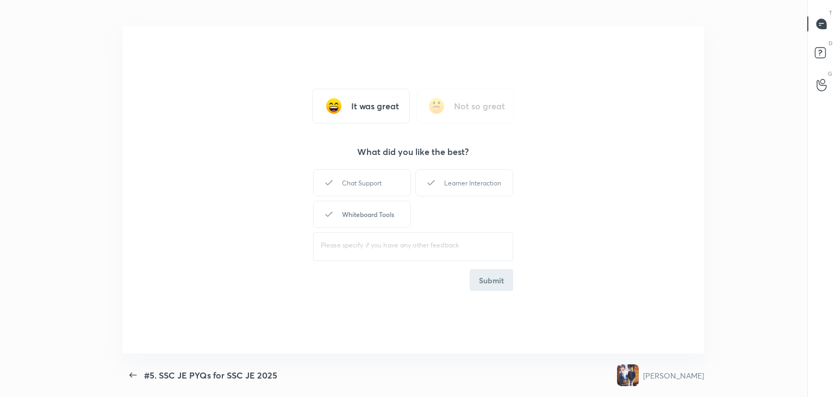
click at [379, 220] on div "Whiteboard Tools" at bounding box center [362, 214] width 98 height 27
click at [465, 195] on div "Learner Interaction" at bounding box center [464, 182] width 98 height 27
